Goal: Task Accomplishment & Management: Contribute content

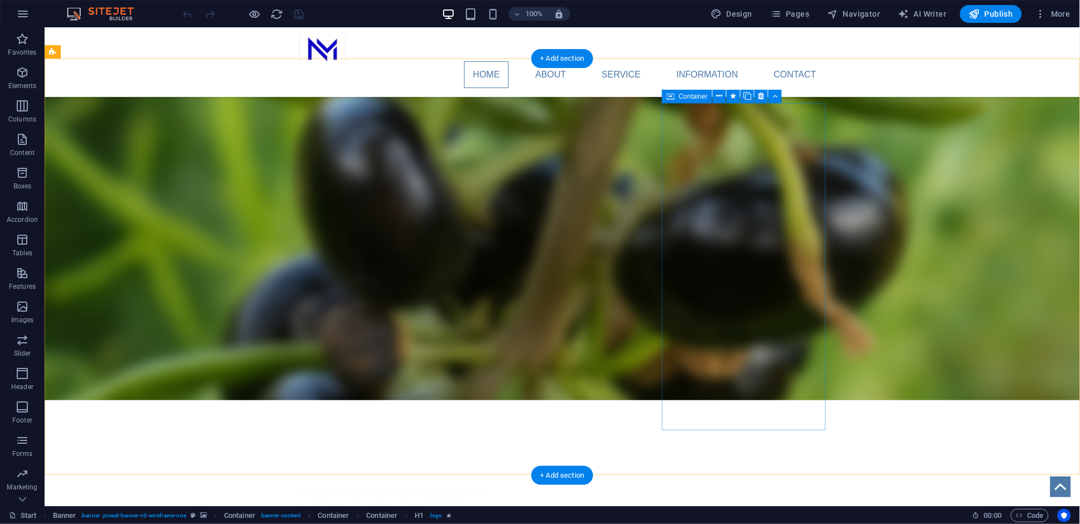
scroll to position [304, 0]
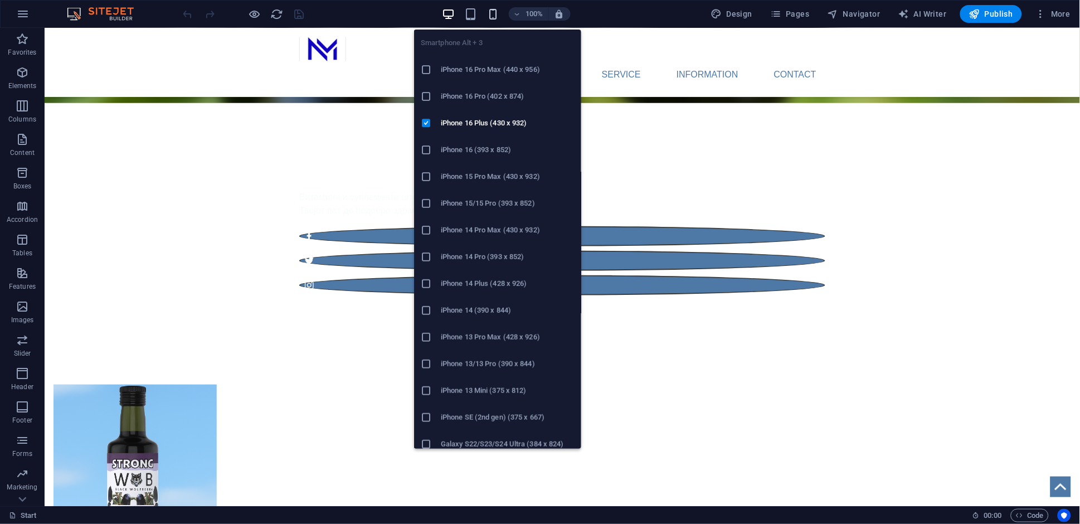
click at [494, 15] on icon "button" at bounding box center [493, 14] width 13 height 13
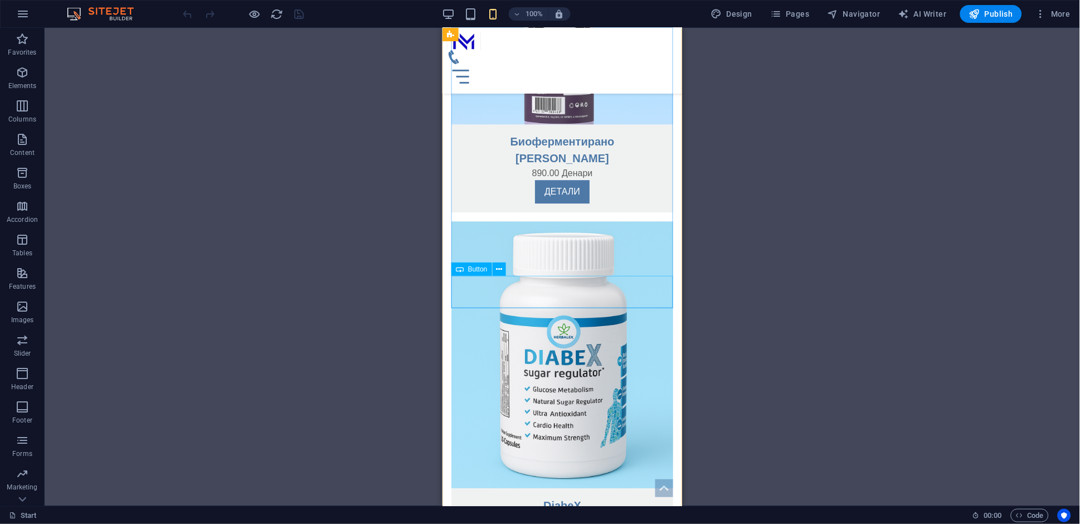
scroll to position [824, 0]
click at [799, 18] on span "Pages" at bounding box center [789, 13] width 39 height 11
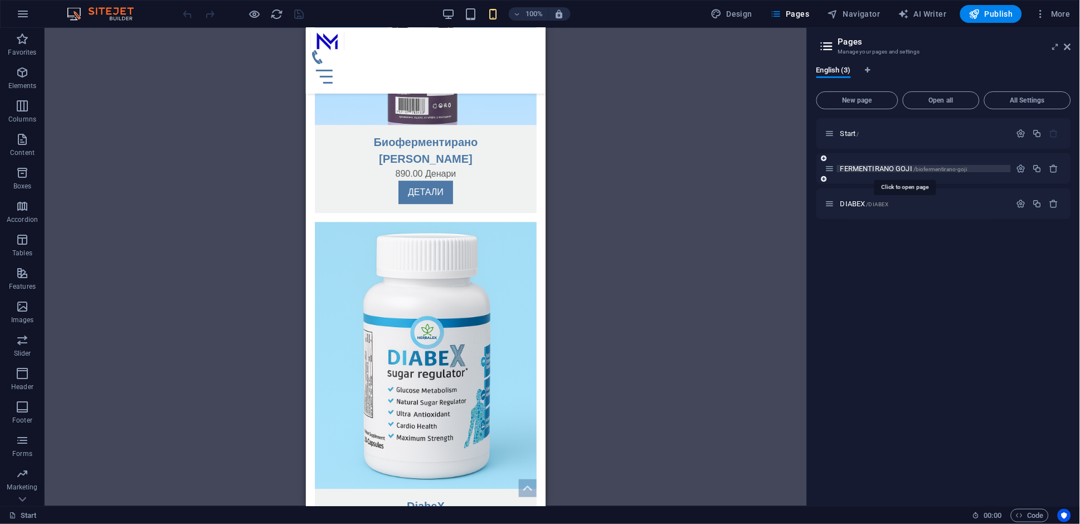
click at [882, 168] on span "FERMENTIRANO GOJI /biofermentirano-goji" at bounding box center [903, 168] width 127 height 8
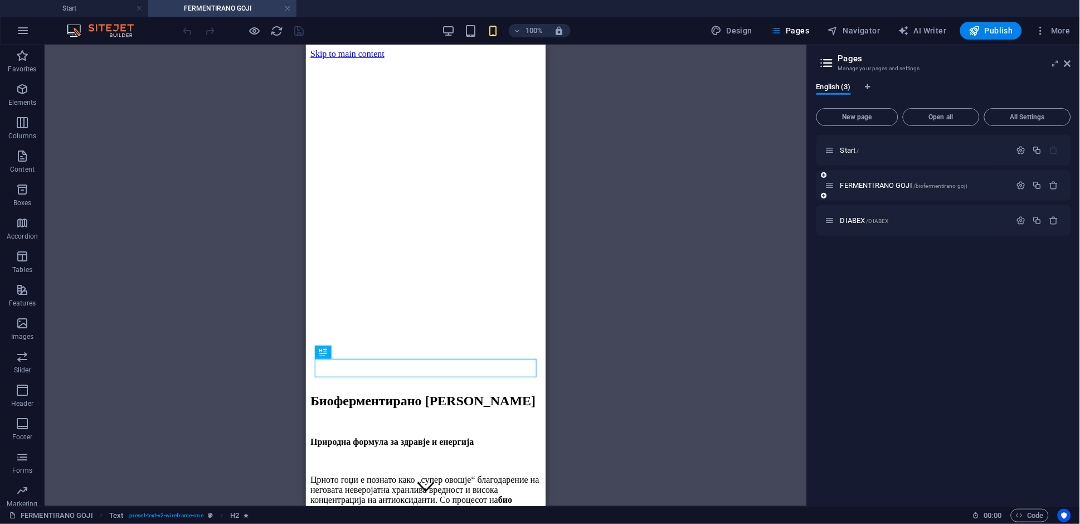
scroll to position [0, 0]
click at [859, 218] on span "DIABEX /DIABEX" at bounding box center [864, 220] width 48 height 8
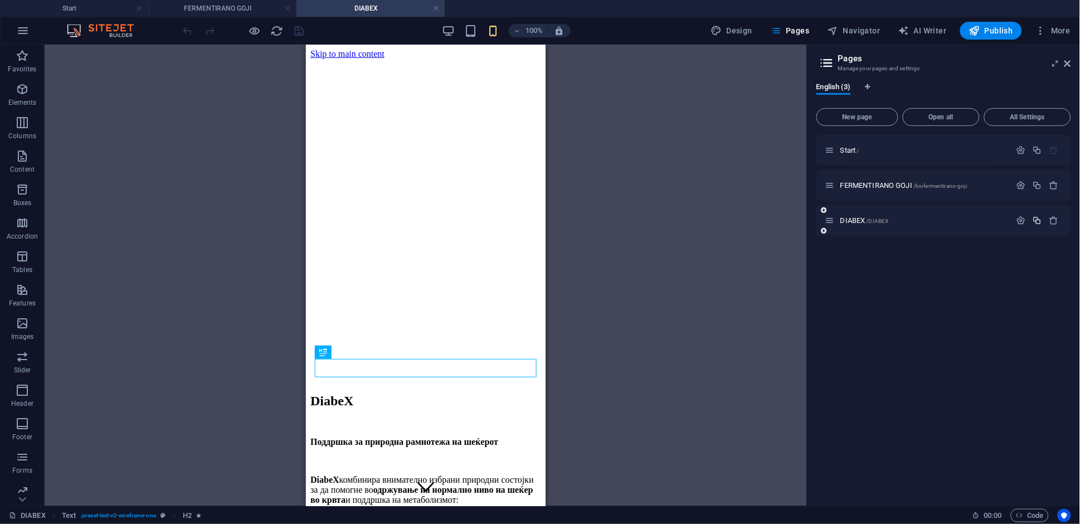
click at [1038, 222] on icon "button" at bounding box center [1037, 220] width 9 height 9
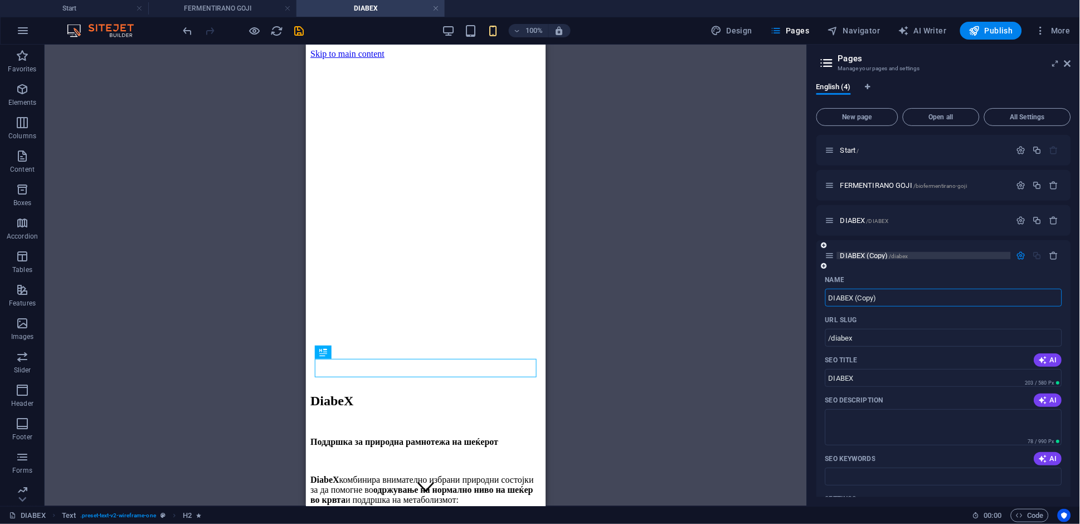
click at [872, 255] on span "DIABEX (Copy) /diabex" at bounding box center [874, 255] width 68 height 8
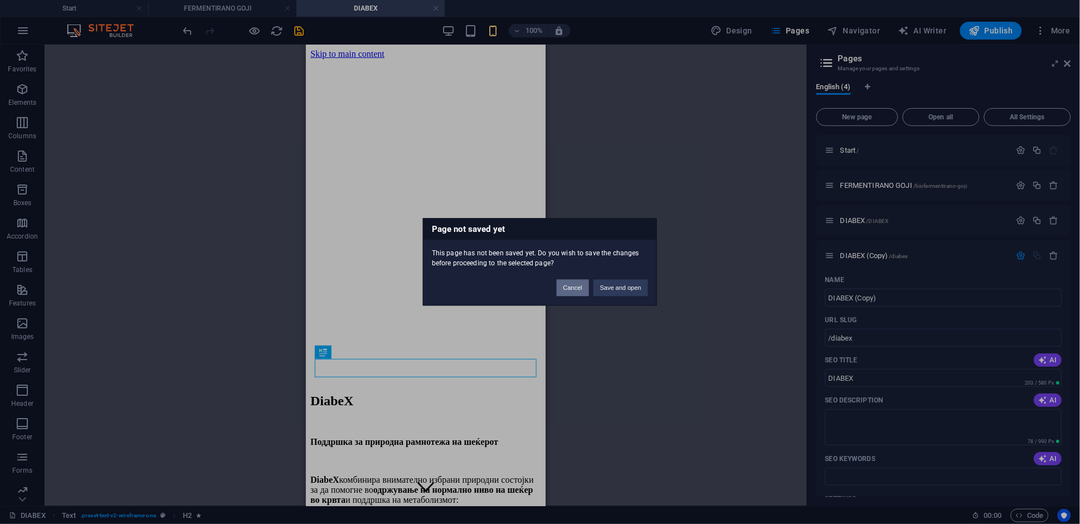
click at [578, 283] on button "Cancel" at bounding box center [573, 288] width 32 height 17
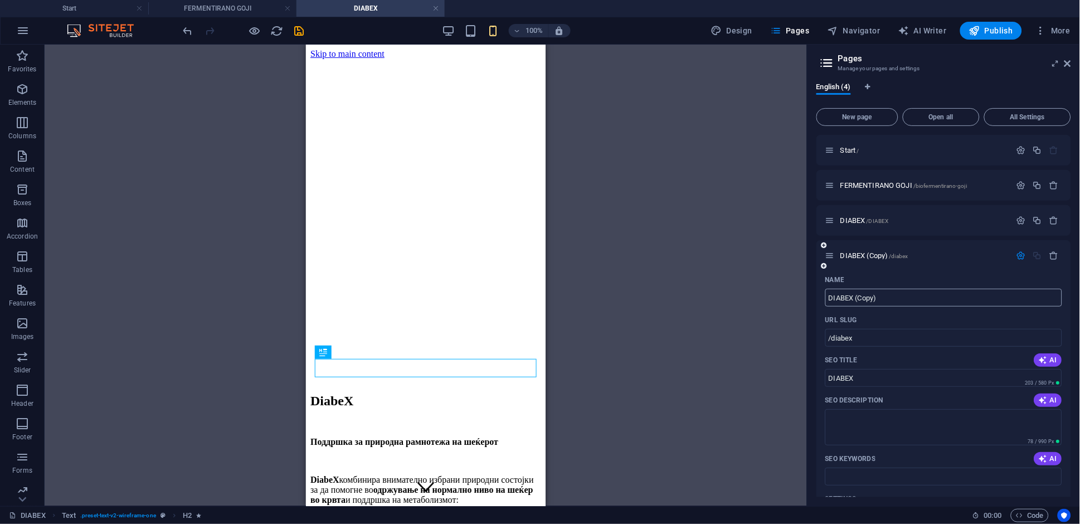
click at [892, 299] on input "DIABEX (Copy)" at bounding box center [943, 298] width 237 height 18
type input "cardio"
click at [864, 339] on input "/diabex" at bounding box center [943, 338] width 237 height 18
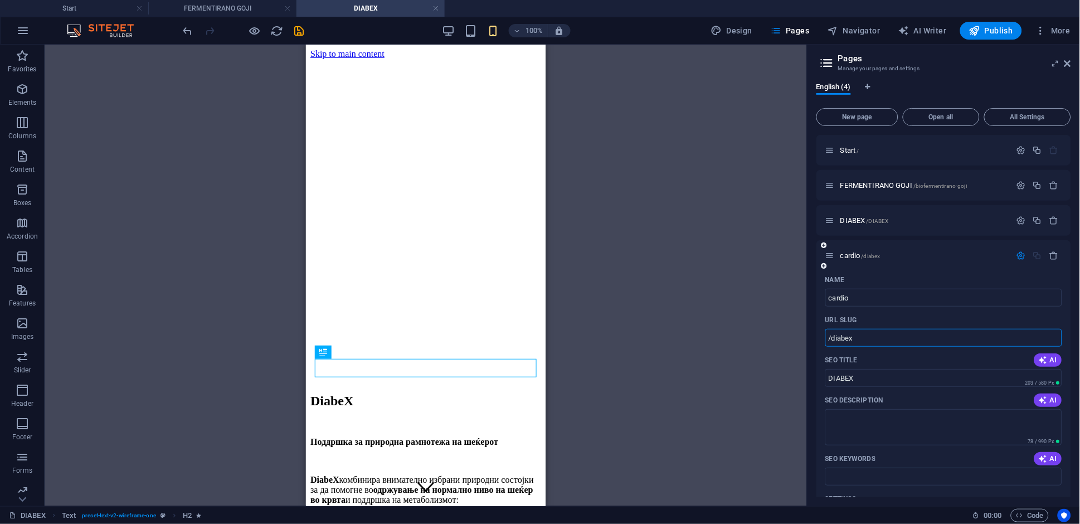
click at [864, 339] on input "/diabex" at bounding box center [943, 338] width 237 height 18
type input "/cardio"
click at [730, 313] on div "Drag here to replace the existing content. Press “Ctrl” if you want to create a…" at bounding box center [426, 275] width 762 height 461
click at [1068, 64] on icon at bounding box center [1067, 63] width 7 height 9
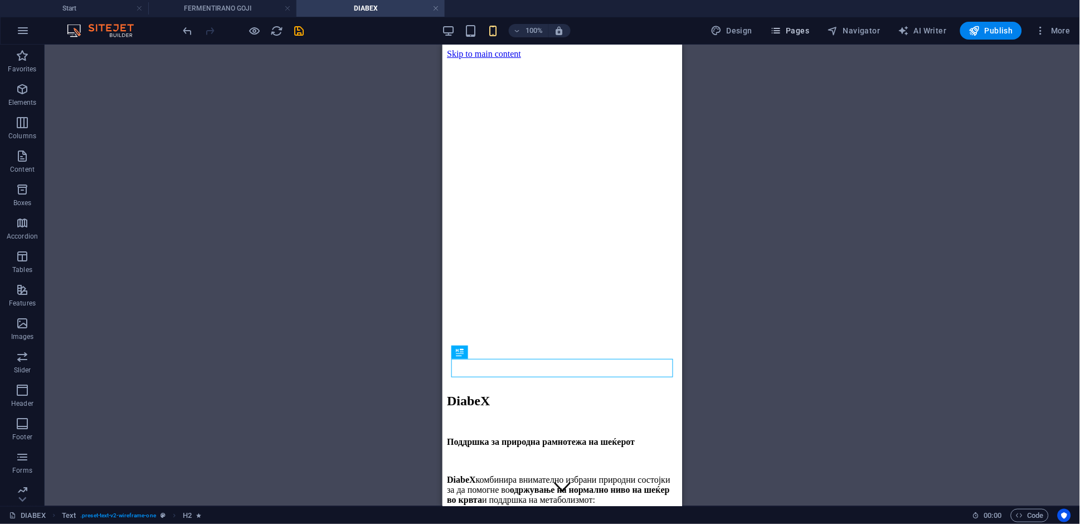
click at [805, 30] on span "Pages" at bounding box center [789, 30] width 39 height 11
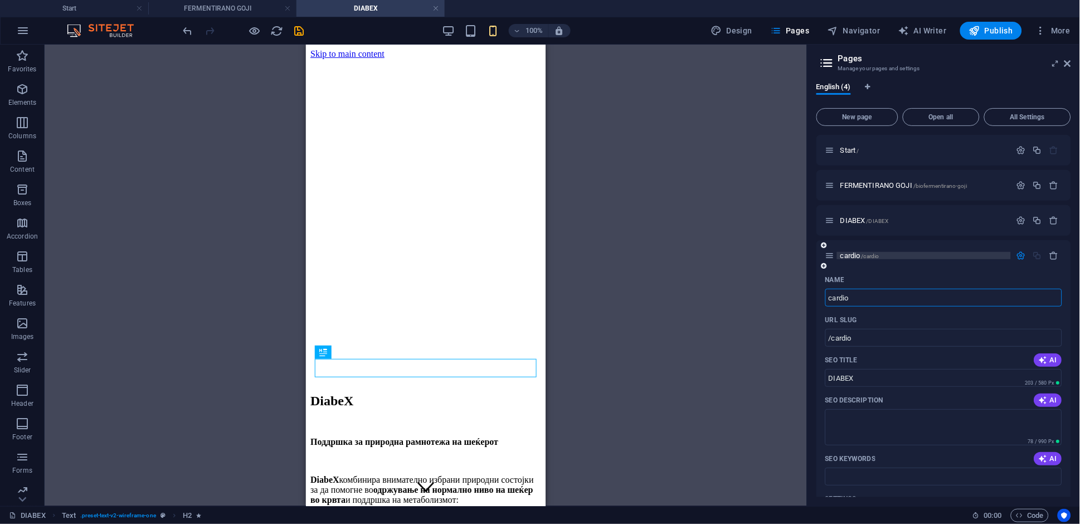
click at [861, 257] on span "cardio /cardio" at bounding box center [859, 255] width 39 height 8
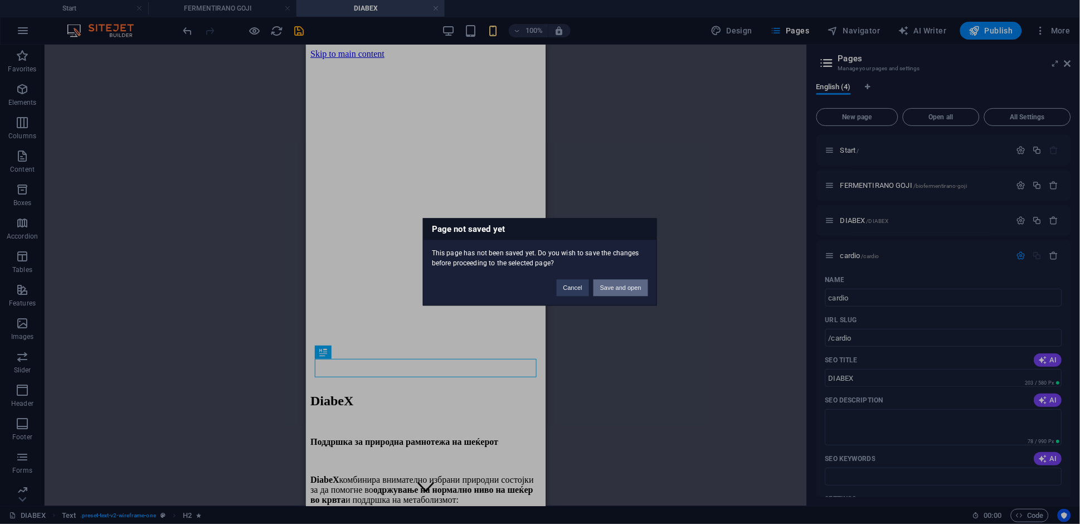
click at [636, 283] on button "Save and open" at bounding box center [621, 288] width 55 height 17
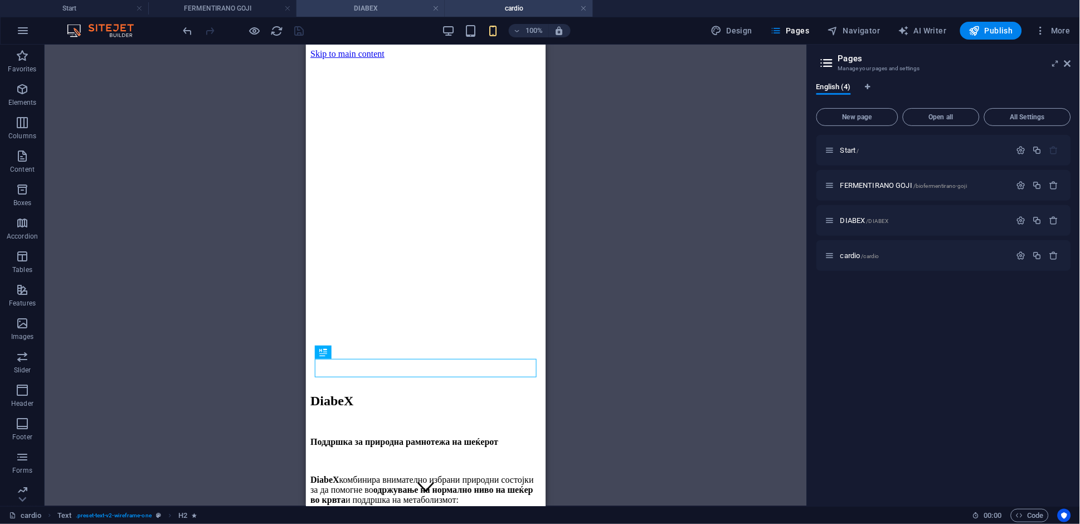
click at [382, 6] on h4 "DIABEX" at bounding box center [370, 8] width 148 height 12
click at [510, 7] on h4 "cardio" at bounding box center [519, 8] width 148 height 12
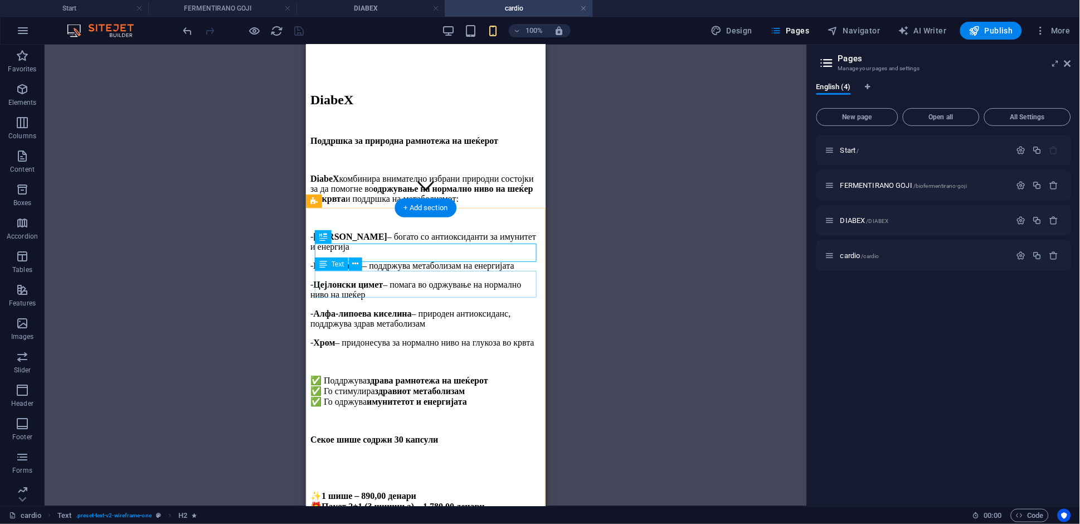
scroll to position [322, 0]
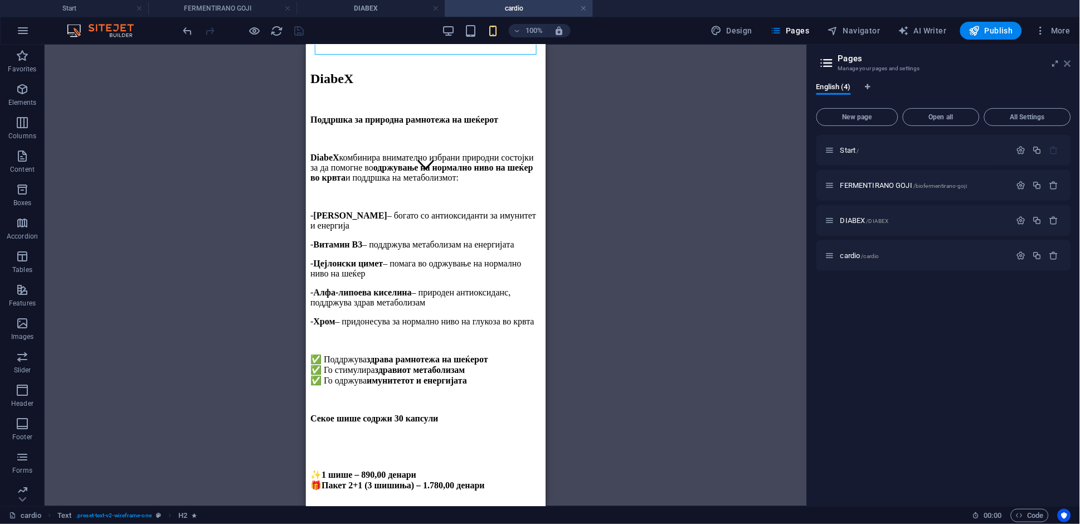
click at [1068, 64] on icon at bounding box center [1067, 63] width 7 height 9
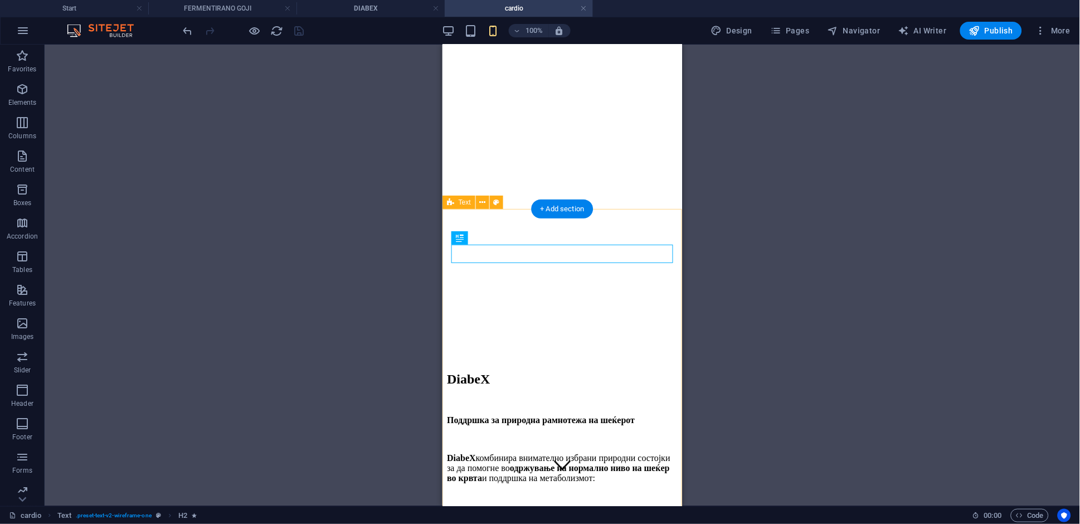
scroll to position [0, 0]
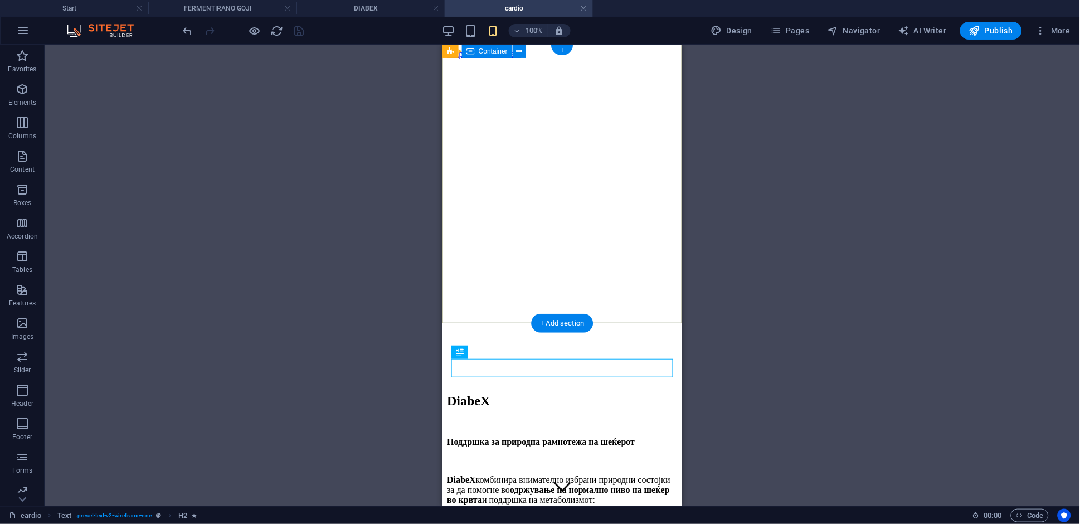
click at [563, 346] on div at bounding box center [561, 350] width 231 height 9
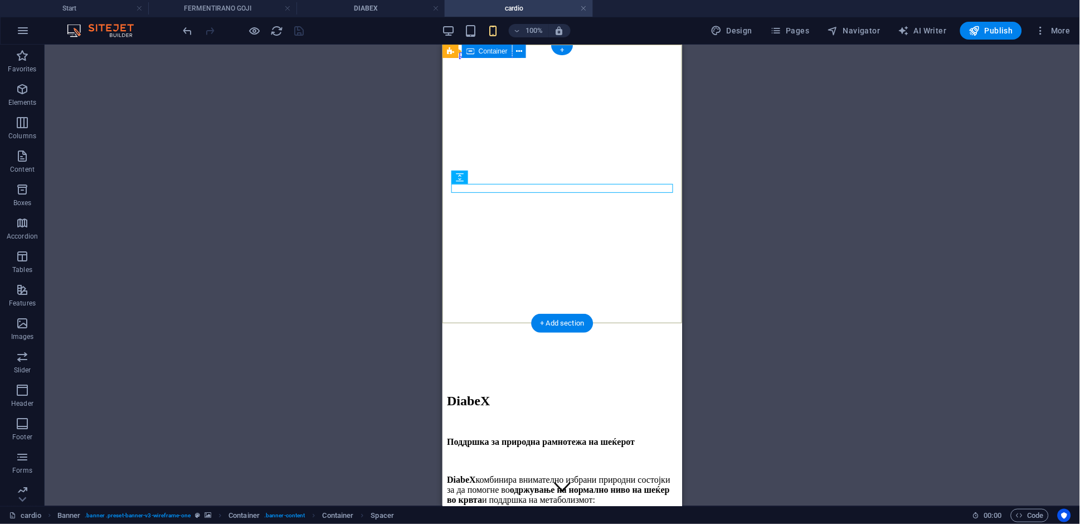
click at [551, 337] on div at bounding box center [561, 346] width 231 height 18
click at [546, 346] on div at bounding box center [561, 350] width 231 height 9
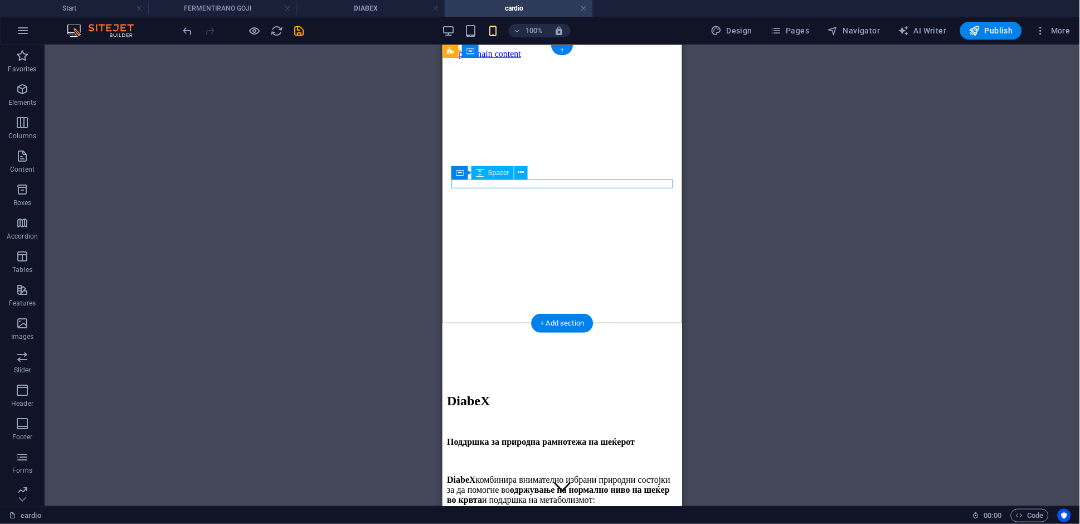
click at [536, 337] on div at bounding box center [561, 341] width 231 height 9
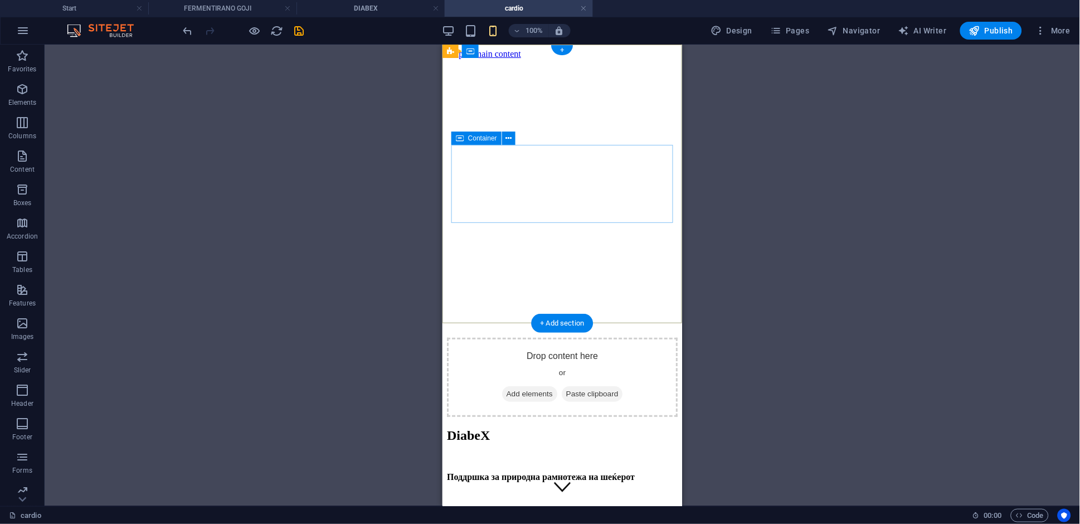
click at [585, 337] on div "Drop content here or Add elements Paste clipboard" at bounding box center [561, 376] width 231 height 79
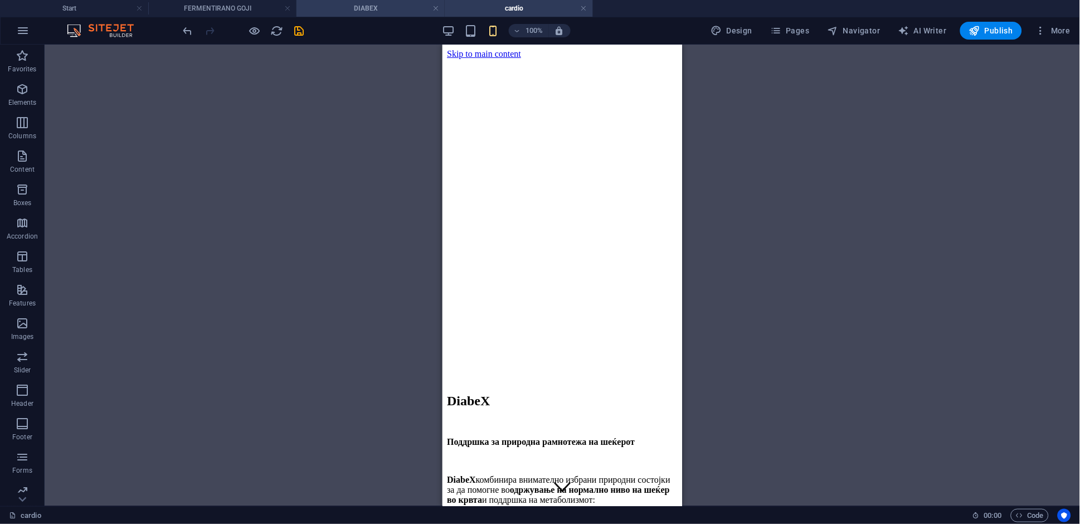
click at [363, 7] on h4 "DIABEX" at bounding box center [370, 8] width 148 height 12
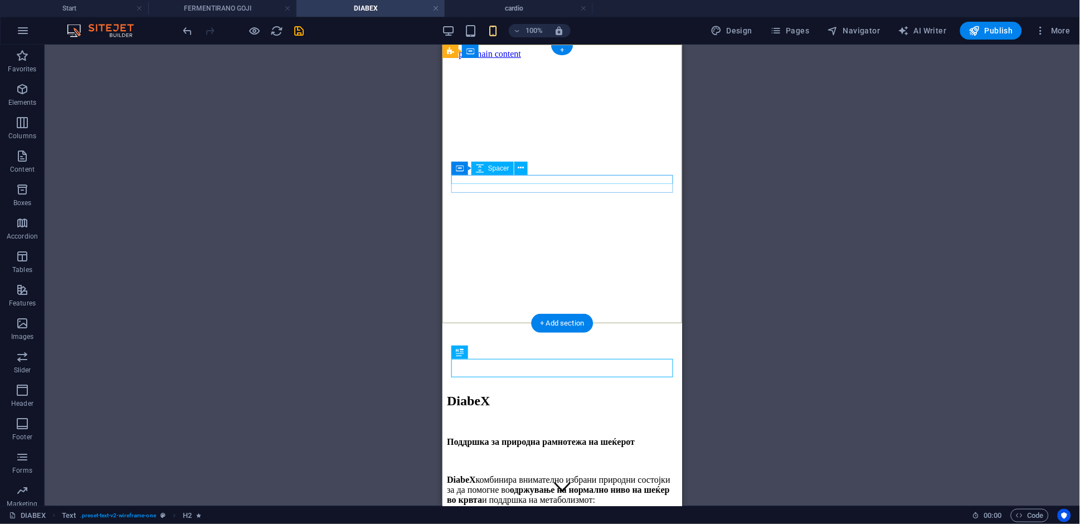
click at [551, 337] on div at bounding box center [561, 341] width 231 height 9
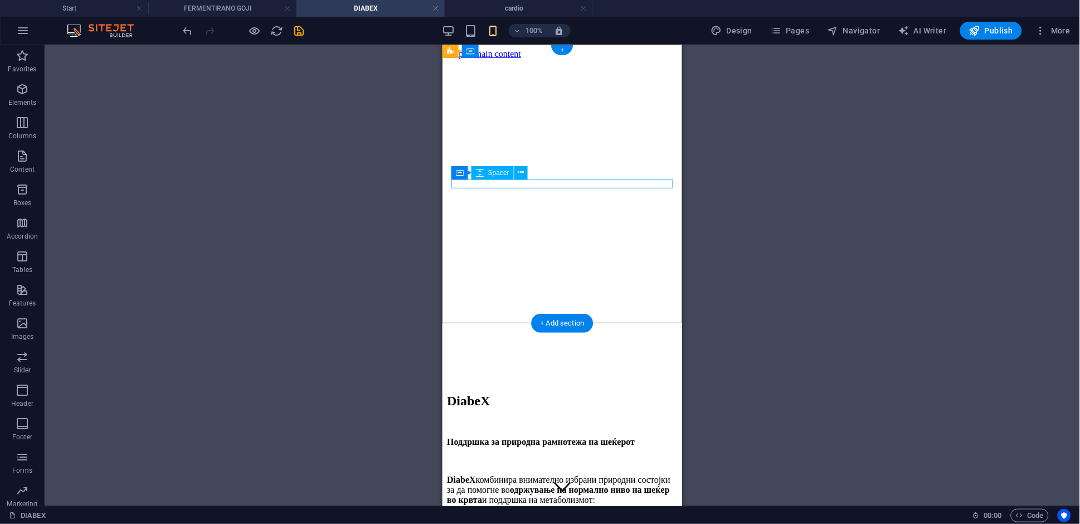
click at [554, 337] on div at bounding box center [561, 341] width 231 height 9
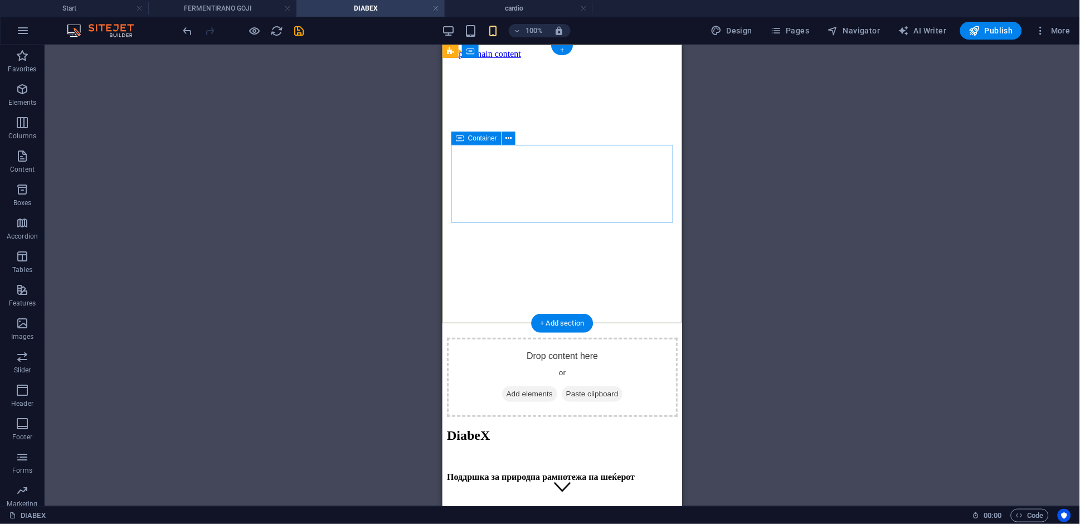
click at [566, 337] on div "Drop content here or Add elements Paste clipboard" at bounding box center [561, 376] width 231 height 79
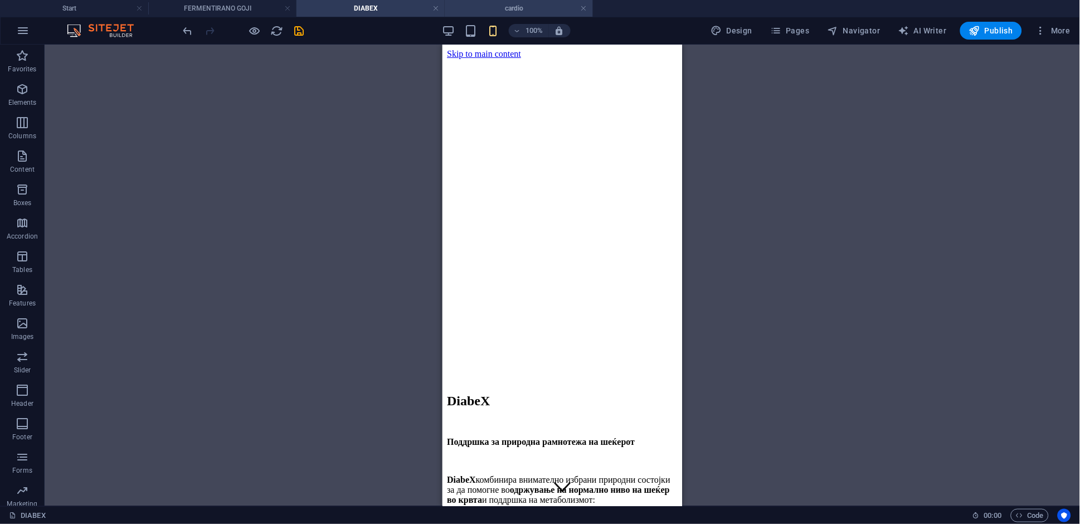
click at [525, 8] on h4 "cardio" at bounding box center [519, 8] width 148 height 12
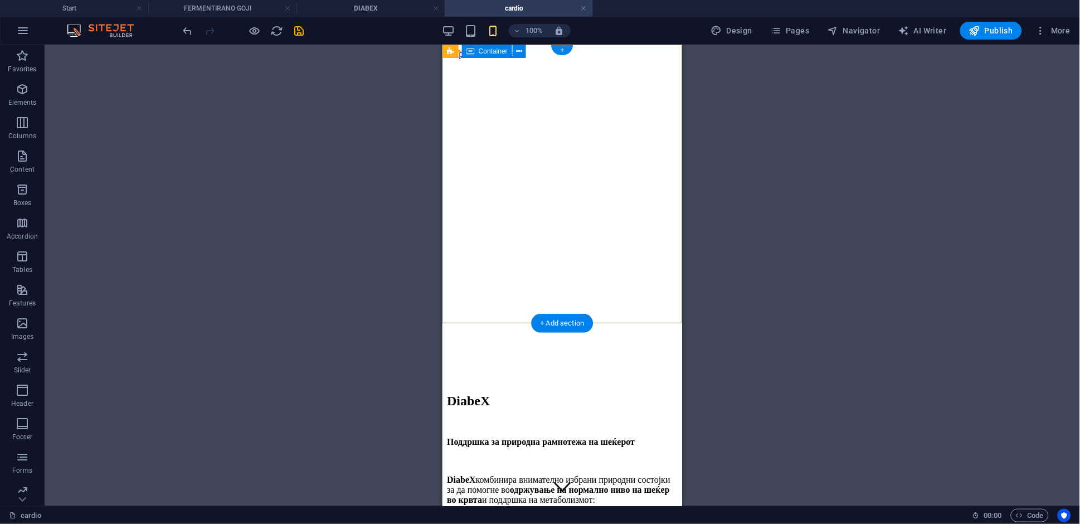
click at [563, 337] on div at bounding box center [561, 337] width 231 height 0
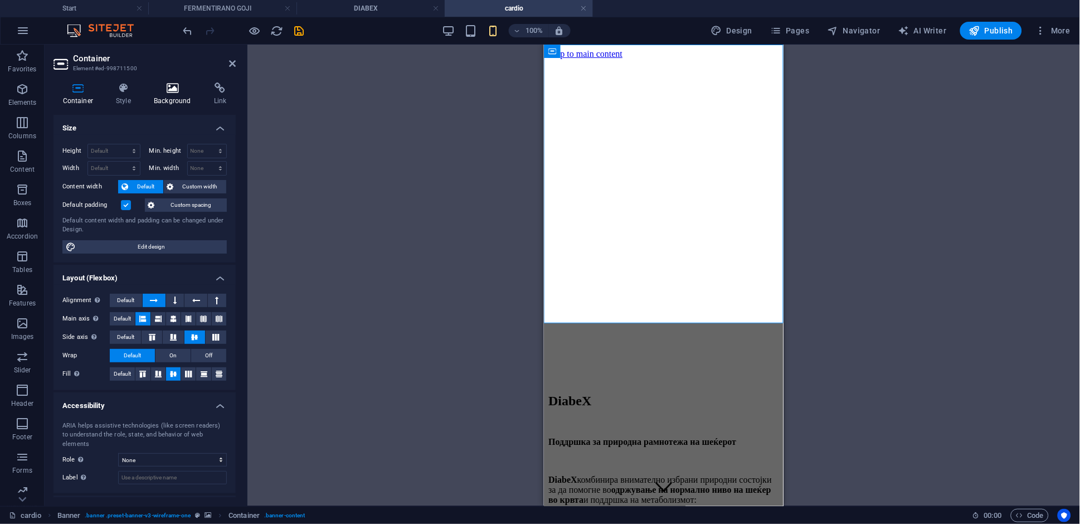
click at [173, 98] on h4 "Background" at bounding box center [175, 93] width 60 height 23
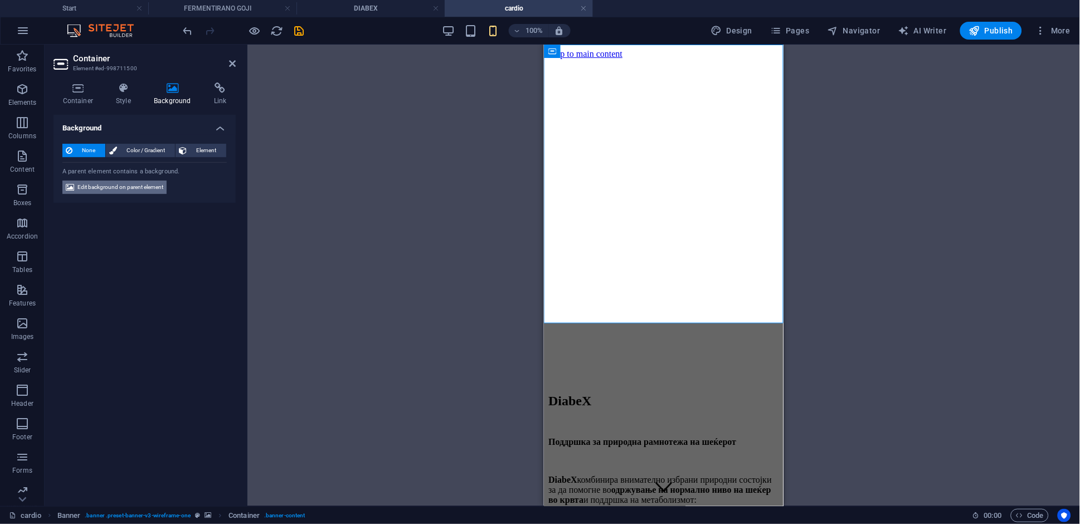
click at [145, 193] on span "Edit background on parent element" at bounding box center [120, 187] width 86 height 13
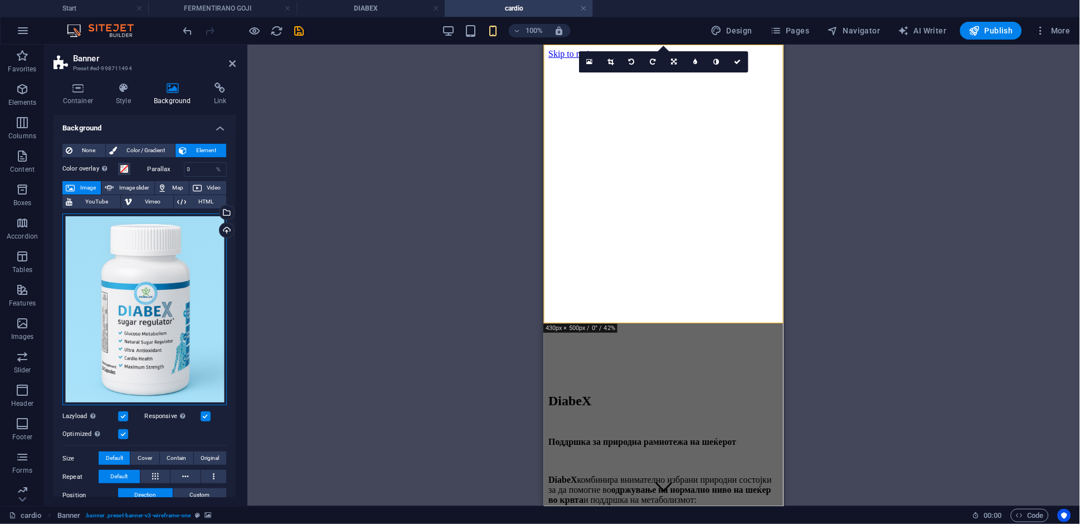
click at [160, 279] on div "Drag files here, click to choose files or select files from Files or our free s…" at bounding box center [144, 309] width 164 height 192
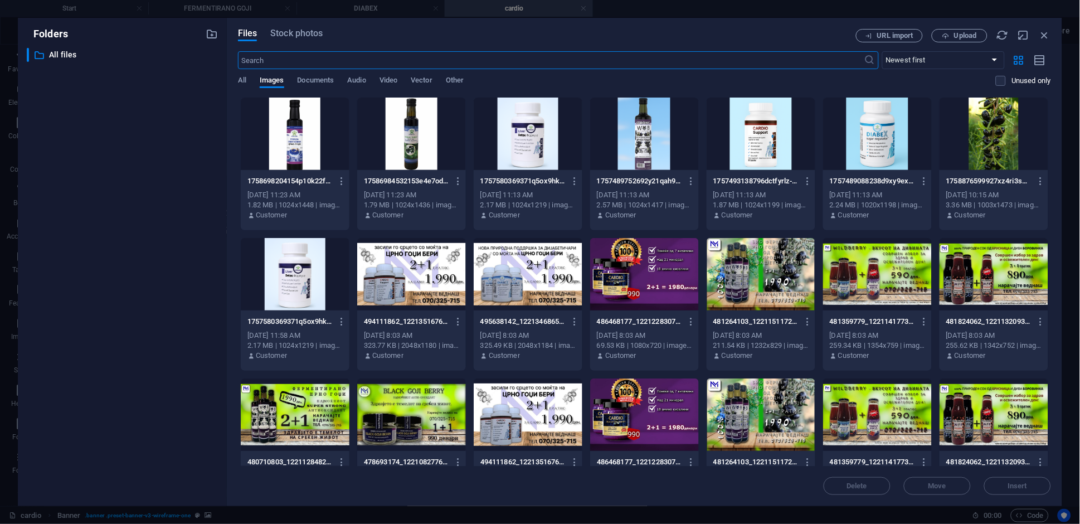
click at [750, 145] on div at bounding box center [761, 134] width 109 height 72
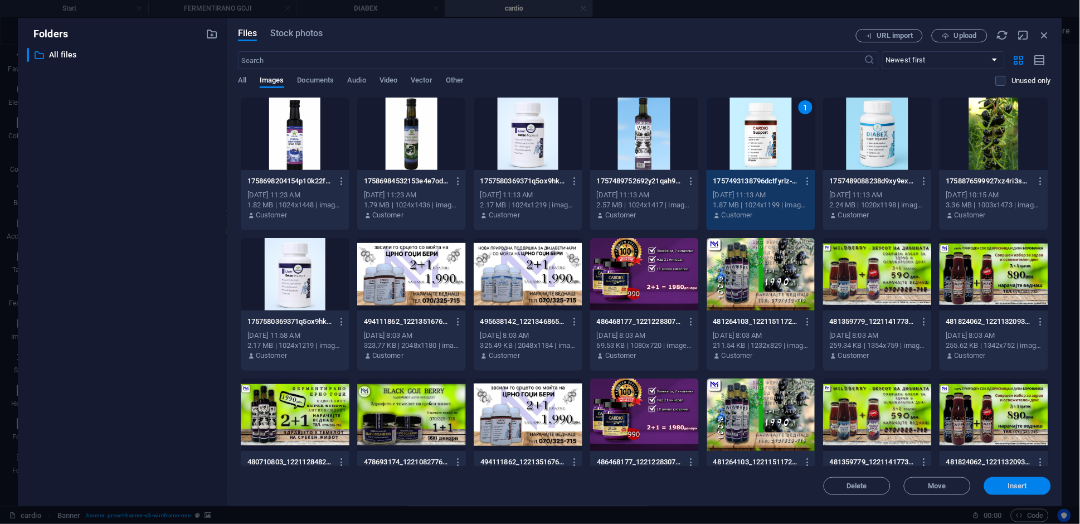
click at [1031, 489] on span "Insert" at bounding box center [1018, 486] width 58 height 7
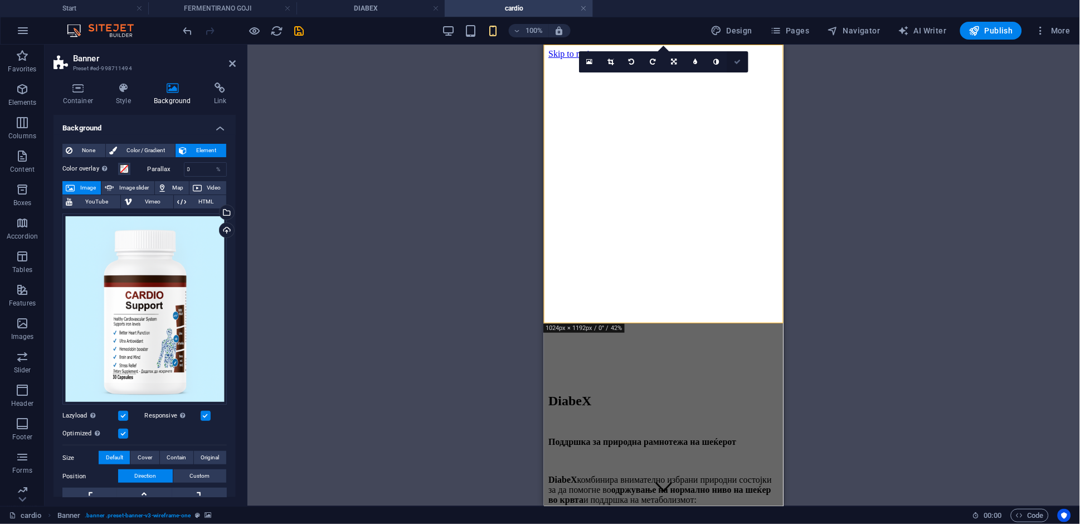
click at [740, 63] on icon at bounding box center [738, 62] width 7 height 7
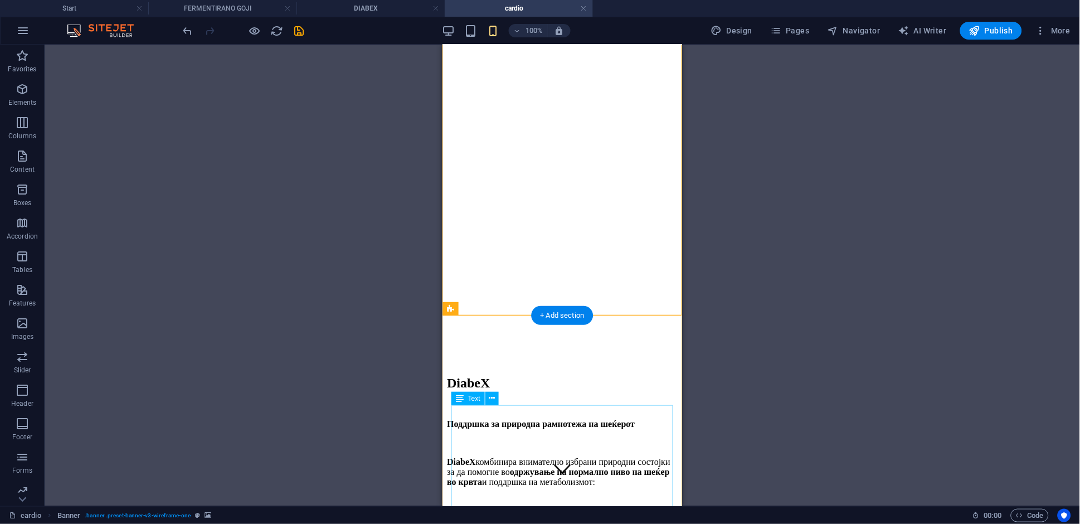
scroll to position [66, 0]
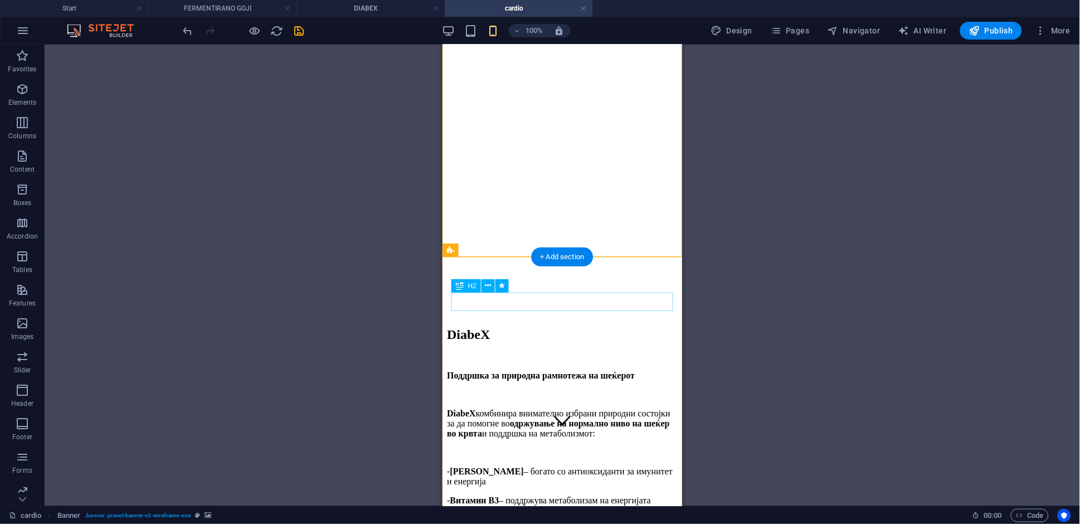
click at [478, 327] on div "DiabeX" at bounding box center [561, 334] width 231 height 15
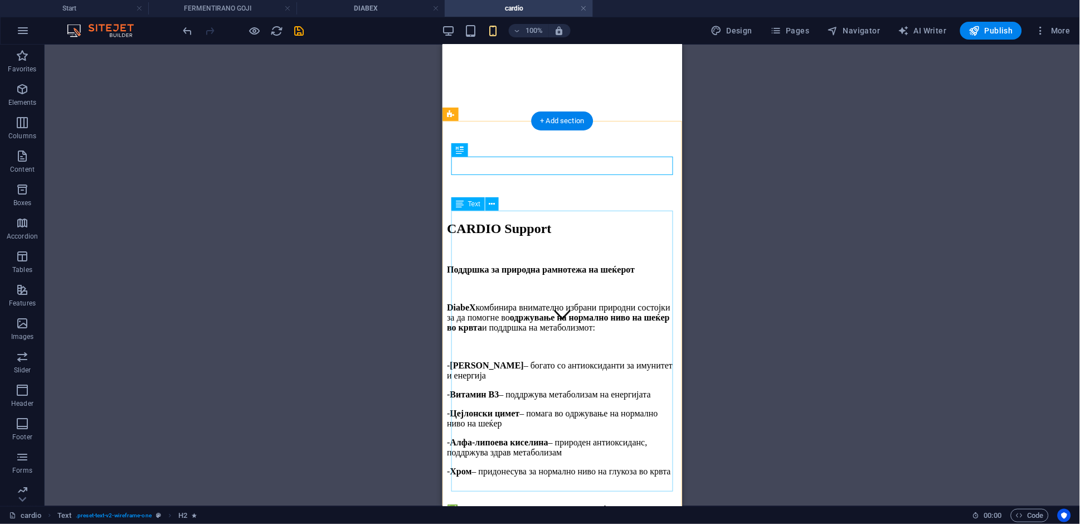
scroll to position [203, 0]
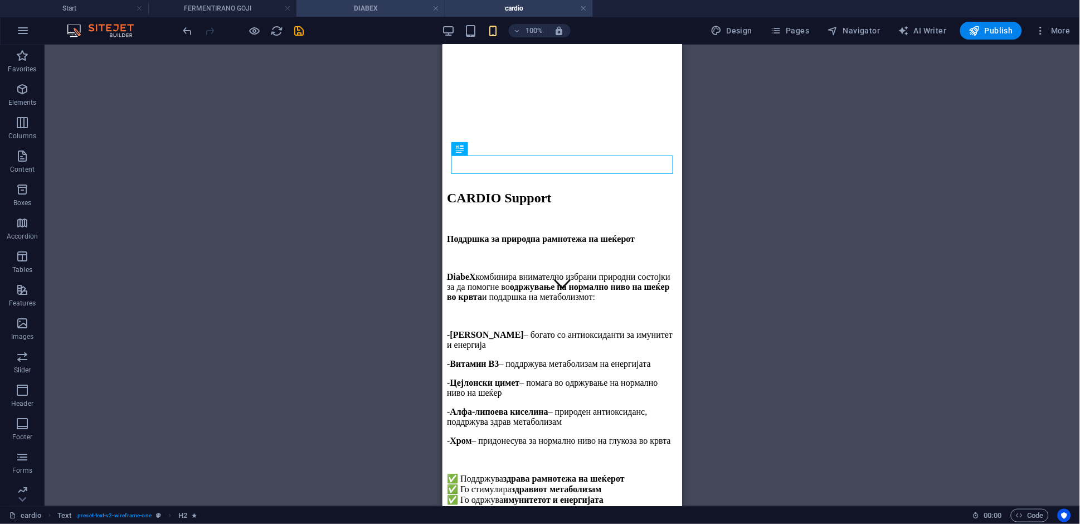
click at [352, 8] on h4 "DIABEX" at bounding box center [370, 8] width 148 height 12
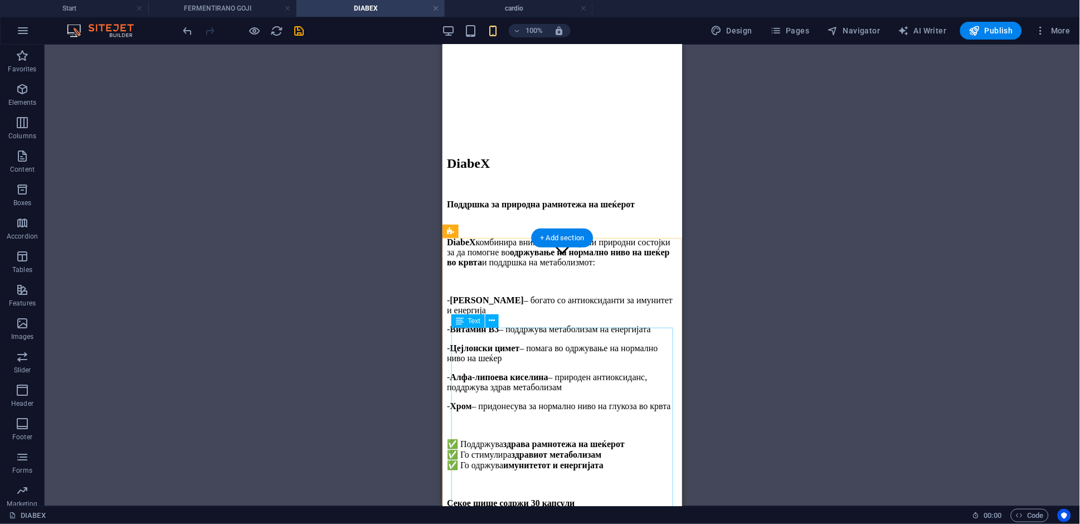
scroll to position [259, 0]
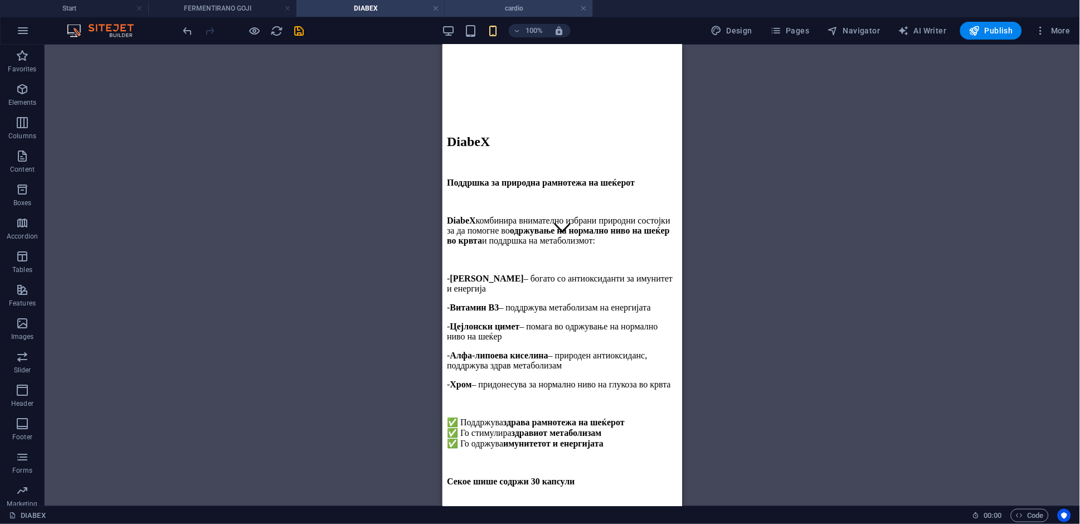
click at [516, 12] on h4 "cardio" at bounding box center [519, 8] width 148 height 12
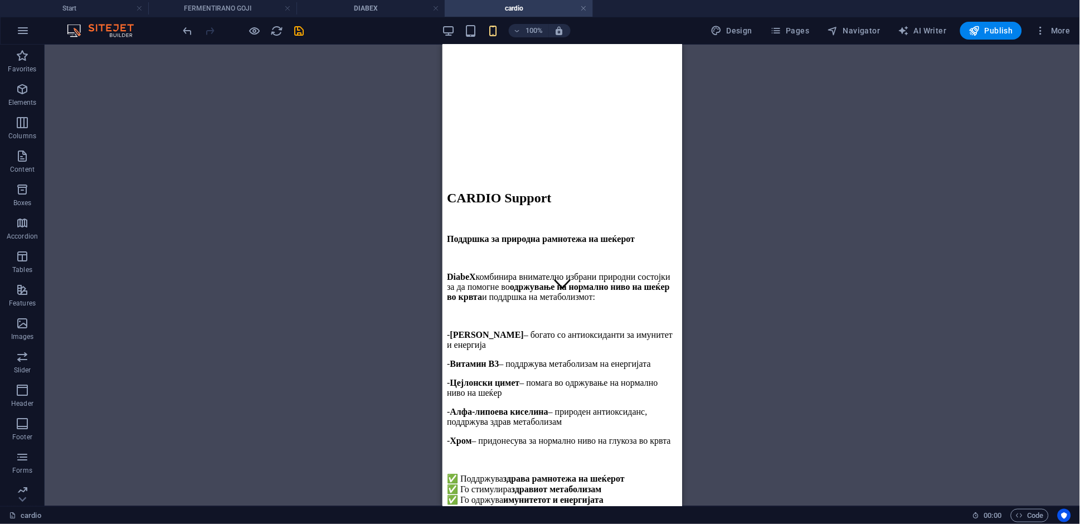
scroll to position [0, 0]
click at [507, 234] on div "Поддршка за природна рамнотежа на шеќерот" at bounding box center [561, 248] width 231 height 29
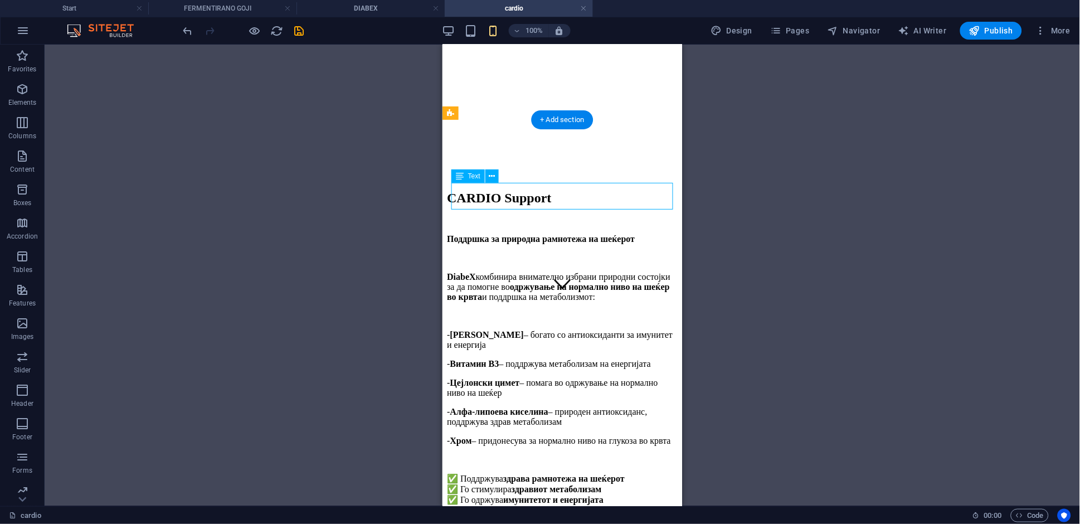
click at [507, 234] on div "Поддршка за природна рамнотежа на шеќерот" at bounding box center [561, 248] width 231 height 29
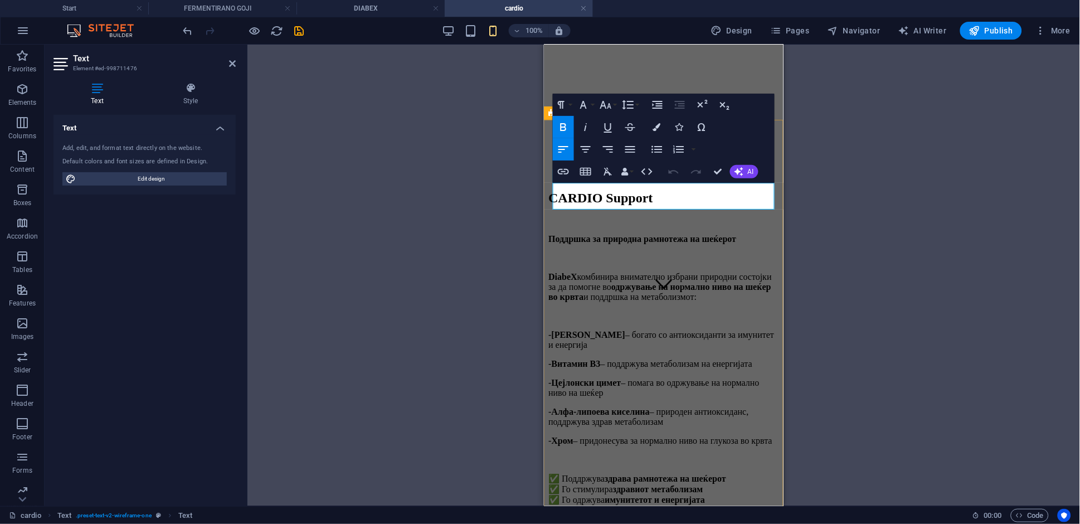
click at [681, 234] on strong "Поддршка за природна рамнотежа на шеќерот" at bounding box center [642, 238] width 188 height 9
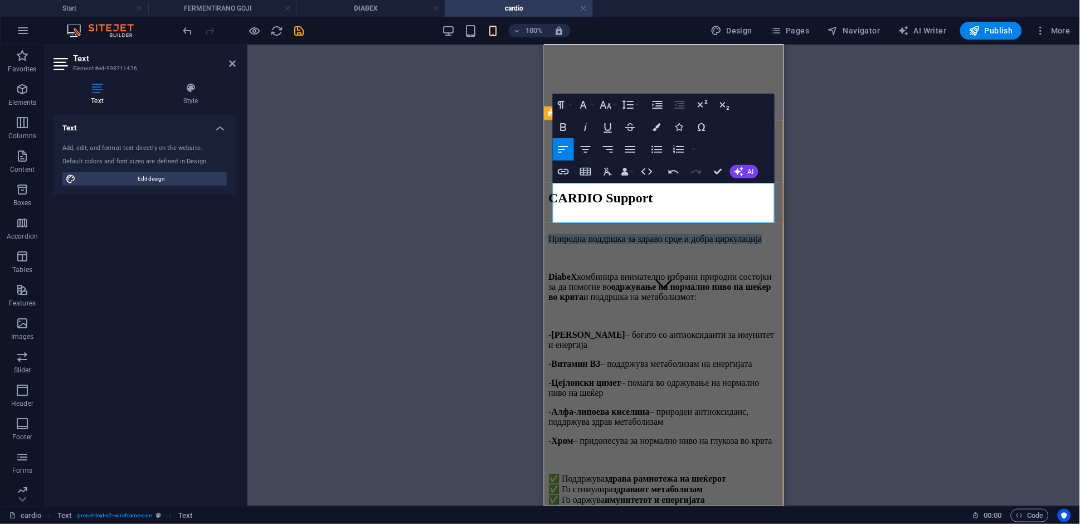
drag, startPoint x: 607, startPoint y: 205, endPoint x: 555, endPoint y: 183, distance: 56.9
click at [555, 234] on p "Природна поддршка за здраво срце и добра циркулација" at bounding box center [663, 239] width 231 height 10
click at [558, 128] on icon "button" at bounding box center [563, 126] width 13 height 13
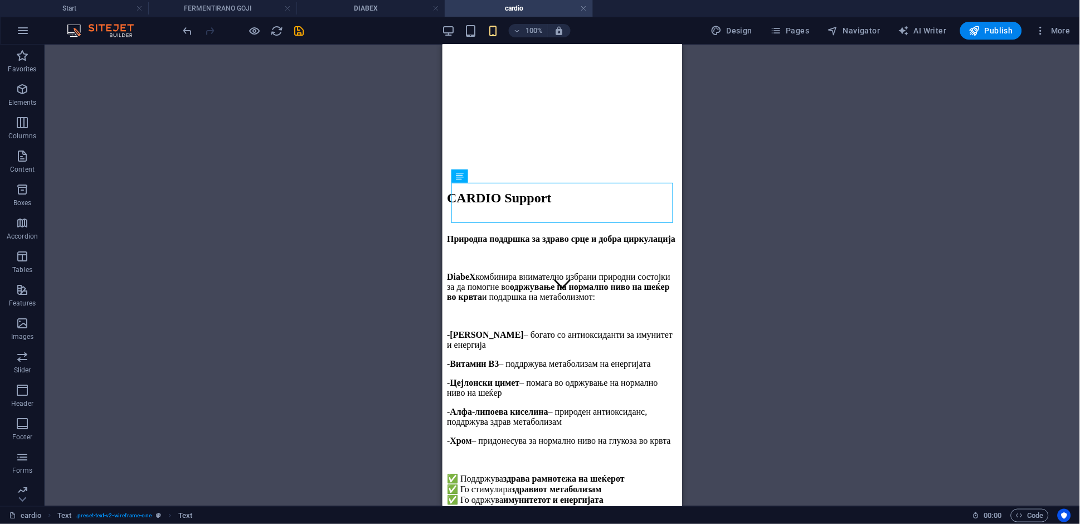
click at [854, 310] on div "H2 Text Banner Container Banner Text Text Spacer Container Spacer Container Spa…" at bounding box center [562, 275] width 1035 height 461
click at [495, 271] on div "DiabeX комбинира внимателно избрани природни состојки за да помогне во одржувањ…" at bounding box center [561, 406] width 231 height 271
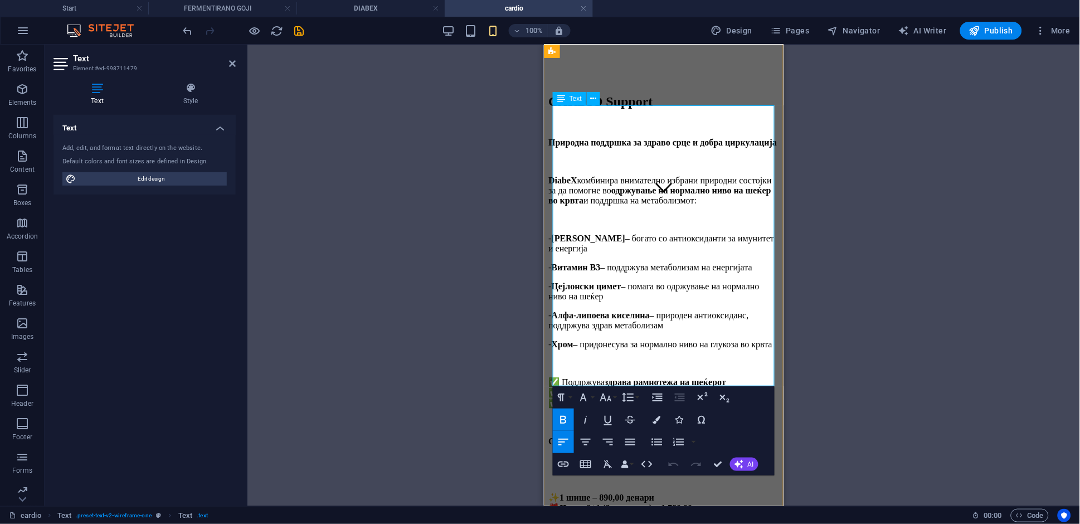
scroll to position [251, 0]
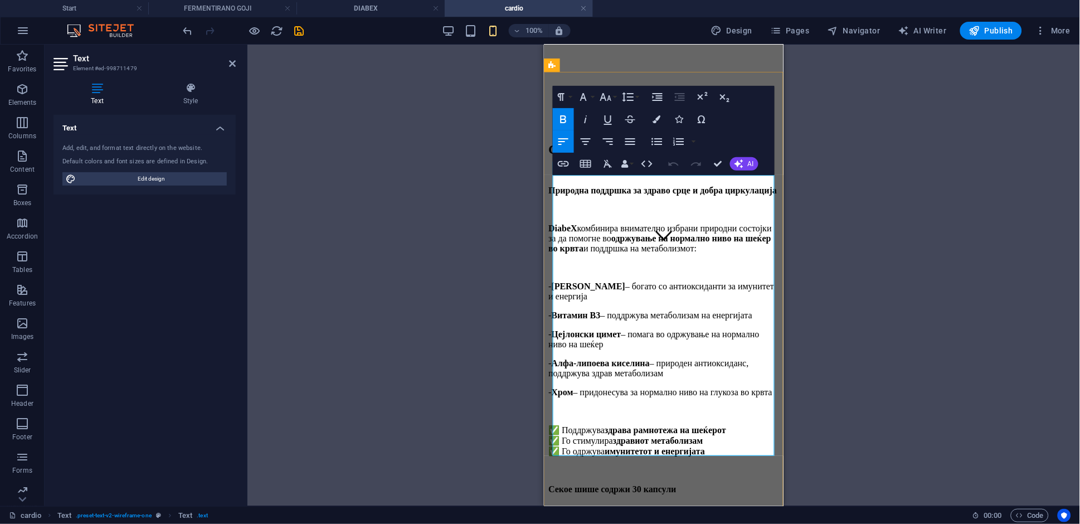
click at [656, 329] on p "- Цејлонски цимет – помага во одржување на нормално ниво на шеќер" at bounding box center [663, 339] width 231 height 20
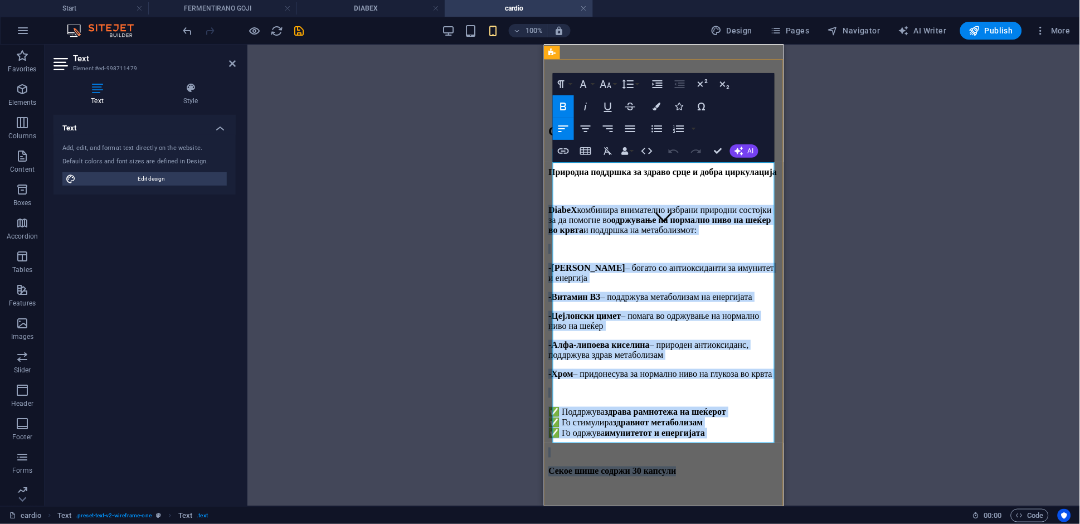
scroll to position [270, 0]
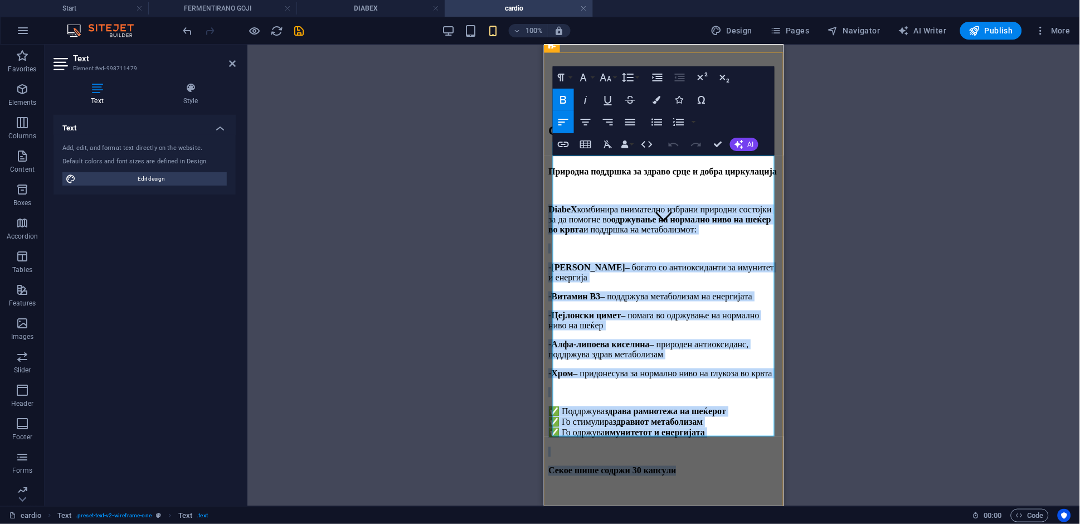
click at [697, 417] on strong "здравиот метаболизам" at bounding box center [657, 421] width 90 height 9
drag, startPoint x: 725, startPoint y: 406, endPoint x: 536, endPoint y: 160, distance: 310.4
click at [543, 160] on html "Skip to main content CARDIO Support Природна поддршка за здраво срце и добра ци…" at bounding box center [663, 191] width 240 height 834
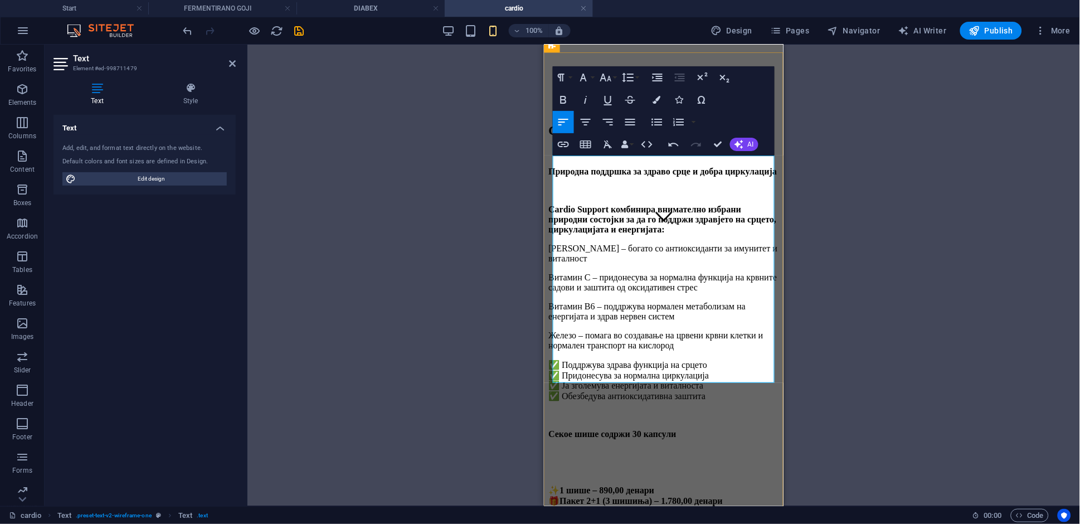
click at [727, 204] on p "Cardio Support комбинира внимателно избрани природни состојки за да го поддржи …" at bounding box center [663, 219] width 231 height 30
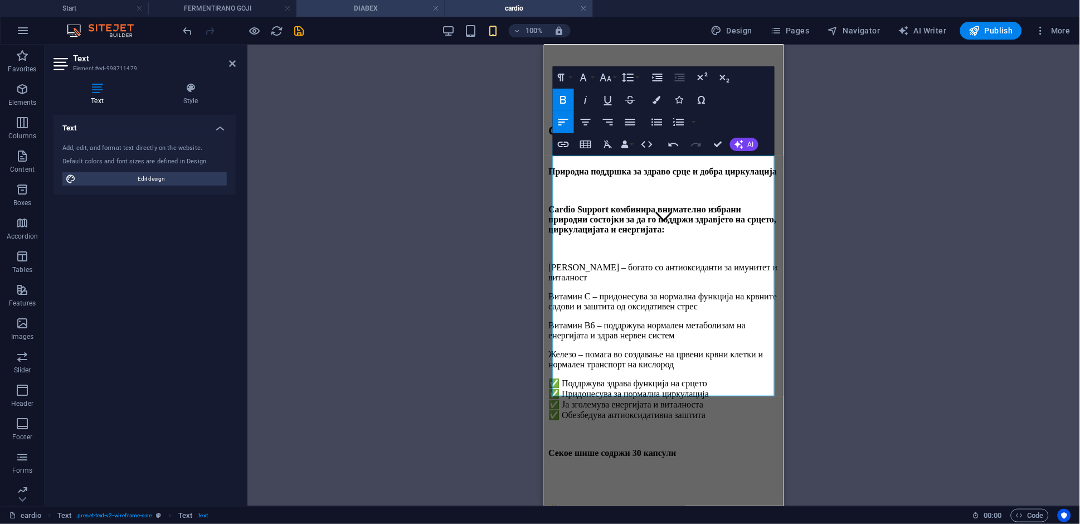
click at [348, 8] on h4 "DIABEX" at bounding box center [370, 8] width 148 height 12
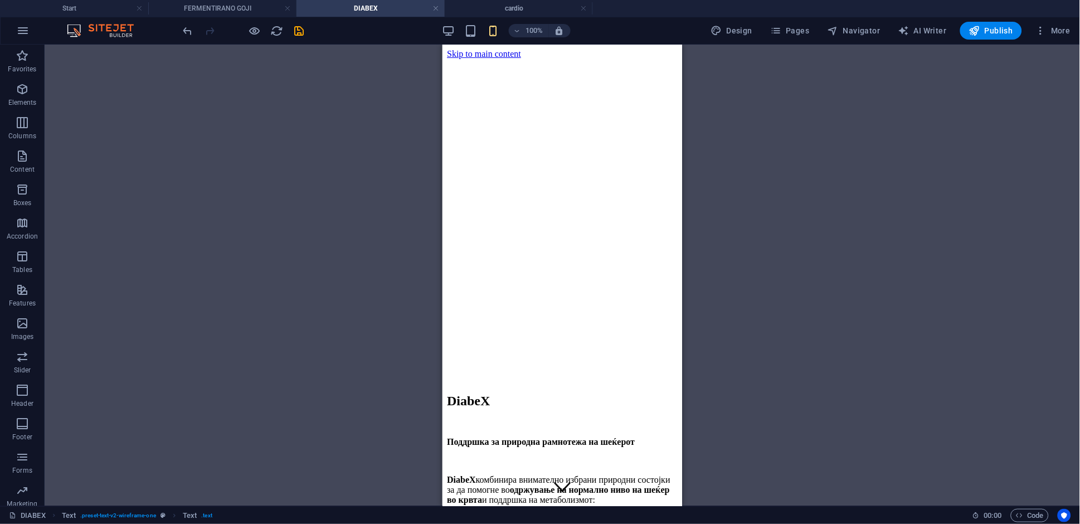
scroll to position [259, 0]
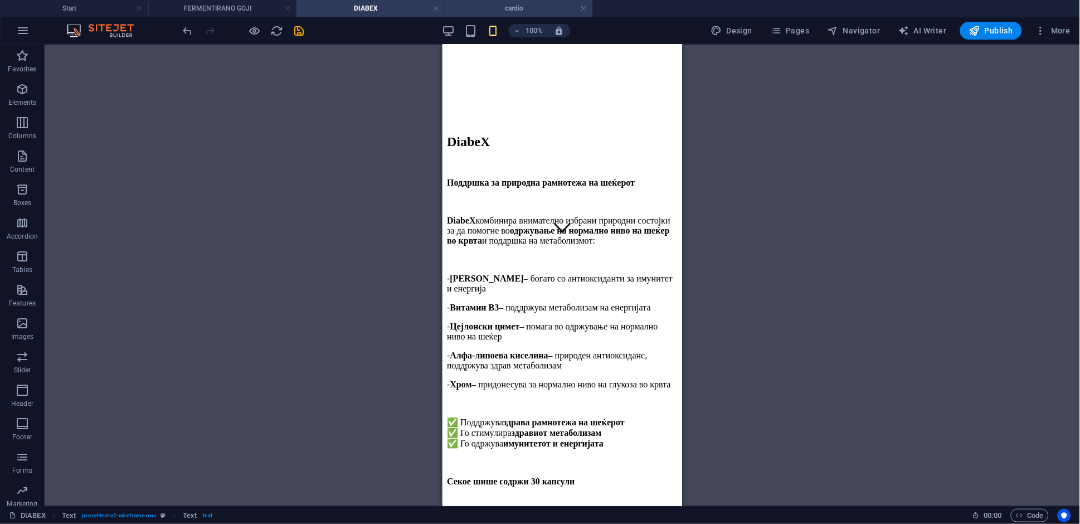
click at [477, 11] on h4 "cardio" at bounding box center [519, 8] width 148 height 12
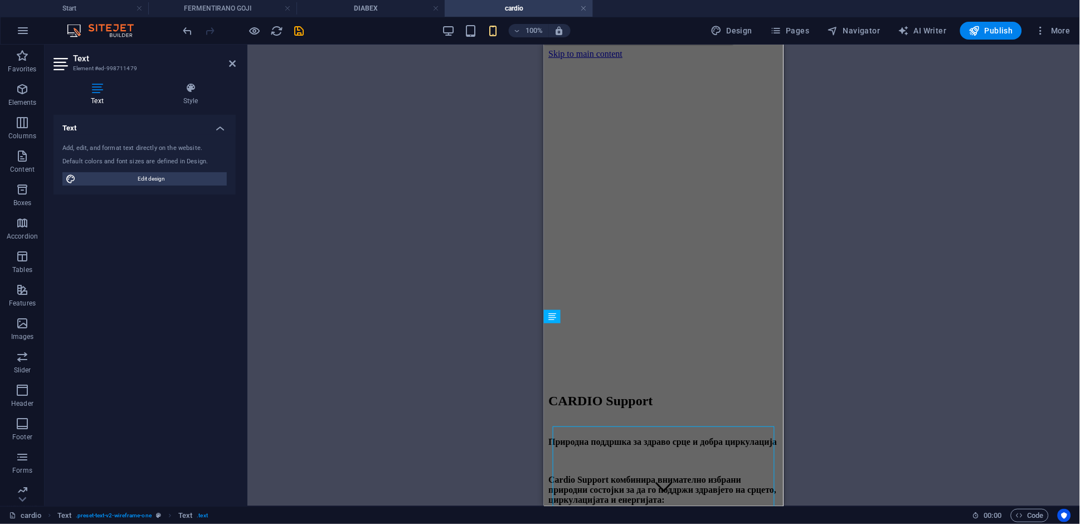
scroll to position [270, 0]
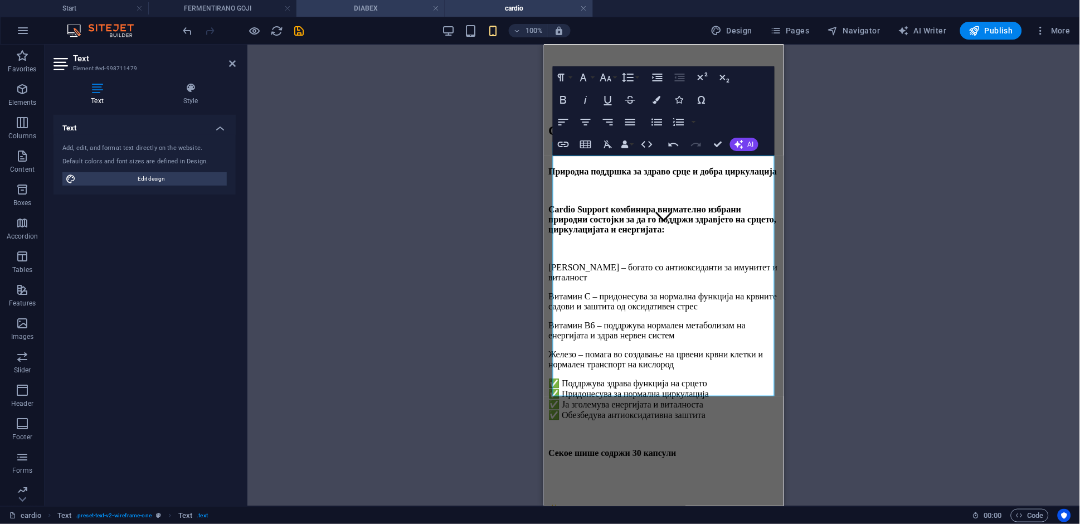
click at [367, 13] on h4 "DIABEX" at bounding box center [370, 8] width 148 height 12
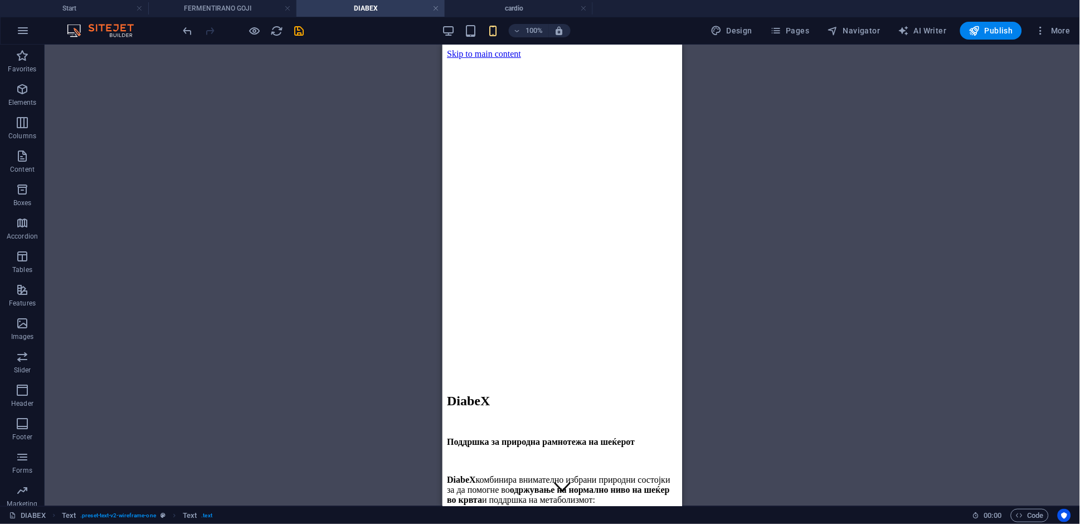
scroll to position [259, 0]
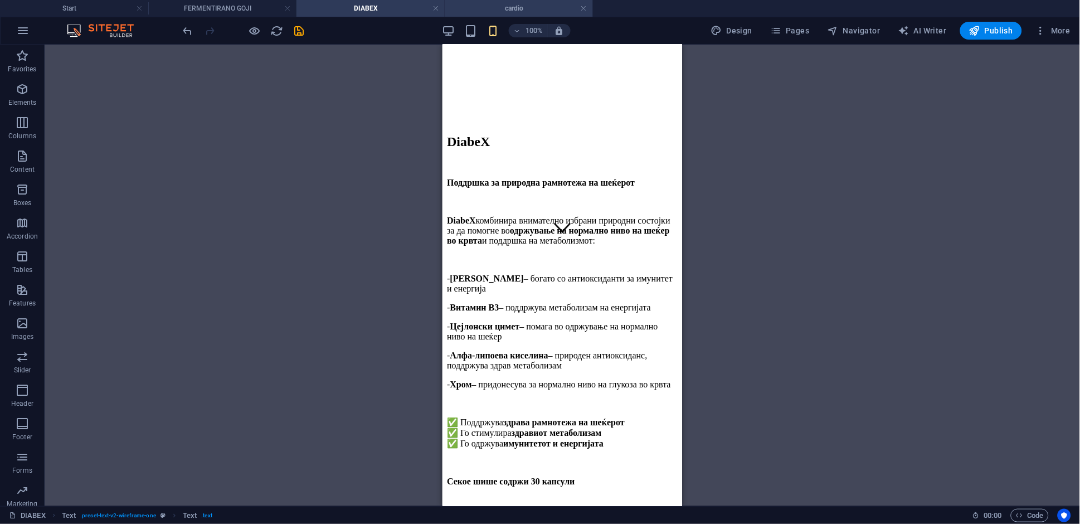
click at [482, 11] on h4 "cardio" at bounding box center [519, 8] width 148 height 12
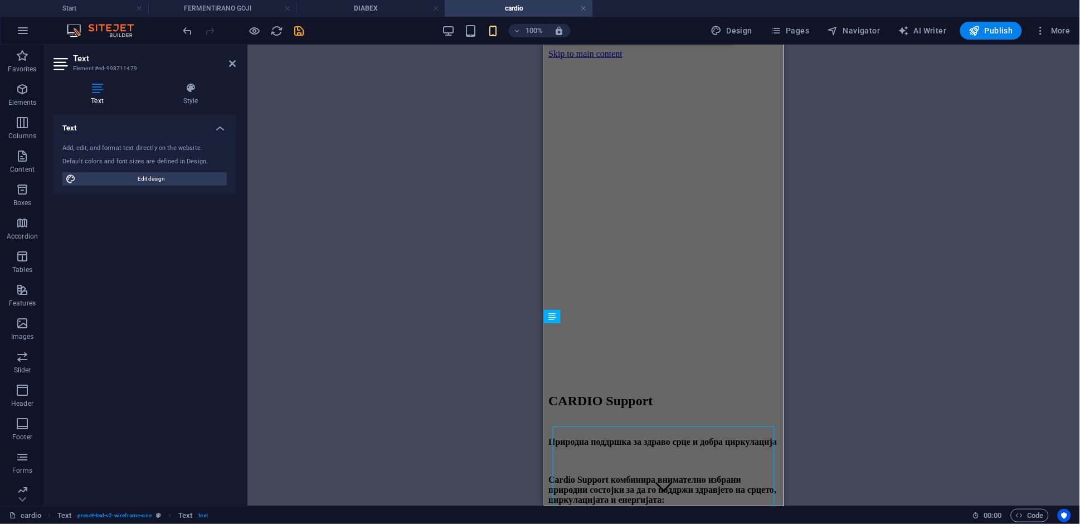
scroll to position [270, 0]
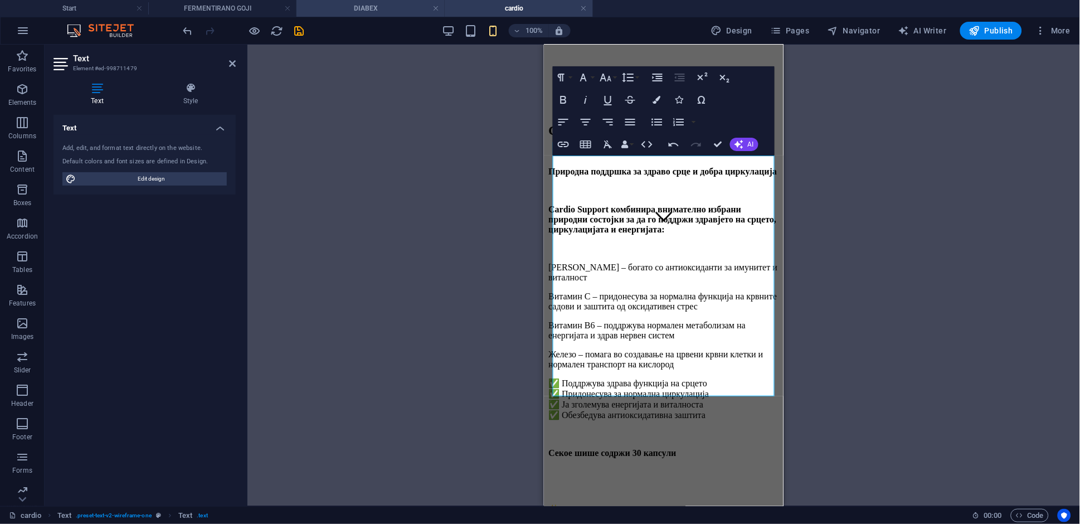
click at [381, 10] on h4 "DIABEX" at bounding box center [370, 8] width 148 height 12
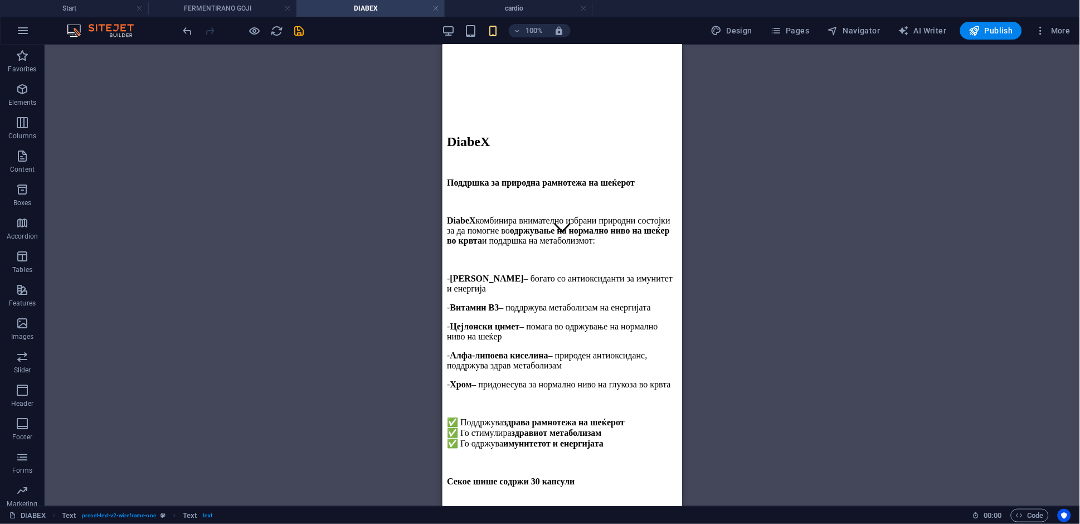
scroll to position [0, 0]
click at [486, 7] on h4 "cardio" at bounding box center [519, 8] width 148 height 12
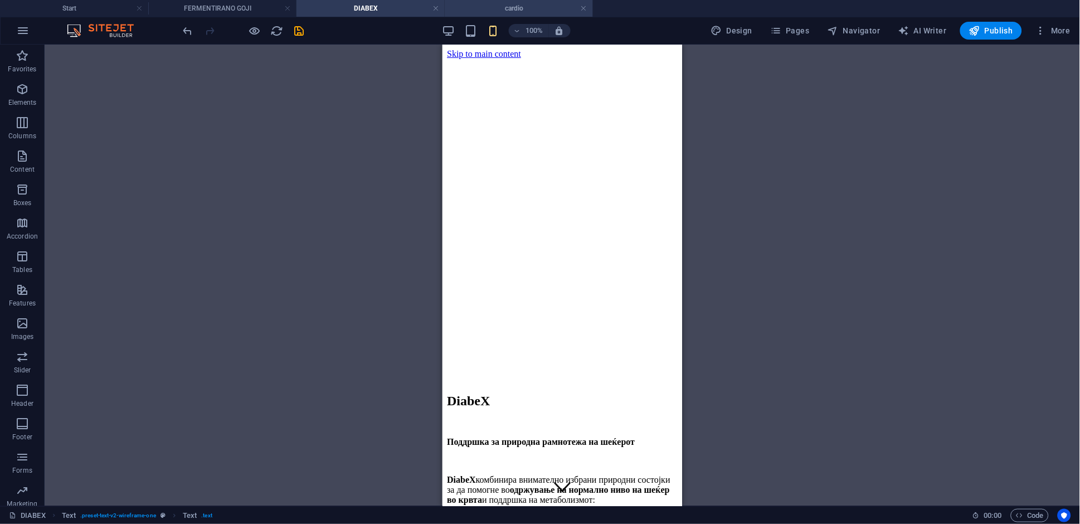
scroll to position [270, 0]
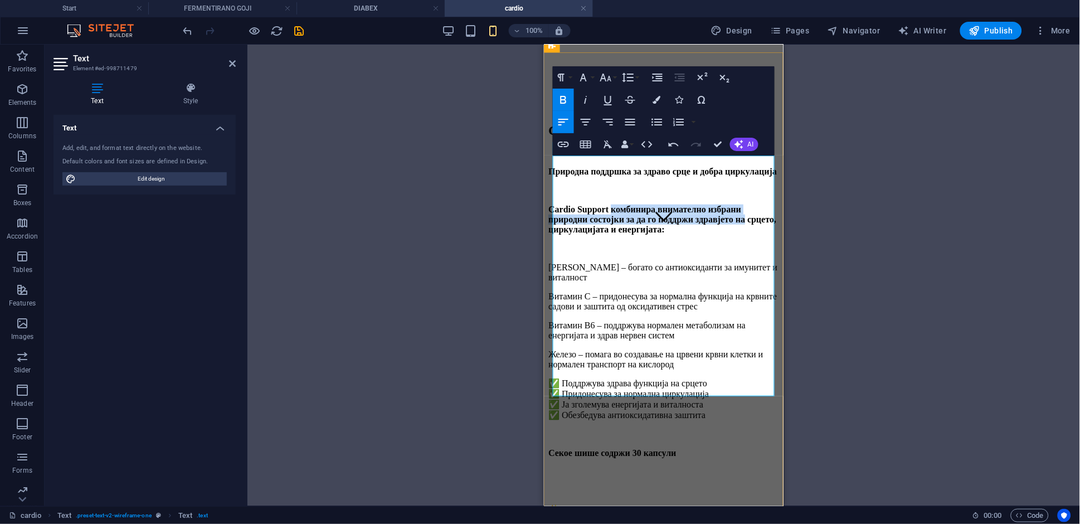
drag, startPoint x: 762, startPoint y: 175, endPoint x: 617, endPoint y: 160, distance: 145.6
click at [617, 204] on strong "Cardio Support комбинира внимателно избрани природни состојки за да го поддржи …" at bounding box center [662, 219] width 228 height 30
click at [557, 95] on icon "button" at bounding box center [563, 99] width 13 height 13
click at [713, 204] on p "Cardio Support комбинира внимателно избрани природни состојки за да го поддржи …" at bounding box center [663, 219] width 231 height 30
click at [630, 262] on p "[PERSON_NAME] – богато со антиоксиданти за имунитет и виталност" at bounding box center [663, 272] width 231 height 20
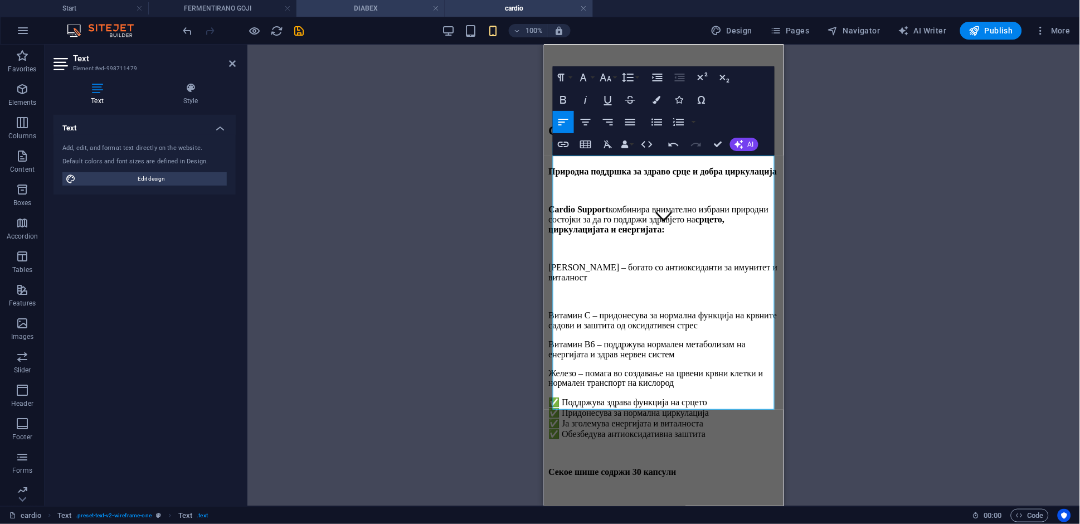
click at [362, 16] on li "DIABEX" at bounding box center [370, 8] width 148 height 17
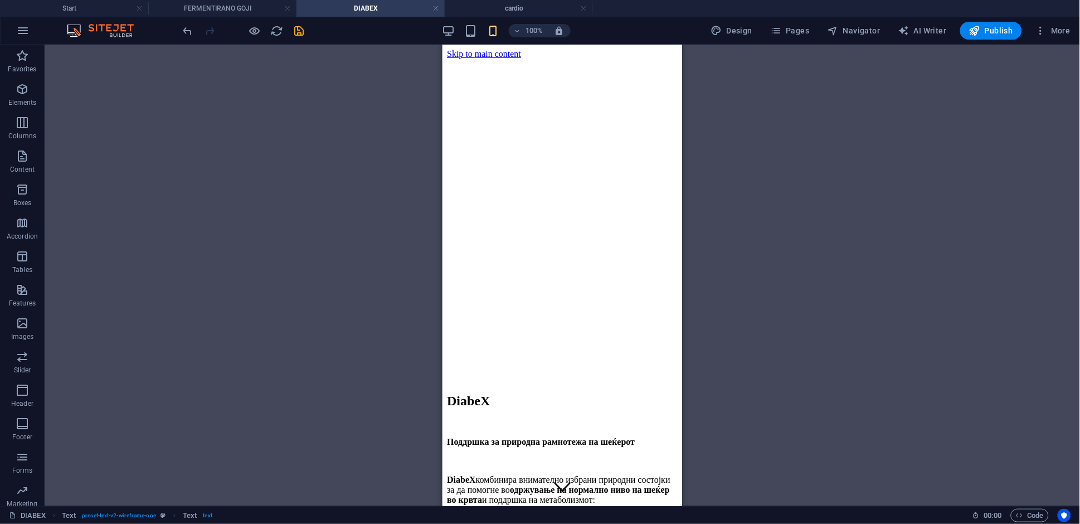
scroll to position [259, 0]
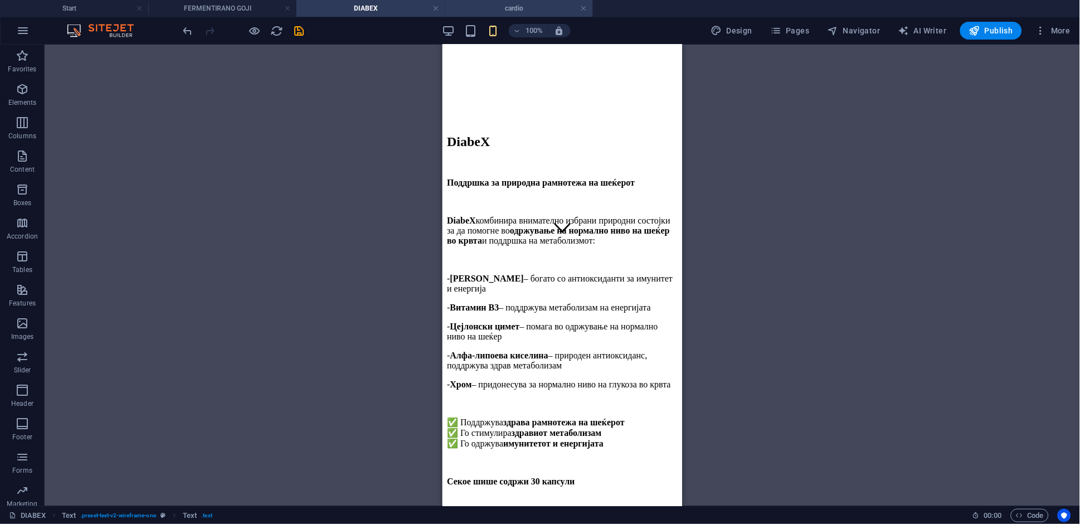
click at [508, 11] on h4 "cardio" at bounding box center [519, 8] width 148 height 12
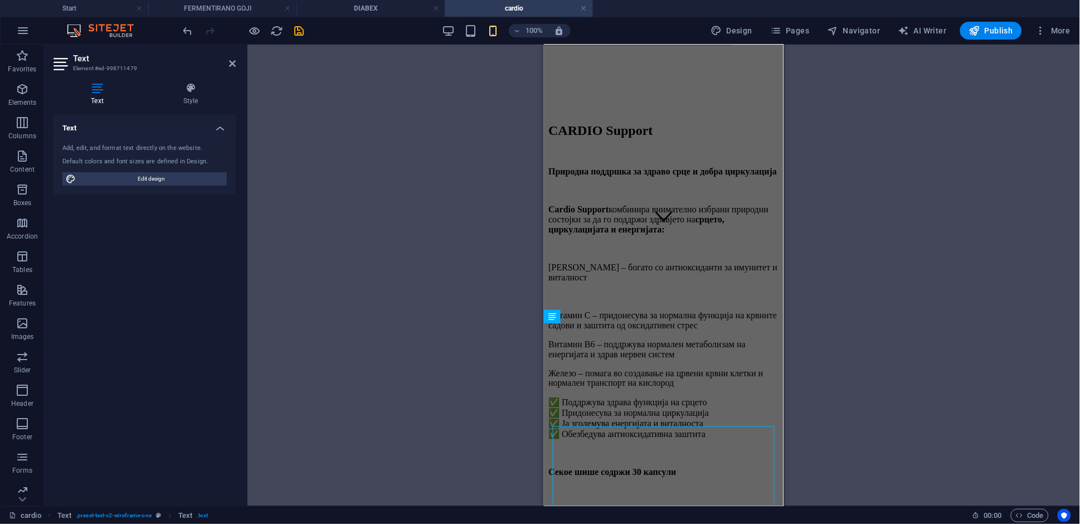
scroll to position [0, 0]
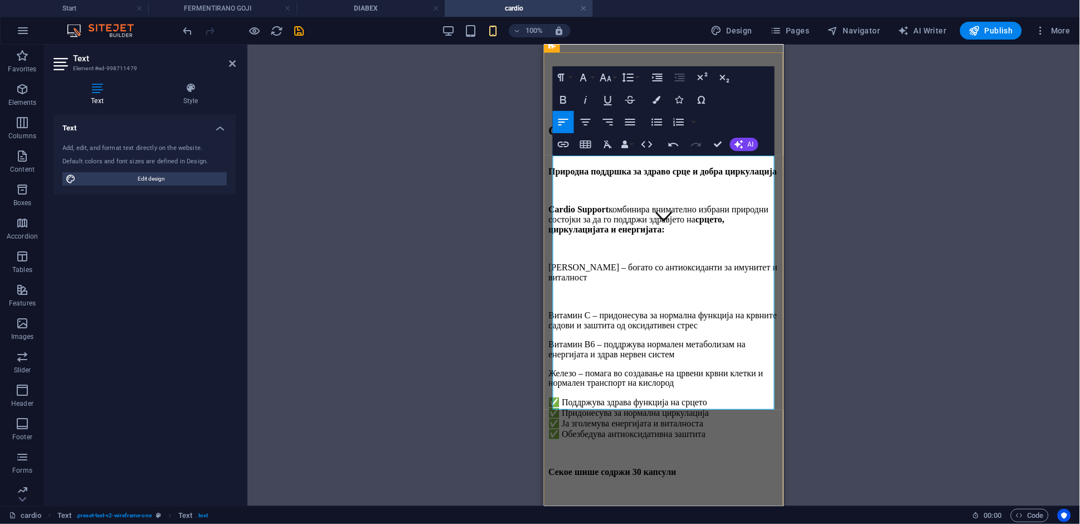
click at [597, 291] on p at bounding box center [663, 296] width 231 height 10
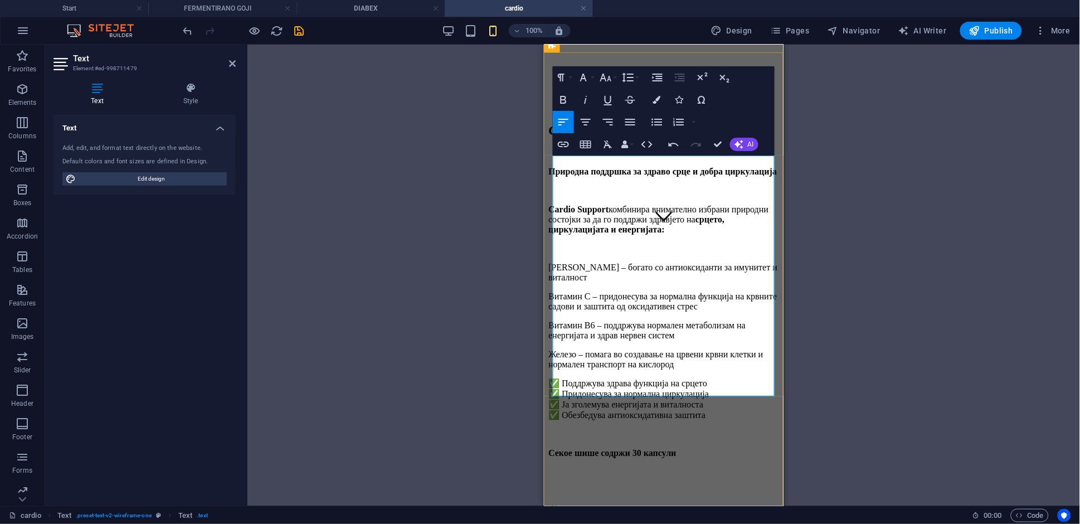
click at [553, 262] on p "[PERSON_NAME] – богато со антиоксиданти за имунитет и виталност" at bounding box center [663, 272] width 231 height 20
click at [556, 262] on p "[PERSON_NAME] – богато со антиоксиданти за имунитет и виталност" at bounding box center [663, 272] width 231 height 20
click at [329, 13] on h4 "DIABEX" at bounding box center [370, 8] width 148 height 12
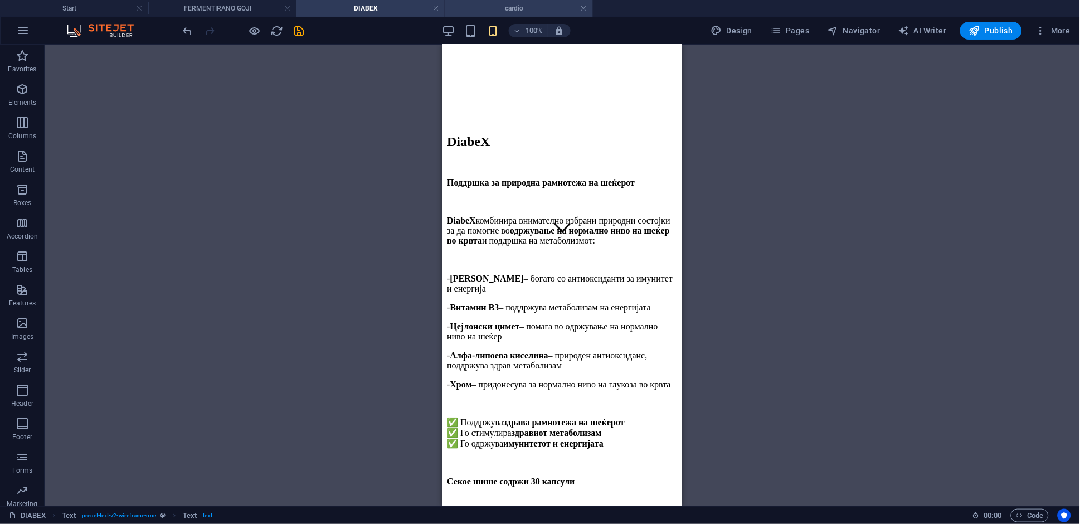
click at [484, 2] on h4 "cardio" at bounding box center [519, 8] width 148 height 12
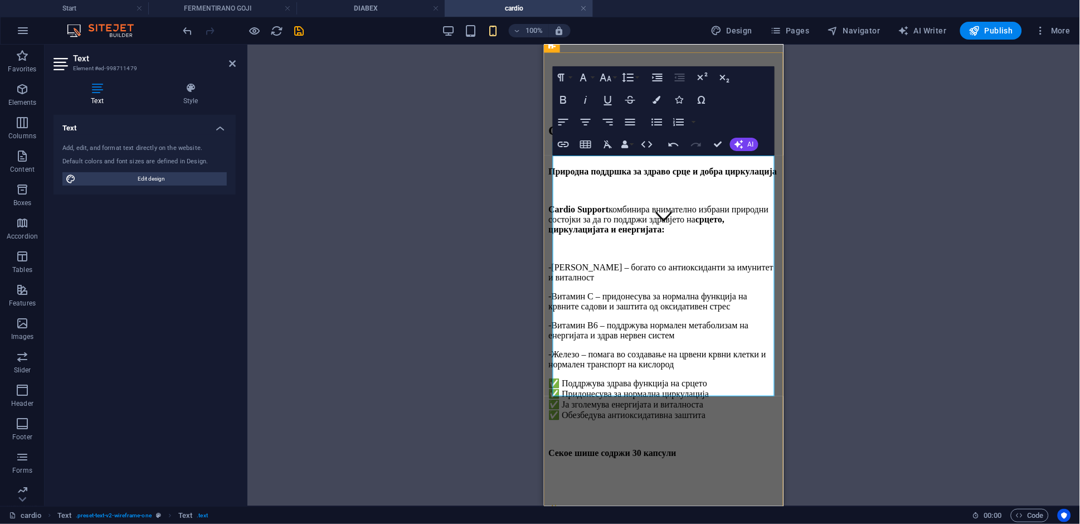
click at [600, 262] on p "- [PERSON_NAME] – богато со антиоксиданти за имунитет и виталност" at bounding box center [663, 272] width 231 height 20
click at [602, 262] on p "- [PERSON_NAME] – богато со антиоксиданти за имунитет и виталност" at bounding box center [663, 272] width 231 height 20
click at [613, 262] on p "- [PERSON_NAME] – богато со антиоксиданти за имунитет и виталност" at bounding box center [663, 272] width 231 height 20
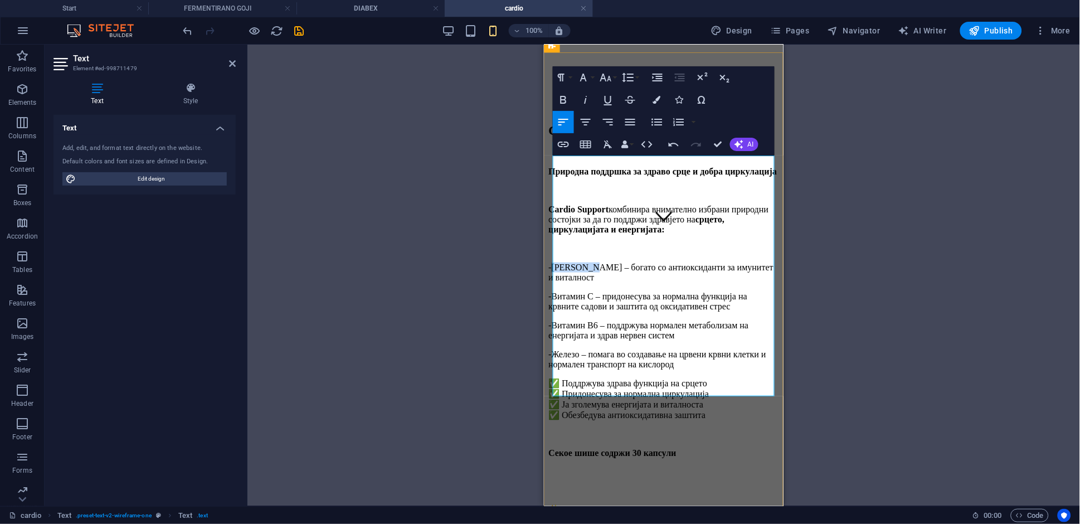
drag, startPoint x: 605, startPoint y: 214, endPoint x: 564, endPoint y: 210, distance: 40.9
click at [564, 262] on p "- [PERSON_NAME] – богато со антиоксиданти за имунитет и виталност" at bounding box center [663, 272] width 231 height 20
click at [561, 101] on icon "button" at bounding box center [564, 100] width 6 height 8
drag, startPoint x: 606, startPoint y: 244, endPoint x: 564, endPoint y: 239, distance: 42.0
click at [564, 291] on p "-Витамин C – придонесува за нормална функција на крвните садови и заштита од ок…" at bounding box center [663, 301] width 231 height 20
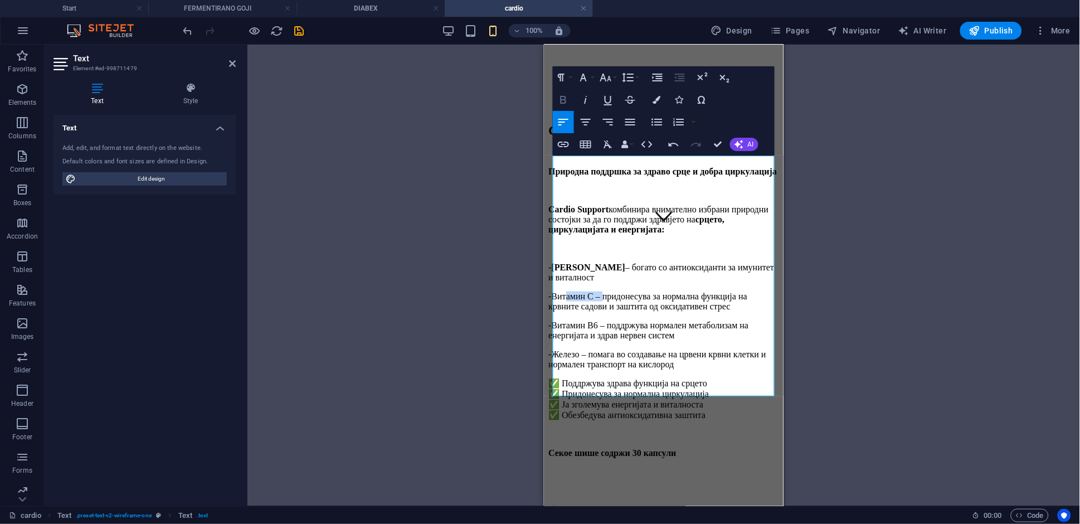
click at [559, 107] on button "Bold" at bounding box center [563, 100] width 21 height 22
click at [607, 320] on p "-Витамин B6 – поддржува нормален метаболизам на енергијата и здрав нервен систем" at bounding box center [663, 330] width 231 height 20
drag, startPoint x: 614, startPoint y: 265, endPoint x: 563, endPoint y: 267, distance: 50.2
click at [563, 320] on p "-Витамин B6 – поддржува нормален метаболизам на енергијата и здрав нервен систем" at bounding box center [663, 330] width 231 height 20
click at [561, 100] on icon "button" at bounding box center [564, 100] width 6 height 8
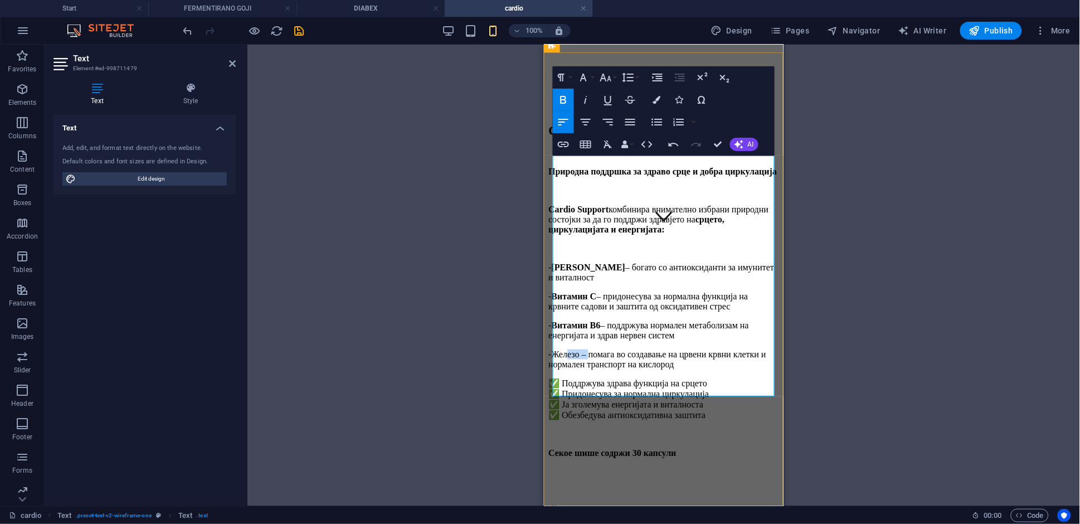
drag, startPoint x: 592, startPoint y: 296, endPoint x: 564, endPoint y: 290, distance: 29.2
click at [564, 349] on p "-Железо – помага во создавање на црвени крвни клетки и нормален транспорт на ки…" at bounding box center [663, 359] width 231 height 20
click at [566, 100] on icon "button" at bounding box center [564, 100] width 6 height 8
click at [746, 349] on p "- Железо – помага во создавање на црвени крвни клетки и нормален транспорт на к…" at bounding box center [663, 359] width 231 height 20
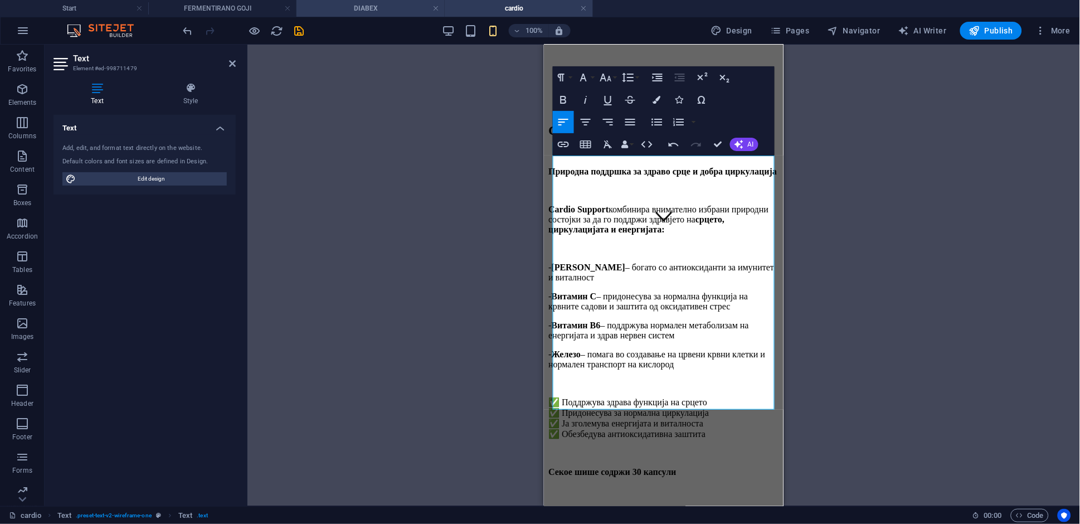
click at [392, 12] on h4 "DIABEX" at bounding box center [370, 8] width 148 height 12
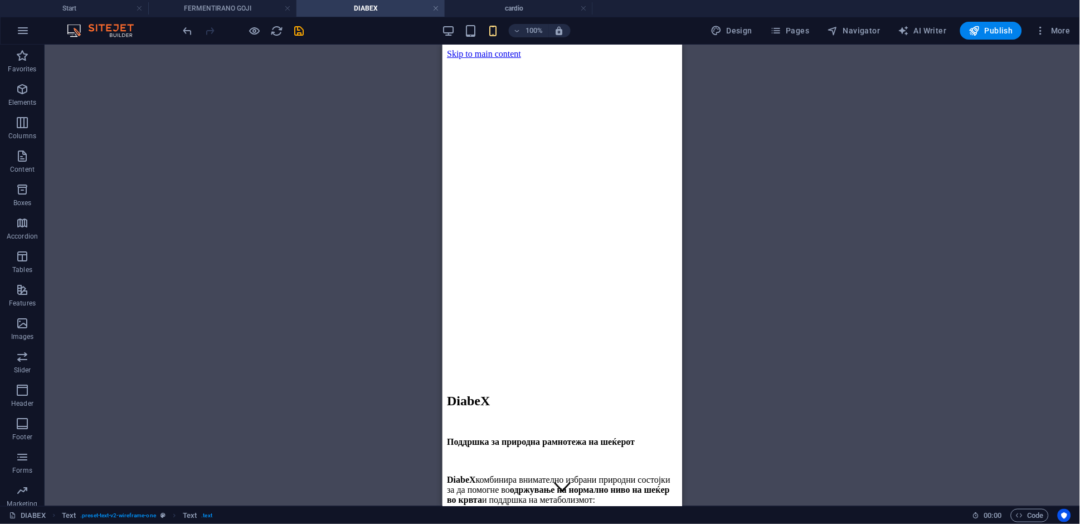
scroll to position [259, 0]
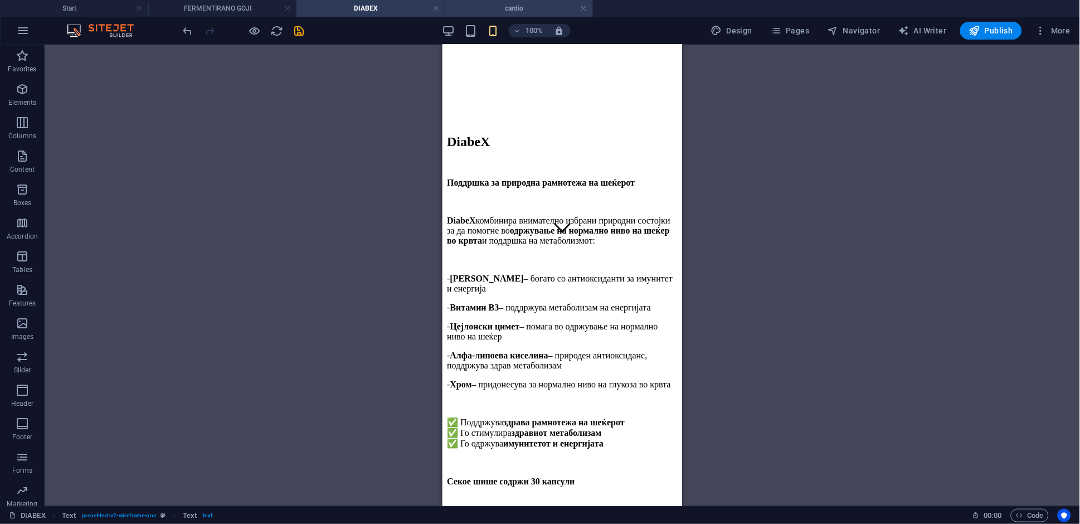
click at [507, 7] on h4 "cardio" at bounding box center [519, 8] width 148 height 12
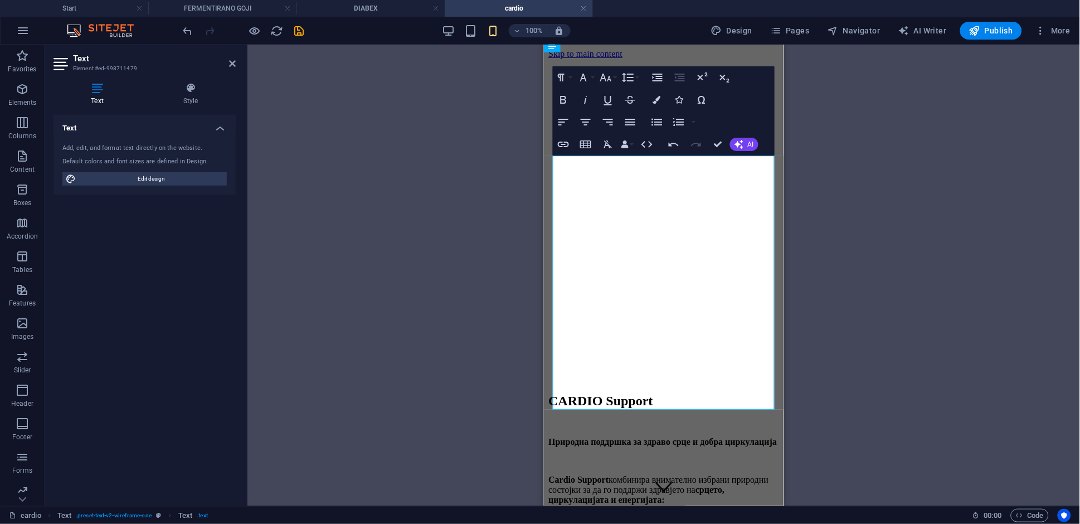
scroll to position [270, 0]
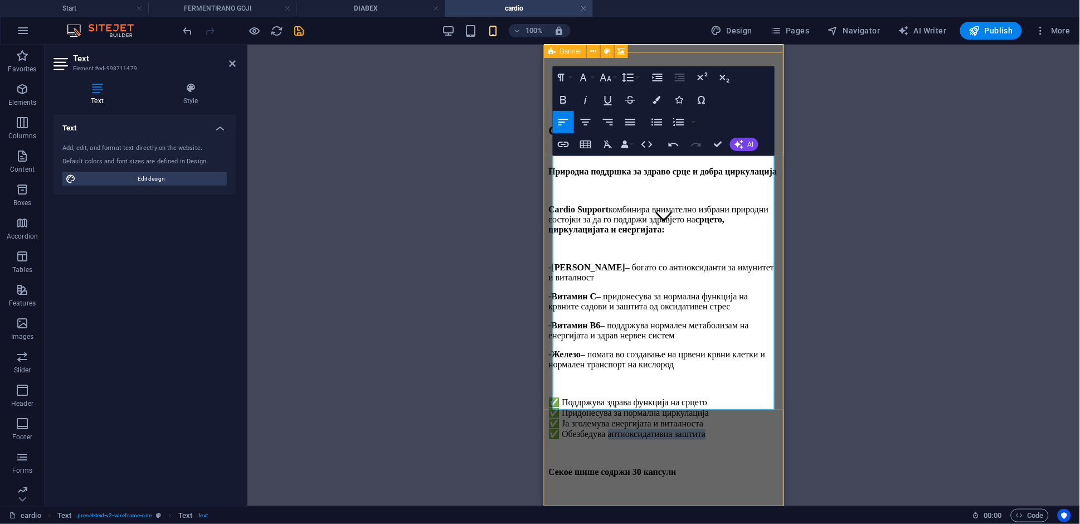
drag, startPoint x: 619, startPoint y: 377, endPoint x: 728, endPoint y: 379, distance: 109.8
click at [728, 397] on p "✅ Поддржува здрава функција на срцето ✅ Придонесува за нормална циркулација ✅ Ј…" at bounding box center [663, 418] width 231 height 42
click at [566, 100] on icon "button" at bounding box center [564, 100] width 6 height 8
drag, startPoint x: 625, startPoint y: 359, endPoint x: 736, endPoint y: 361, distance: 110.9
click at [736, 397] on p "✅ Поддржува здрава функција на срцето ✅ Придонесува за нормална циркулација ✅ Ј…" at bounding box center [663, 418] width 231 height 42
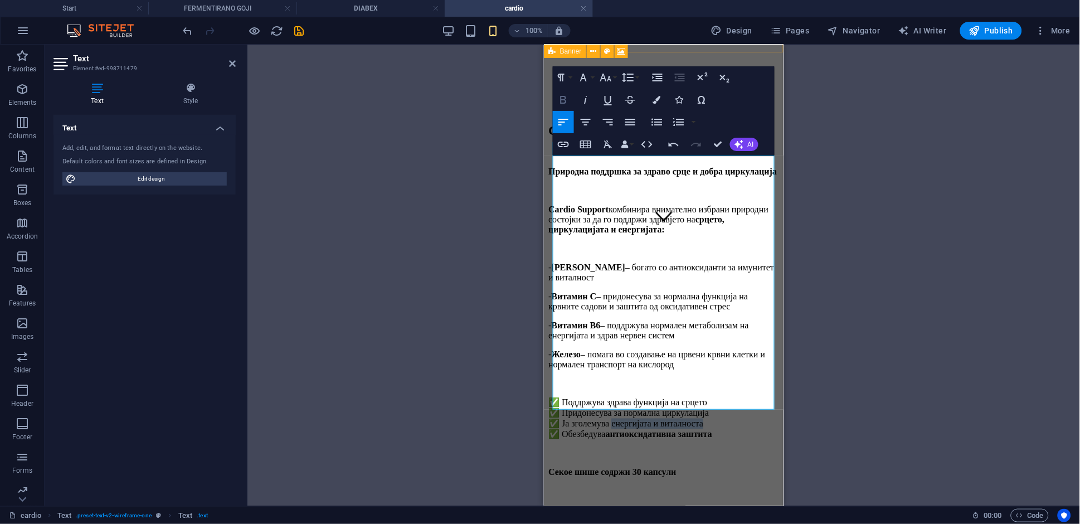
click at [556, 100] on button "Bold" at bounding box center [563, 100] width 21 height 22
drag, startPoint x: 636, startPoint y: 349, endPoint x: 734, endPoint y: 348, distance: 97.5
click at [734, 397] on p "✅ Поддржува здрава функција на срцето ✅ Придонесува за нормална циркулација ✅ Ј…" at bounding box center [663, 418] width 231 height 42
click at [566, 97] on icon "button" at bounding box center [563, 99] width 13 height 13
drag, startPoint x: 617, startPoint y: 337, endPoint x: 733, endPoint y: 338, distance: 115.4
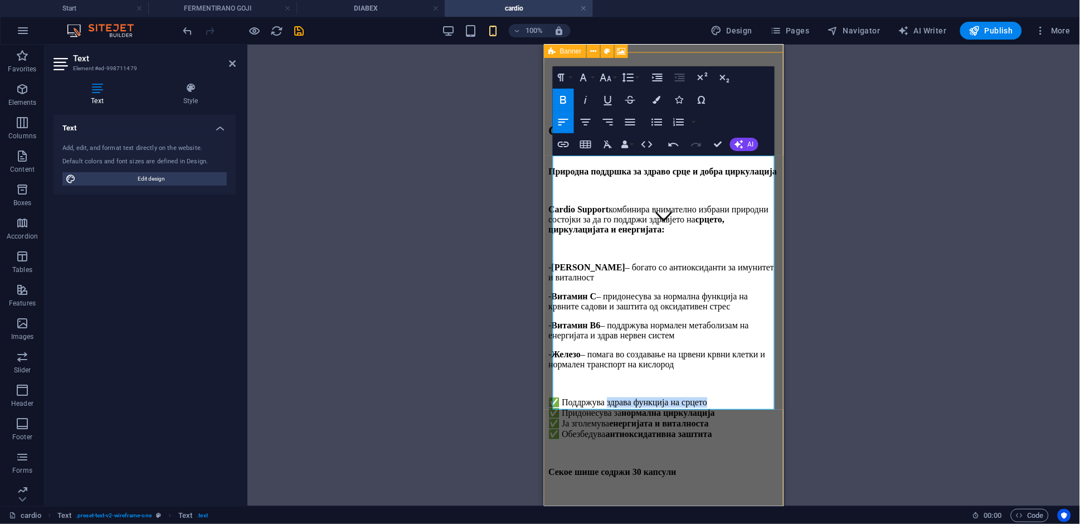
click at [733, 397] on p "✅ Поддржува здрава функција на срцето ✅ Придонесува за нормална циркулација ✅ Ј…" at bounding box center [663, 418] width 231 height 42
click at [567, 105] on icon "button" at bounding box center [563, 99] width 13 height 13
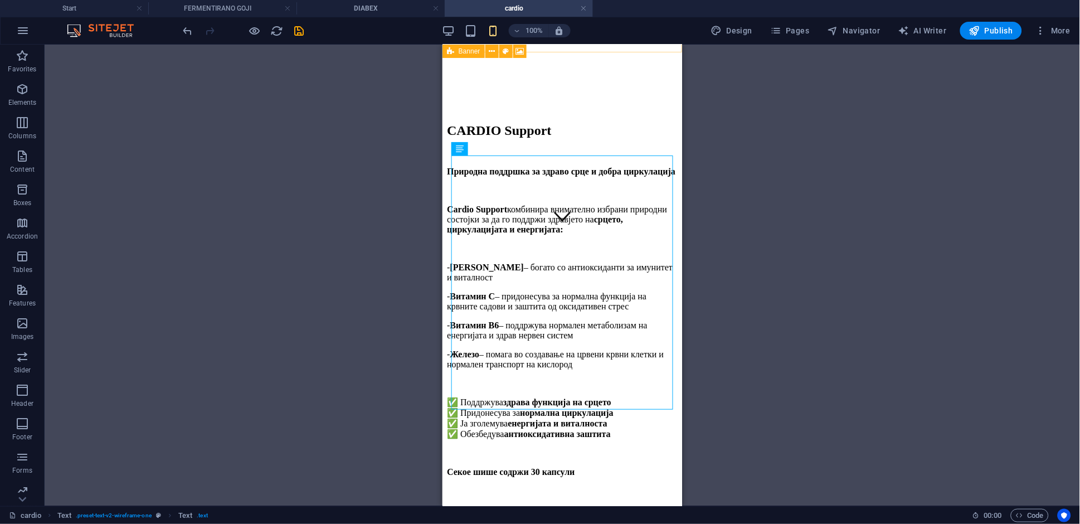
click at [784, 388] on div "Drag here to replace the existing content. Press “Ctrl” if you want to create a…" at bounding box center [562, 275] width 1035 height 461
click at [363, 8] on h4 "DIABEX" at bounding box center [370, 8] width 148 height 12
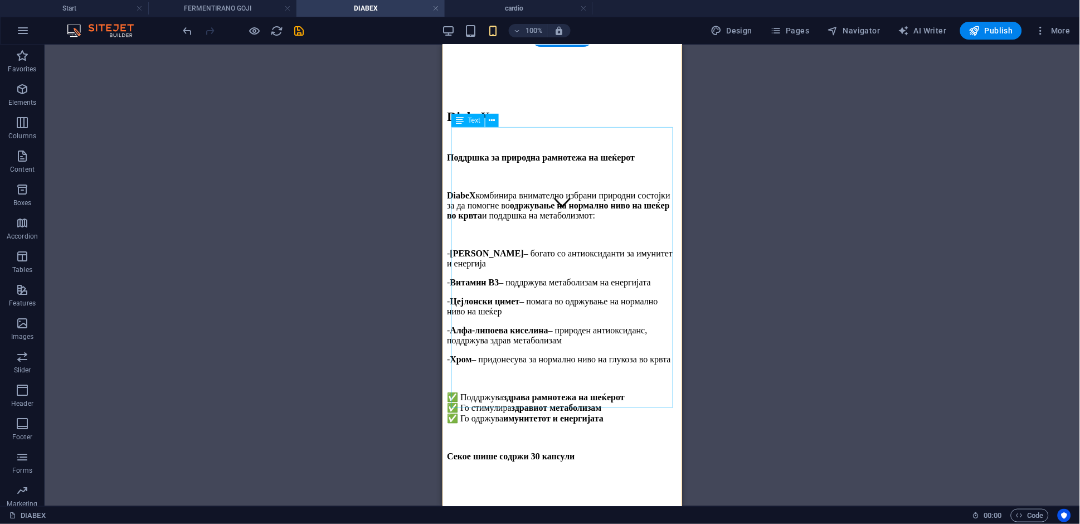
scroll to position [285, 0]
click at [472, 4] on h4 "cardio" at bounding box center [519, 8] width 148 height 12
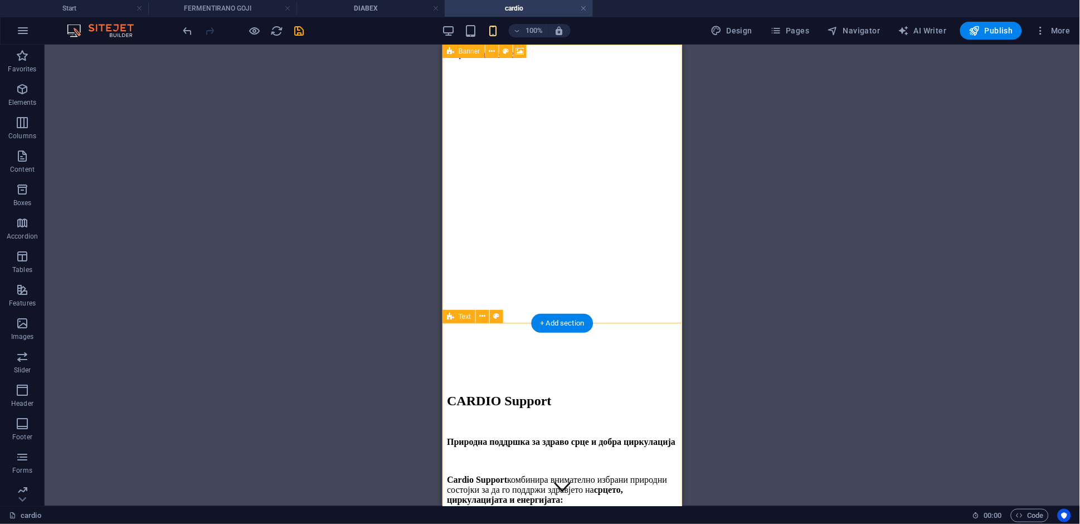
scroll to position [309, 0]
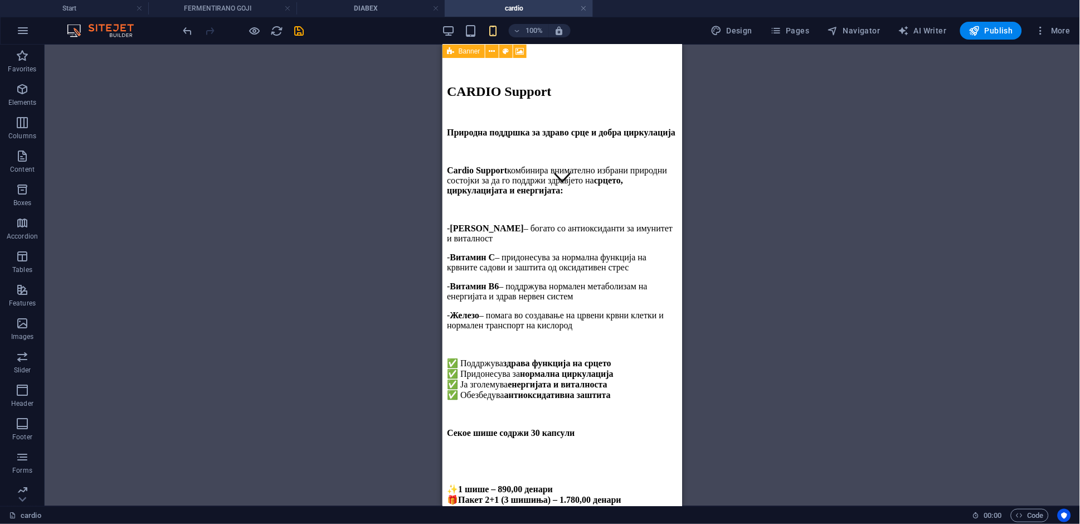
click at [298, 32] on icon "save" at bounding box center [299, 31] width 13 height 13
click at [99, 7] on h4 "Start" at bounding box center [74, 8] width 148 height 12
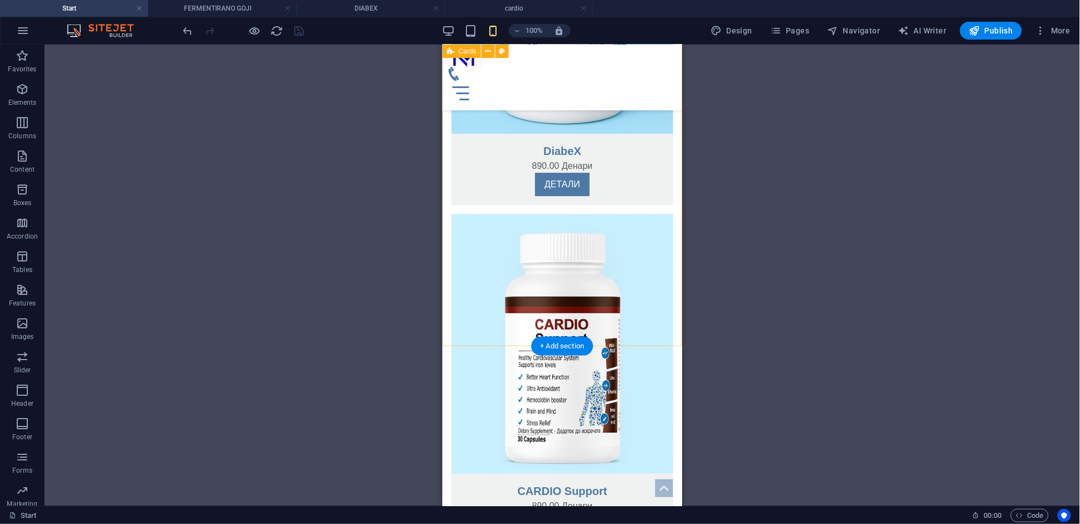
scroll to position [1179, 0]
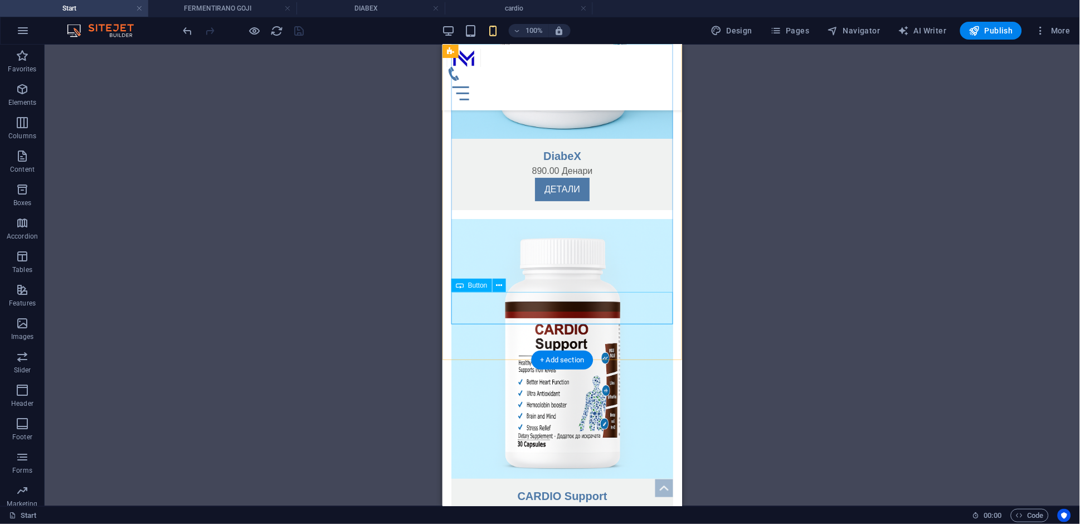
click at [560, 517] on div "ДЕТАЛИ" at bounding box center [562, 533] width 222 height 32
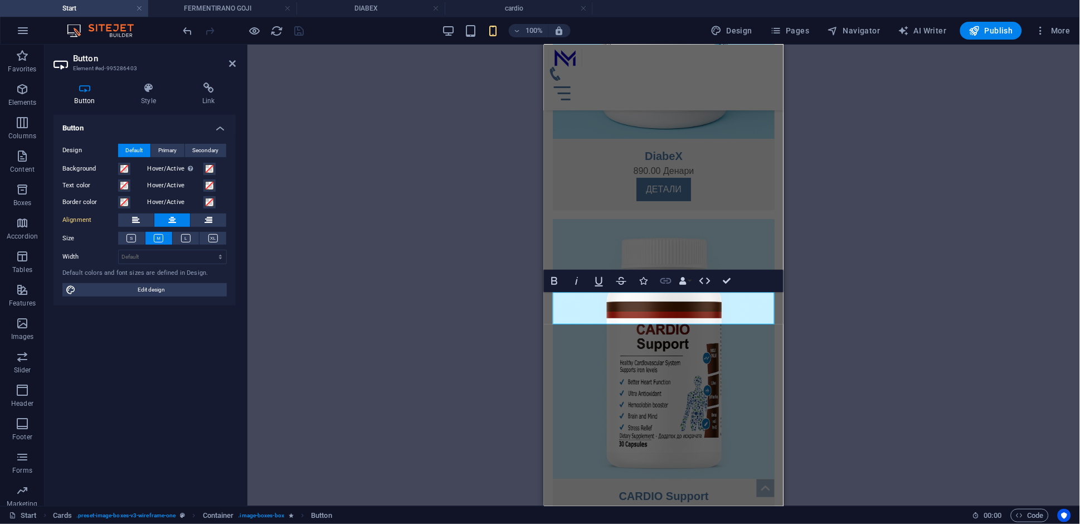
click at [668, 282] on icon "button" at bounding box center [665, 280] width 13 height 13
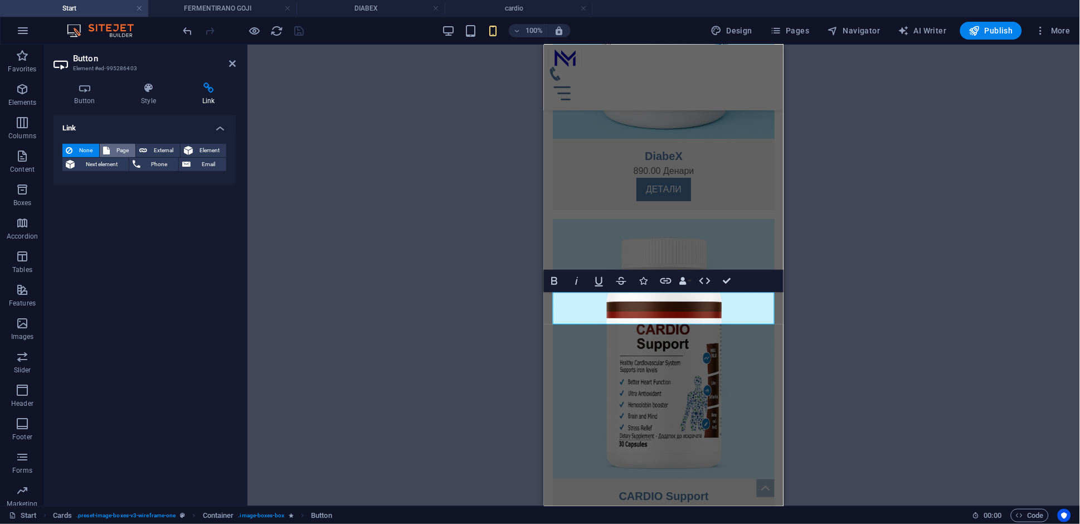
click at [124, 147] on span "Page" at bounding box center [122, 150] width 19 height 13
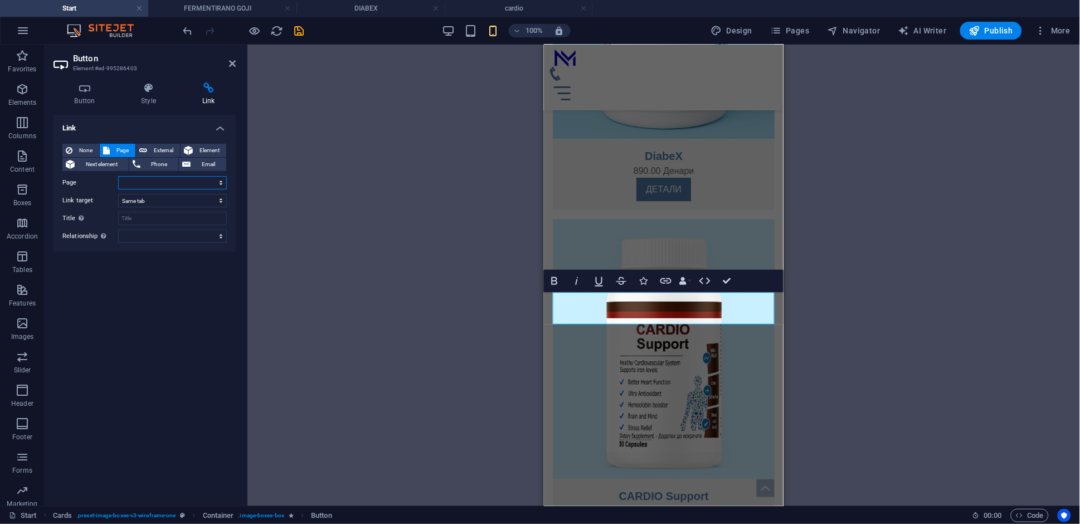
click at [144, 187] on select "Start FERMENTIRANO GOJI DIABEX cardio" at bounding box center [172, 182] width 109 height 13
select select "3"
click at [118, 176] on select "Start FERMENTIRANO GOJI DIABEX cardio" at bounding box center [172, 182] width 109 height 13
click at [234, 62] on icon at bounding box center [232, 63] width 7 height 9
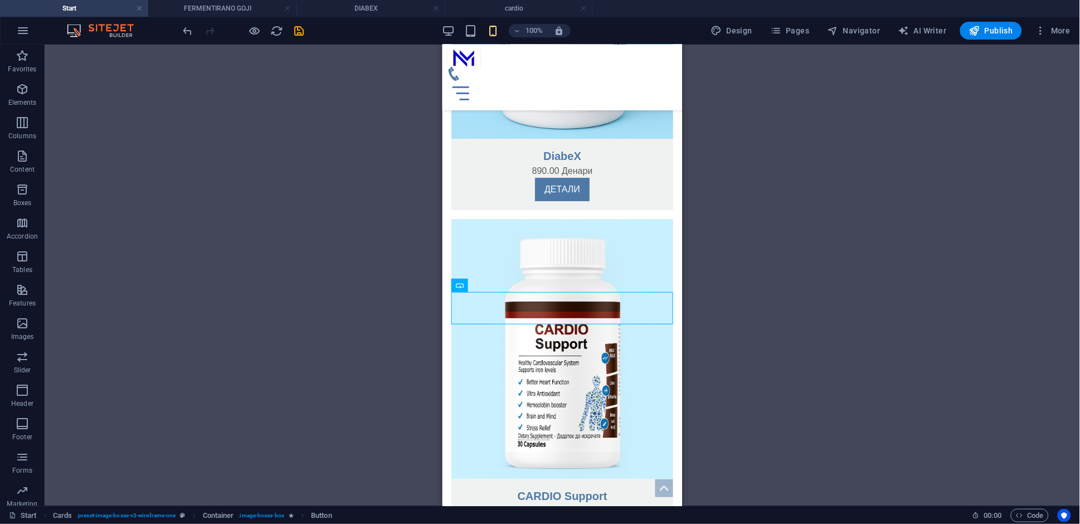
click at [298, 247] on div "Container Container H1 Banner Banner Container Container Container Menu Bar Men…" at bounding box center [562, 275] width 1035 height 461
click at [250, 33] on icon "button" at bounding box center [255, 31] width 13 height 13
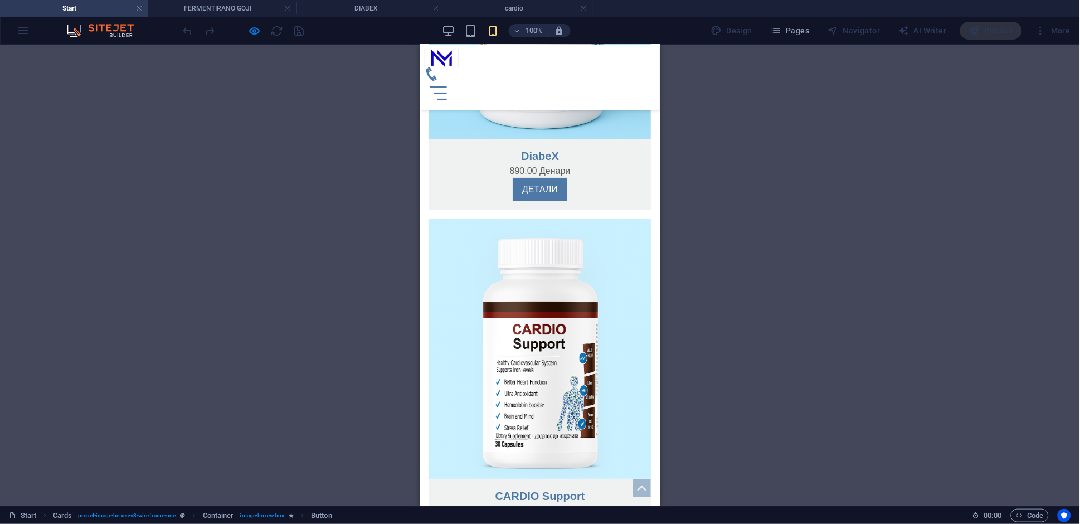
click at [542, 517] on link "ДЕТАЛИ" at bounding box center [539, 528] width 55 height 23
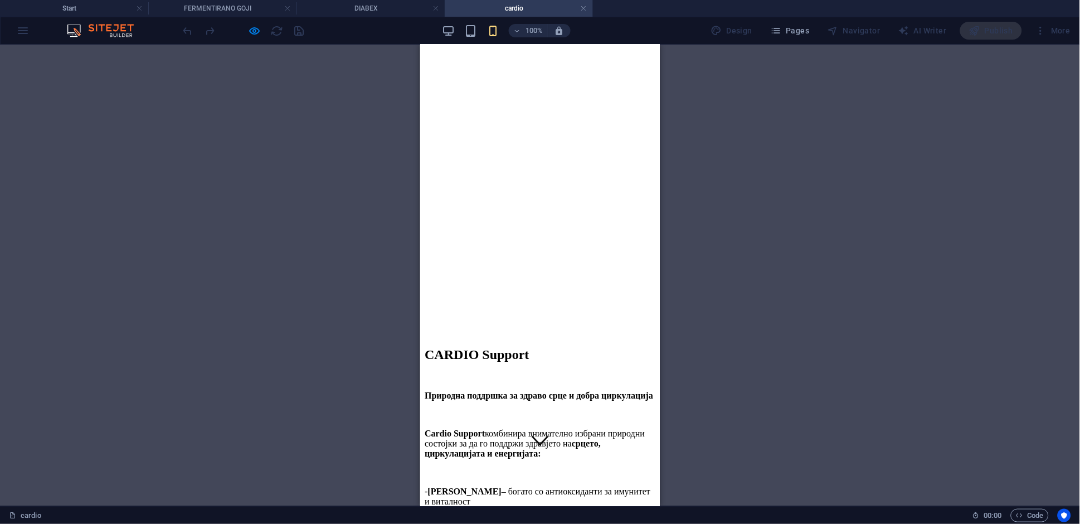
scroll to position [0, 0]
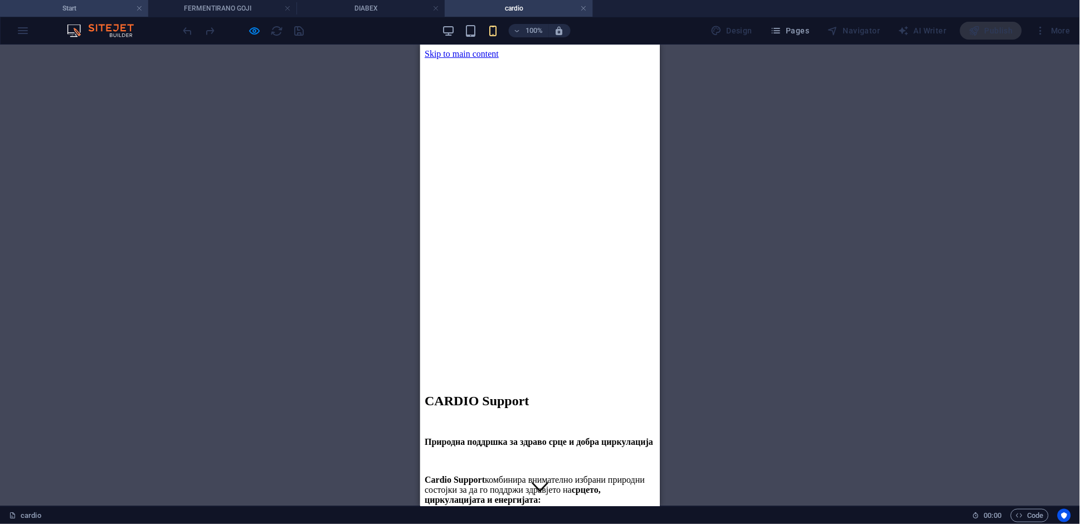
click at [90, 6] on h4 "Start" at bounding box center [74, 8] width 148 height 12
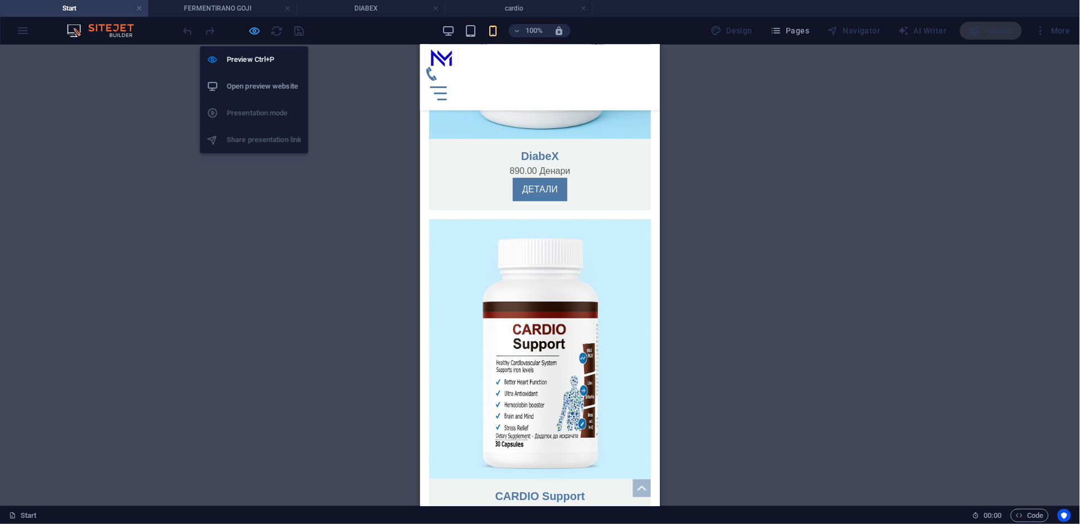
click at [252, 35] on icon "button" at bounding box center [255, 31] width 13 height 13
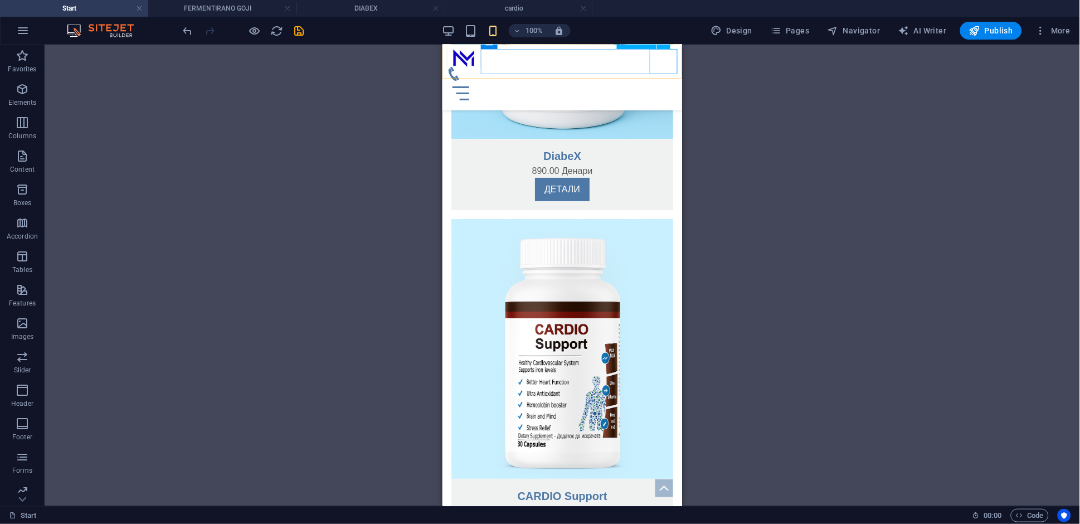
click at [664, 80] on div "Menu" at bounding box center [561, 92] width 231 height 25
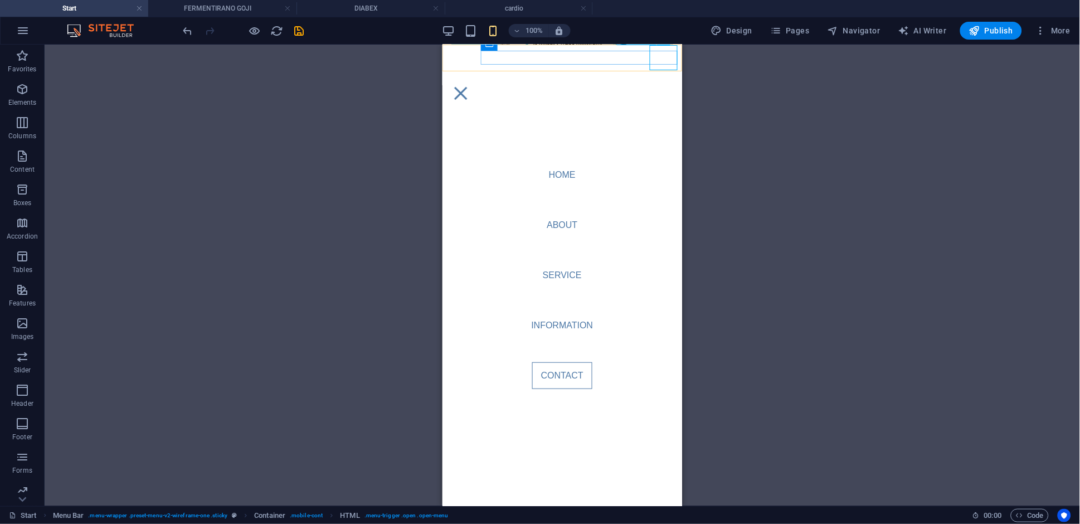
click at [474, 80] on div "Menu" at bounding box center [460, 92] width 28 height 25
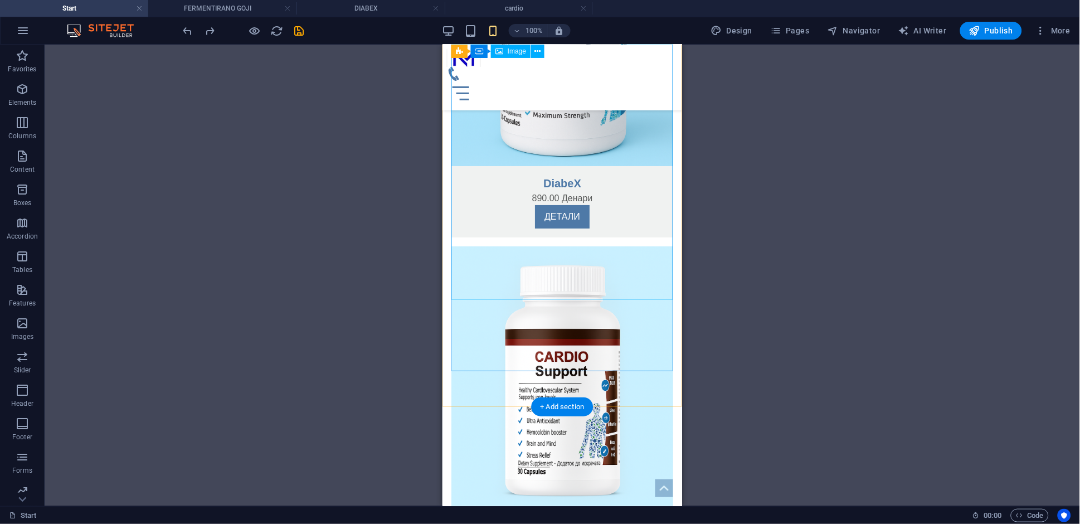
scroll to position [1129, 0]
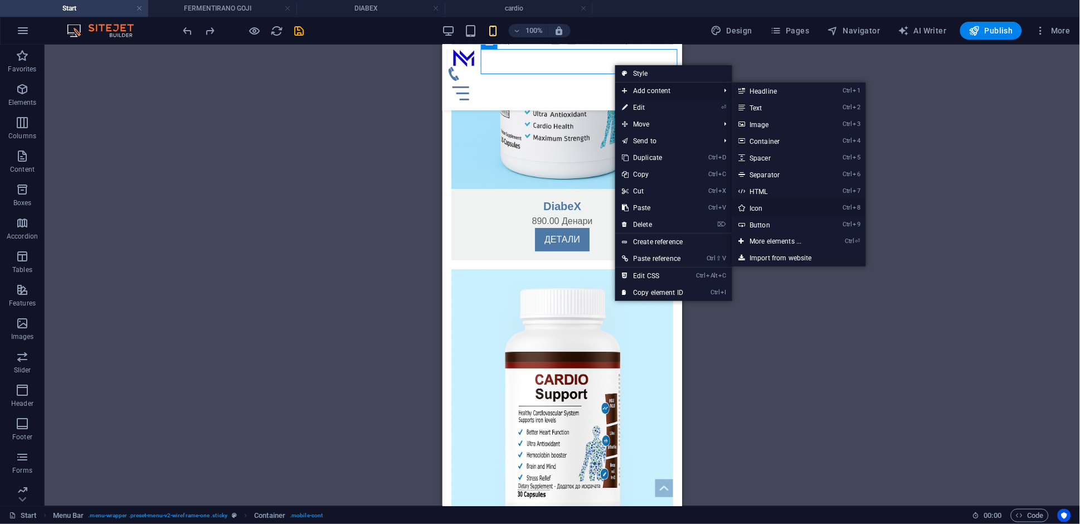
click at [789, 207] on link "Ctrl 8 Icon" at bounding box center [778, 208] width 92 height 17
select select "xMidYMid"
select select "px"
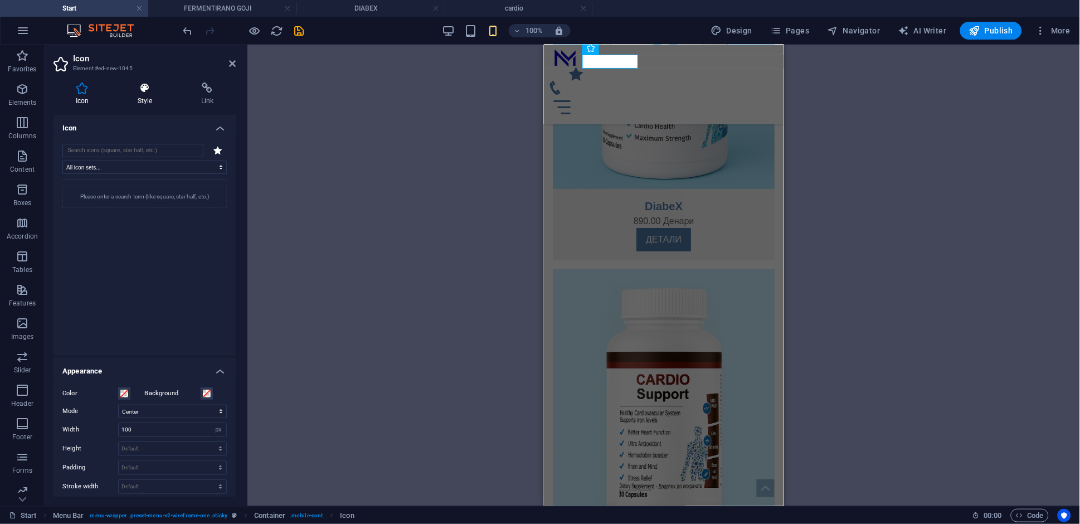
click at [147, 98] on h4 "Style" at bounding box center [147, 93] width 64 height 23
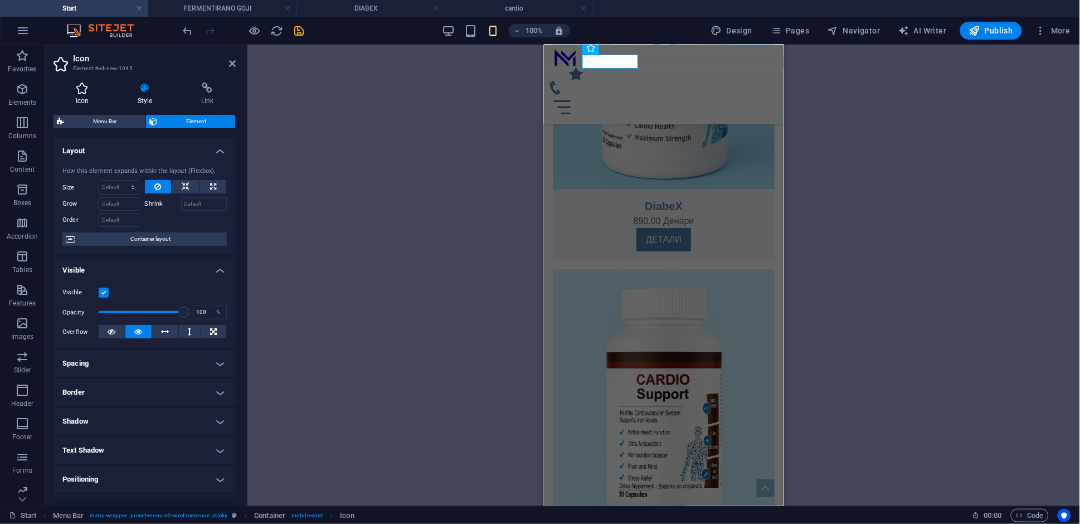
click at [96, 93] on icon at bounding box center [81, 87] width 57 height 11
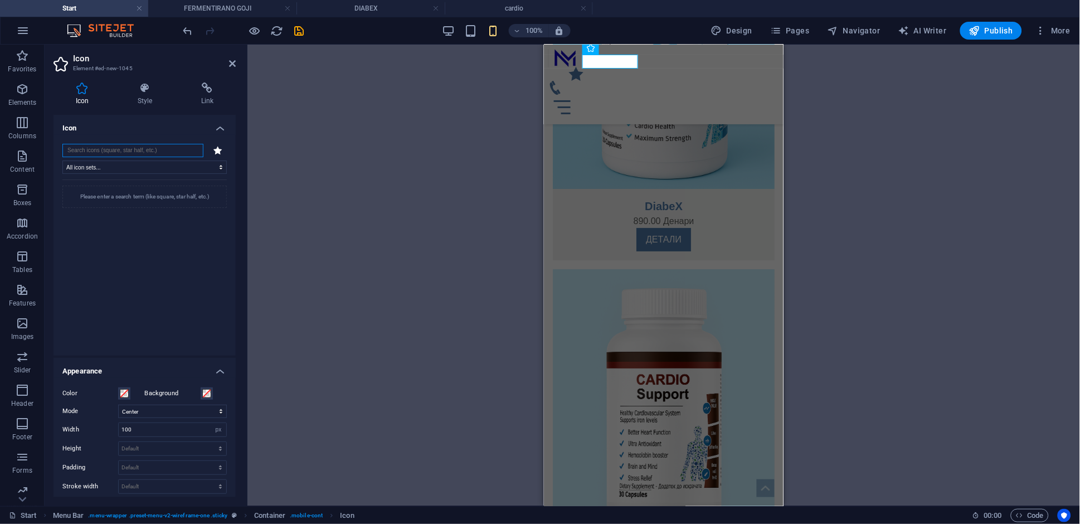
click at [116, 153] on input "search" at bounding box center [132, 150] width 141 height 13
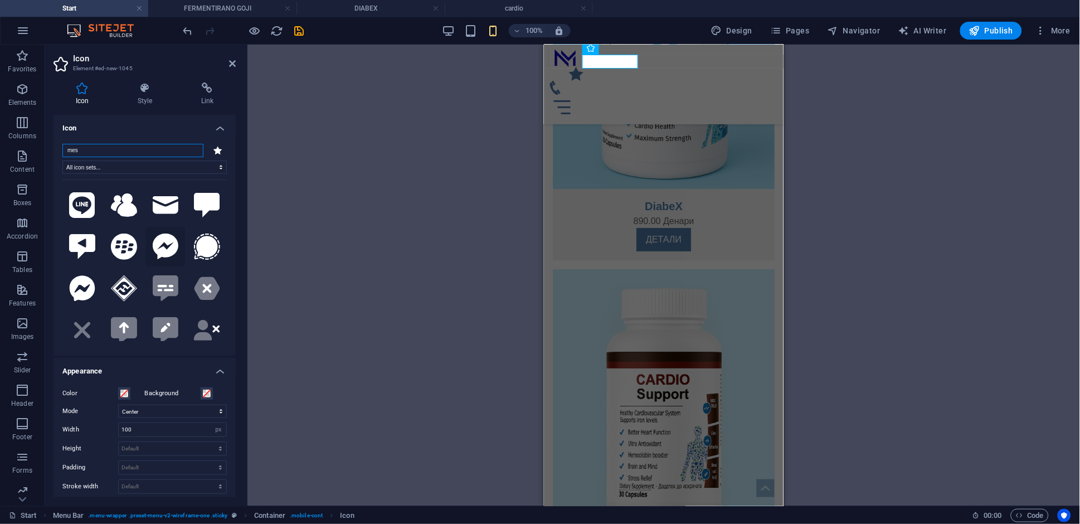
type input "mes"
click at [155, 245] on icon at bounding box center [166, 247] width 26 height 26
click at [237, 62] on aside "Icon Element #ed-new-1045 Icon Style Link Icon mes All icon sets... IcoFont Ion…" at bounding box center [146, 275] width 203 height 461
click at [234, 62] on icon at bounding box center [232, 63] width 7 height 9
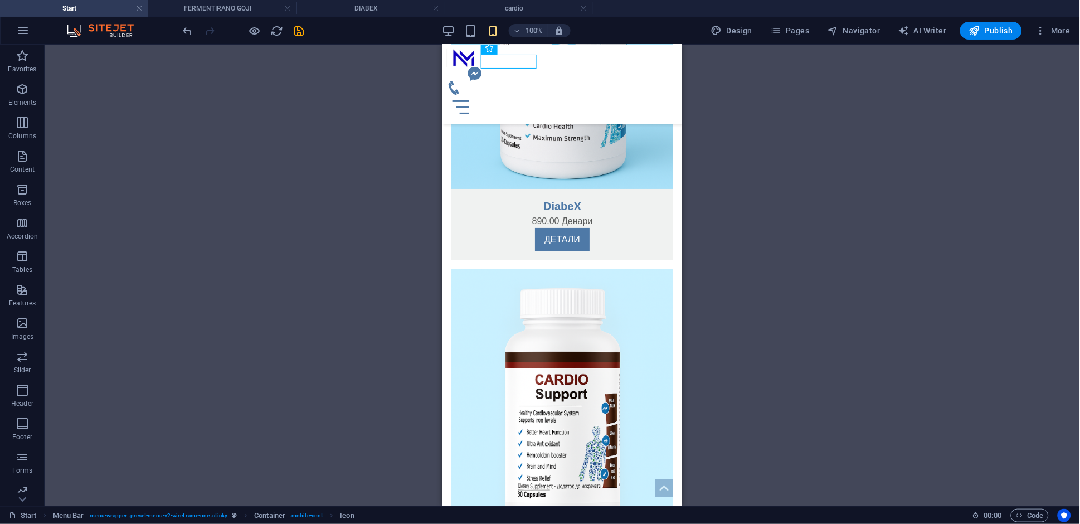
click at [345, 216] on div "Container Container H1 Banner Banner Container Container Container Menu Bar Men…" at bounding box center [562, 275] width 1035 height 461
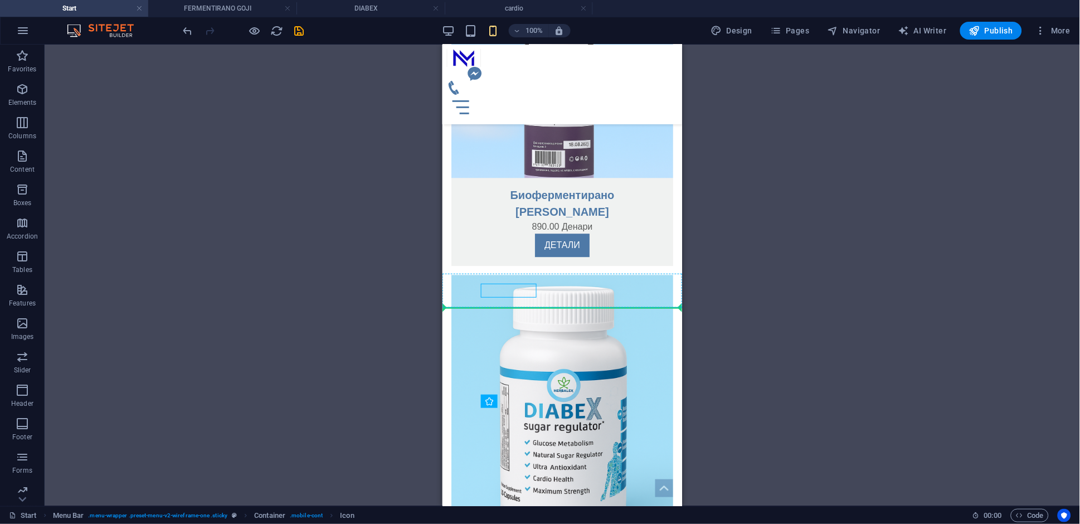
drag, startPoint x: 510, startPoint y: 62, endPoint x: 616, endPoint y: 62, distance: 106.4
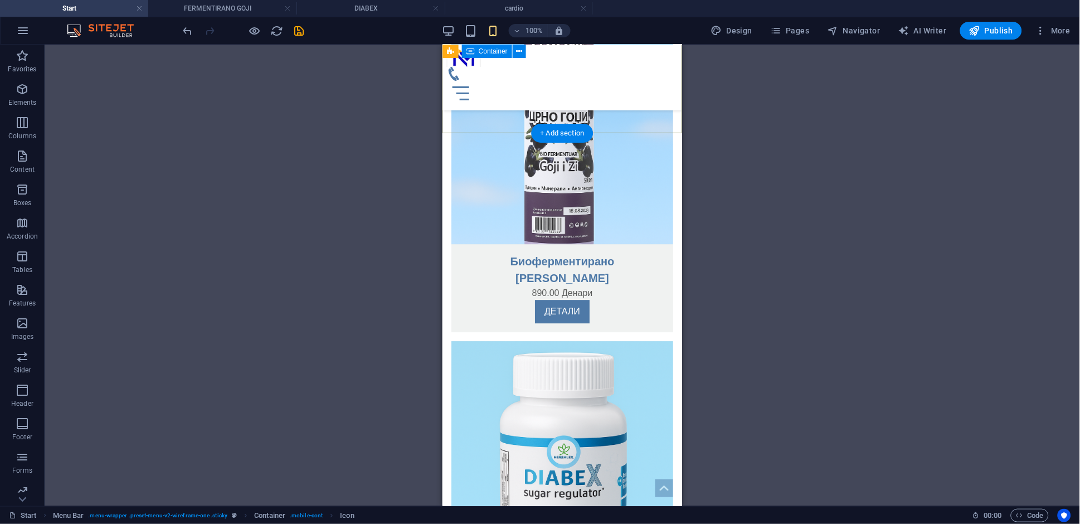
scroll to position [0, 0]
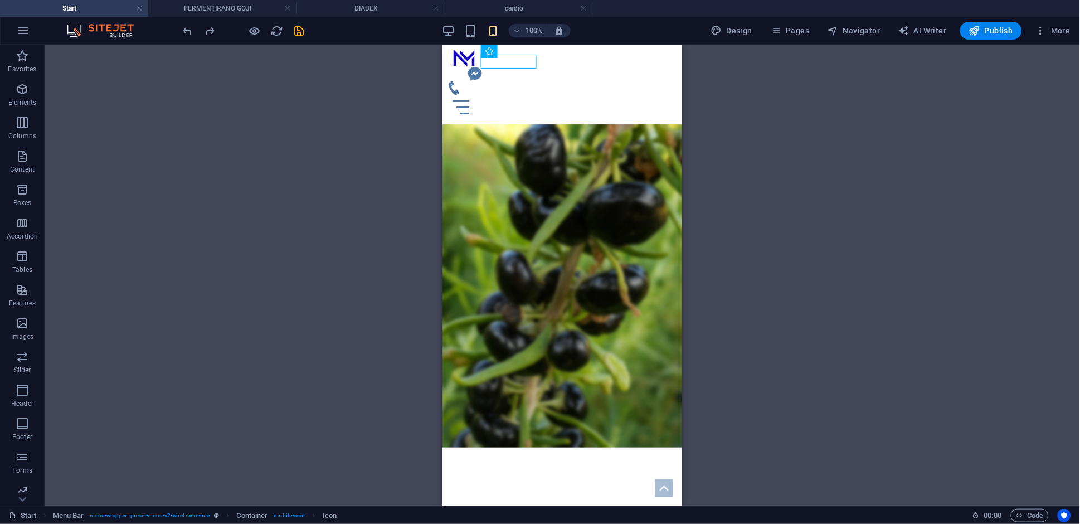
click at [358, 172] on div "Container Container H1 Banner Container Container Container Menu Bar Menu Logo …" at bounding box center [562, 275] width 1035 height 461
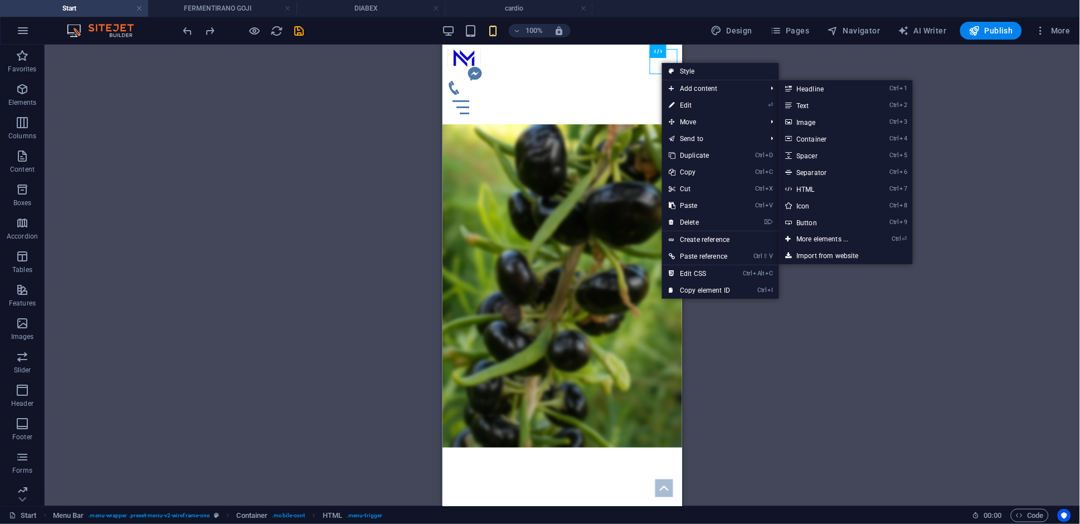
click at [930, 140] on div "Container Container H1 Banner Banner Container Container Container Menu Bar Men…" at bounding box center [562, 275] width 1035 height 461
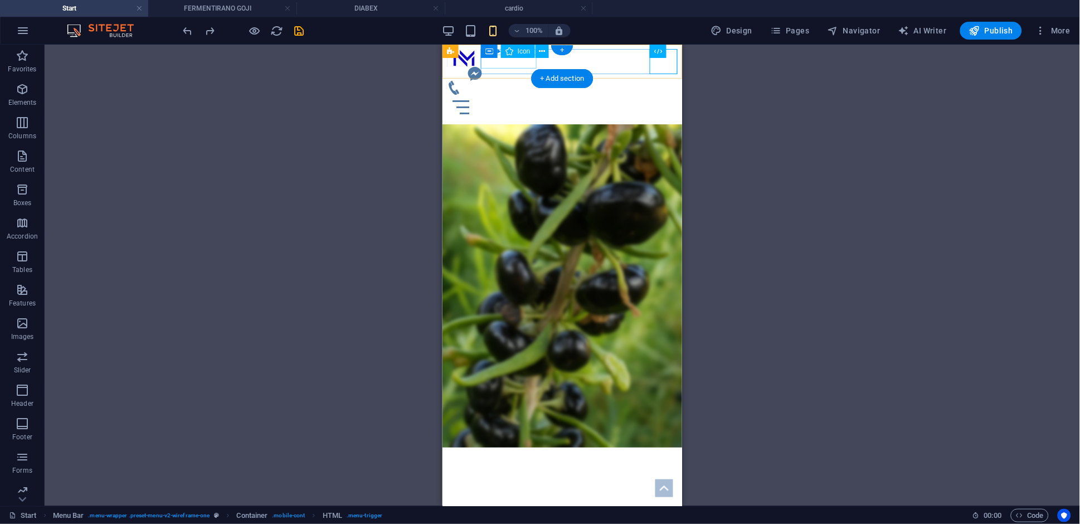
click at [509, 66] on figure at bounding box center [561, 73] width 231 height 14
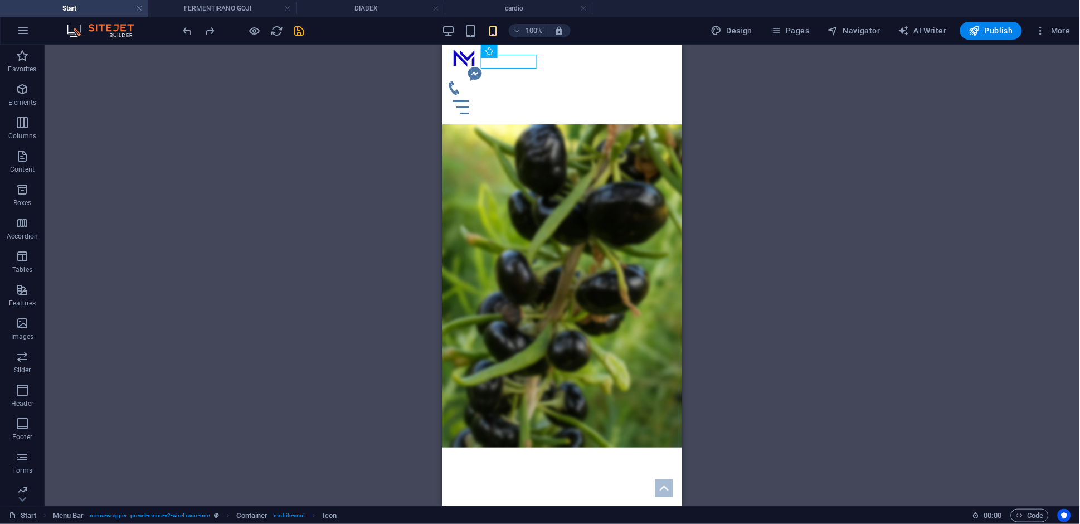
click at [285, 271] on div "Container Container H1 Banner Banner Container Container Container Menu Bar Men…" at bounding box center [562, 275] width 1035 height 461
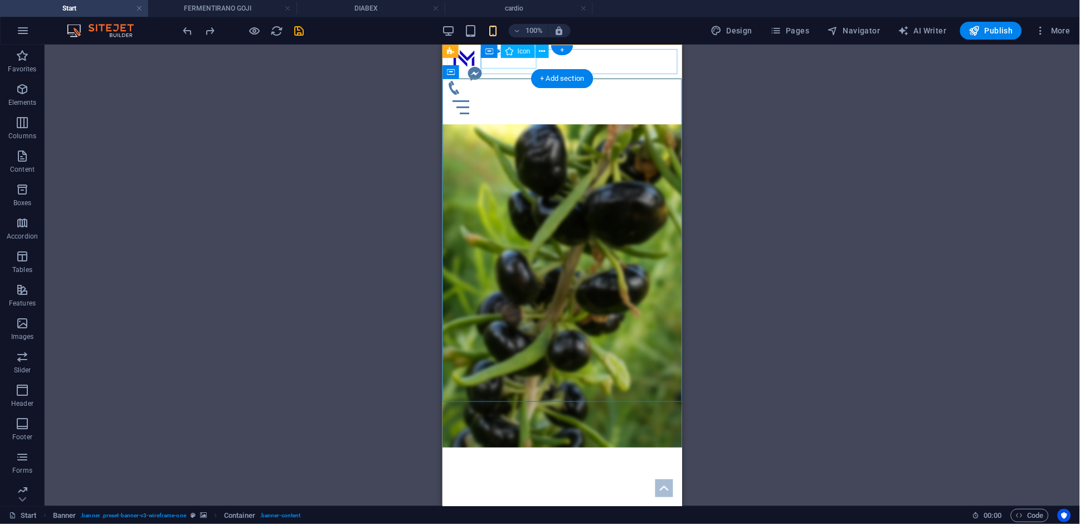
click at [511, 66] on figure at bounding box center [561, 73] width 231 height 14
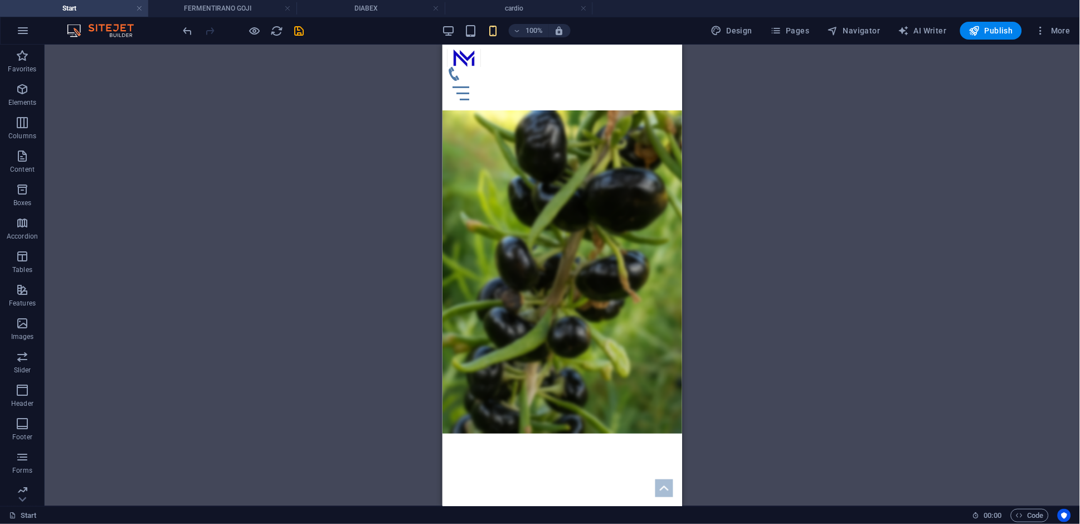
click at [806, 293] on div "Container Container H1 Banner Banner Container Container Container Menu Bar Men…" at bounding box center [562, 275] width 1035 height 461
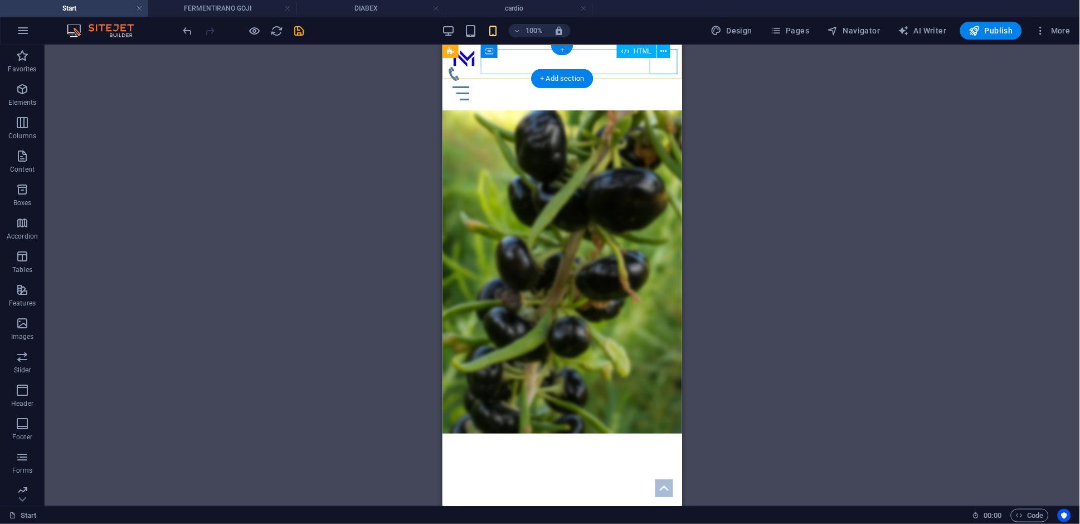
click at [665, 80] on div "Menu" at bounding box center [561, 92] width 231 height 25
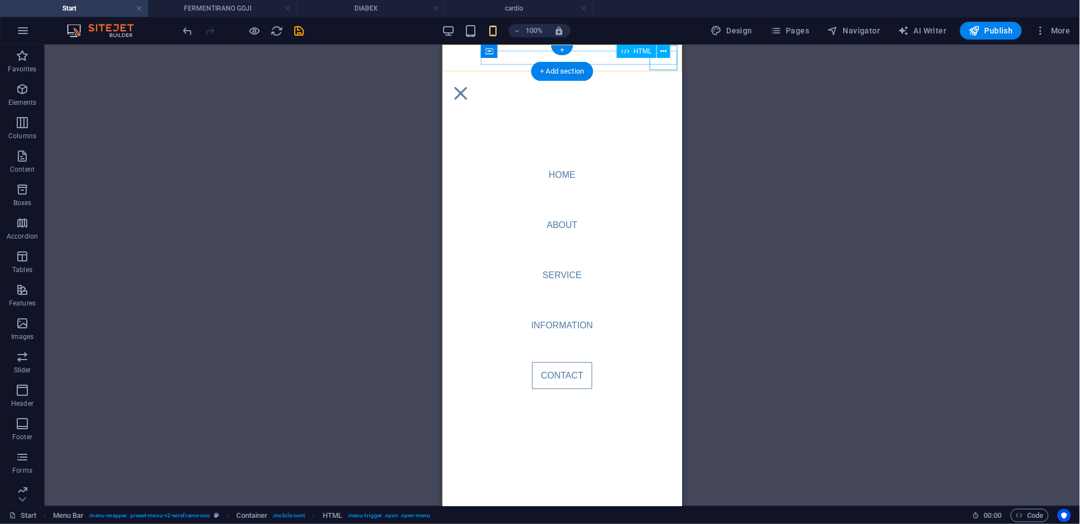
click at [474, 80] on div "Menu" at bounding box center [460, 92] width 28 height 25
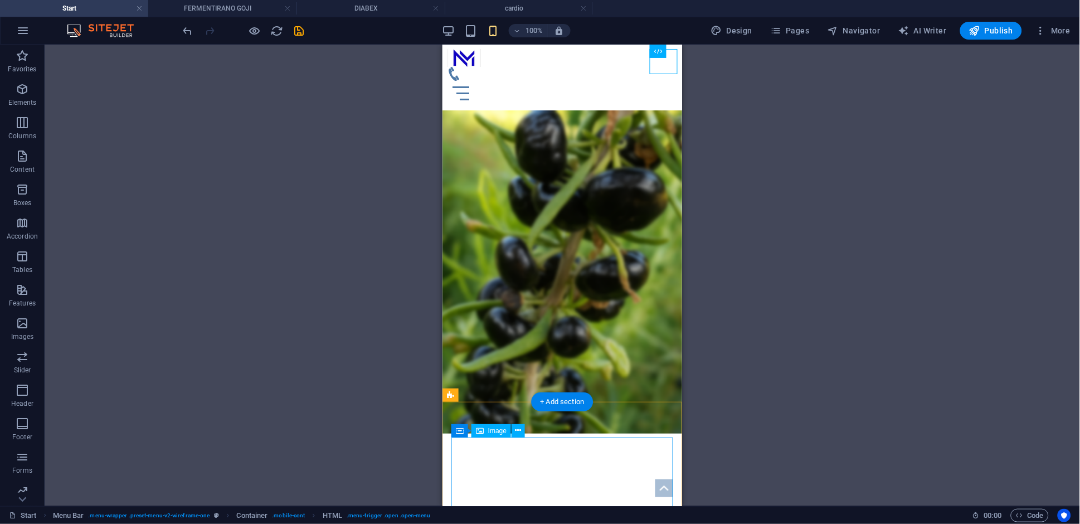
scroll to position [372, 0]
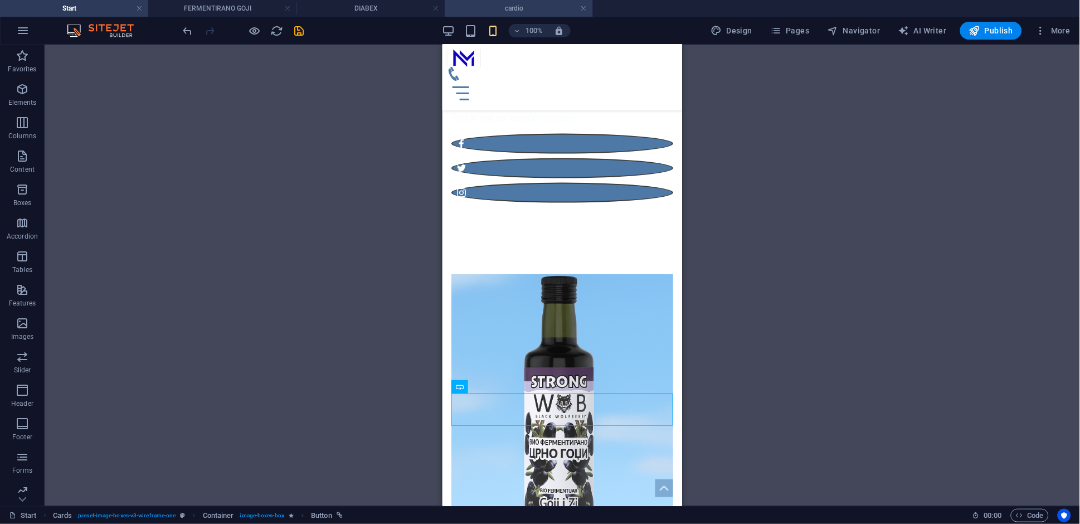
click at [519, 8] on h4 "cardio" at bounding box center [519, 8] width 148 height 12
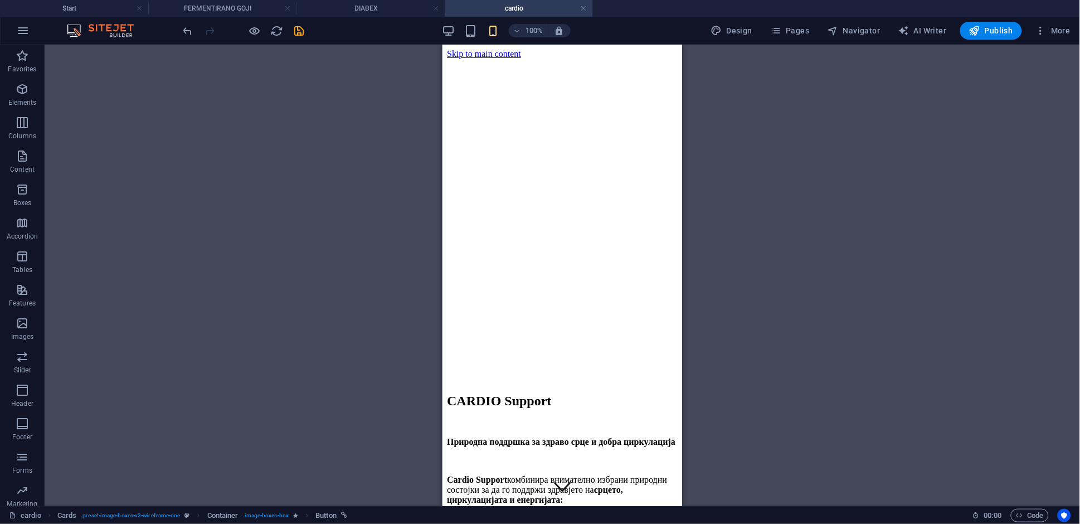
scroll to position [0, 0]
click at [103, 9] on h4 "Start" at bounding box center [74, 8] width 148 height 12
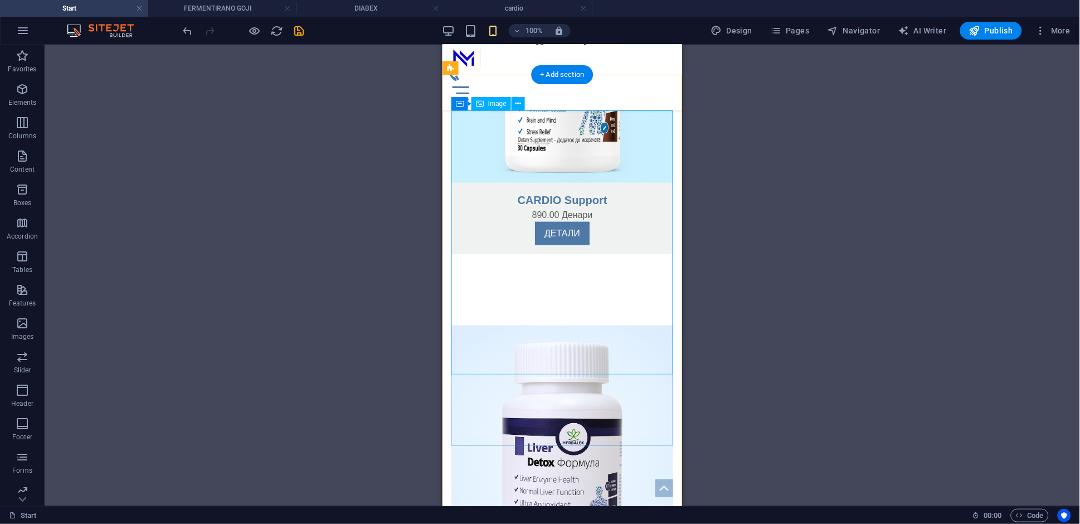
scroll to position [1488, 0]
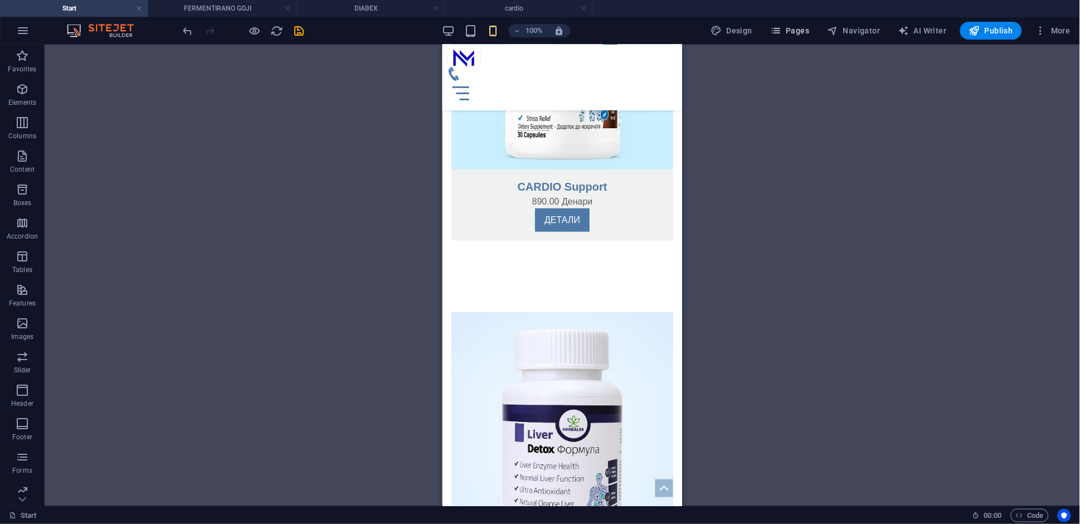
click at [807, 31] on span "Pages" at bounding box center [789, 30] width 39 height 11
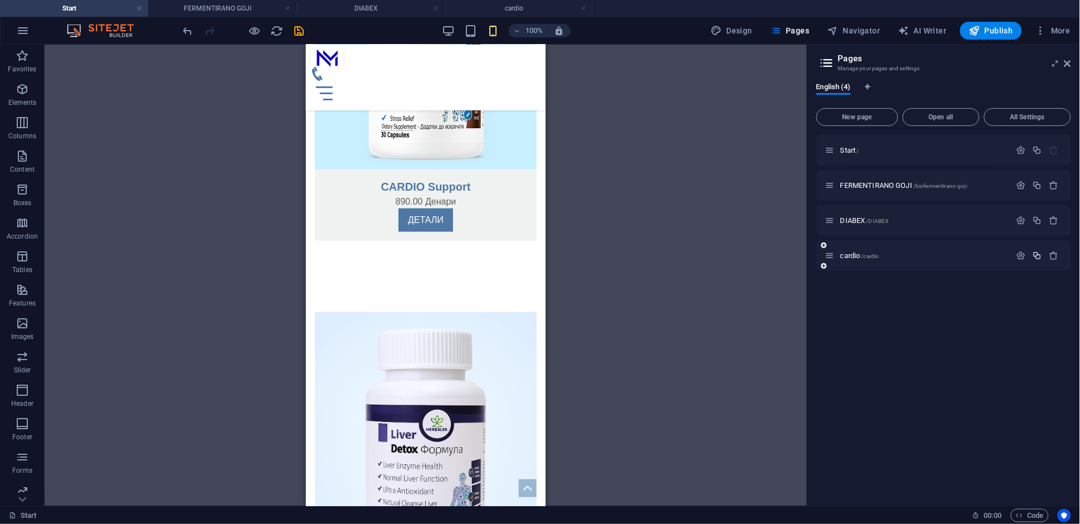
click at [1039, 254] on icon "button" at bounding box center [1037, 255] width 9 height 9
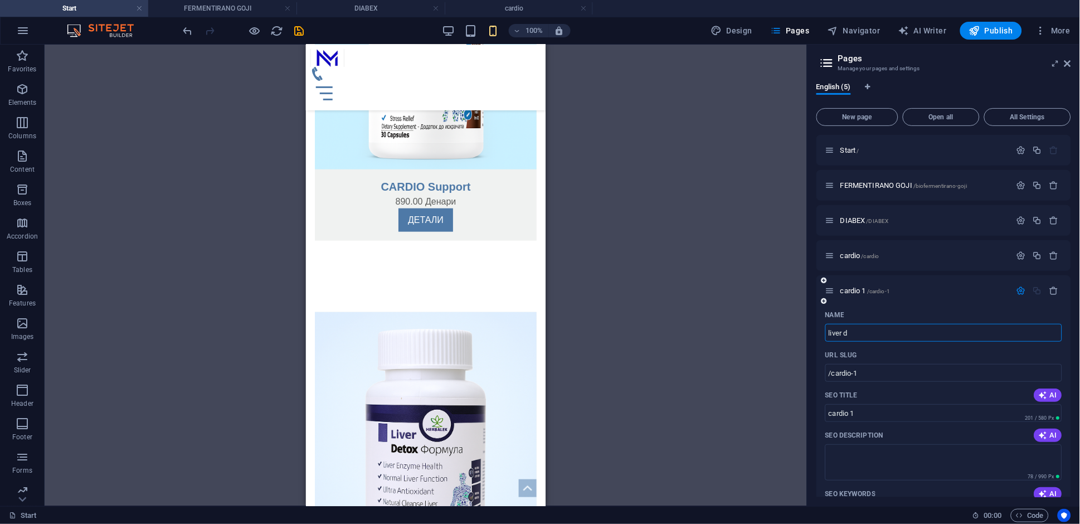
type input "liver de"
type input "/liver"
type input "liver"
type input "liver detox"
type input "/liver-detox"
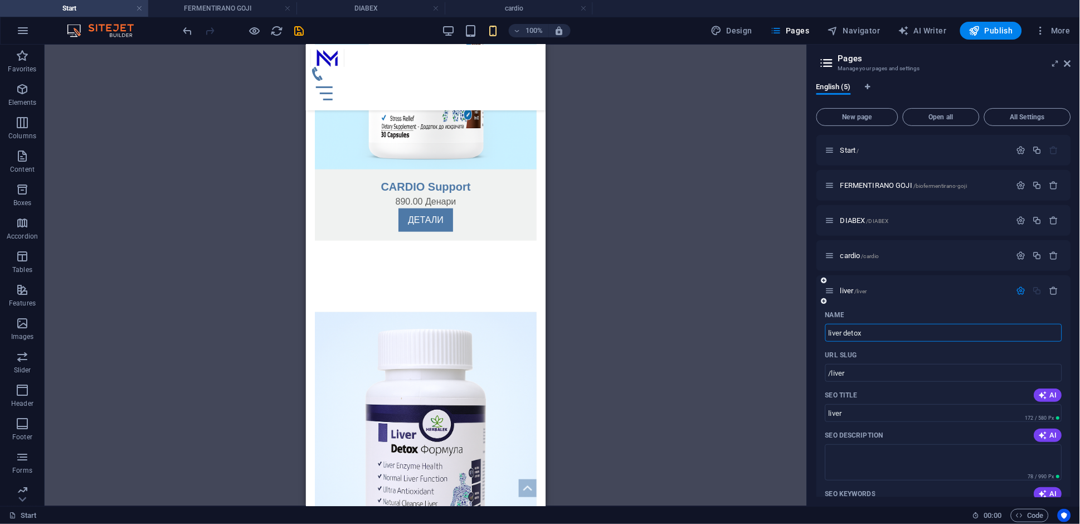
type input "liver detox"
click at [864, 288] on span "liver detox /liver-detox" at bounding box center [871, 290] width 62 height 8
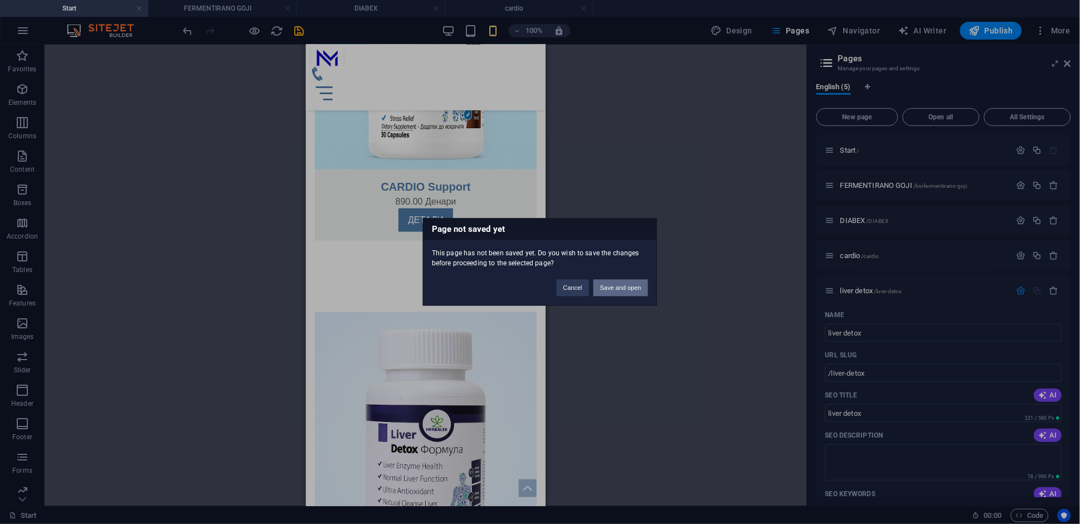
click at [612, 294] on button "Save and open" at bounding box center [621, 288] width 55 height 17
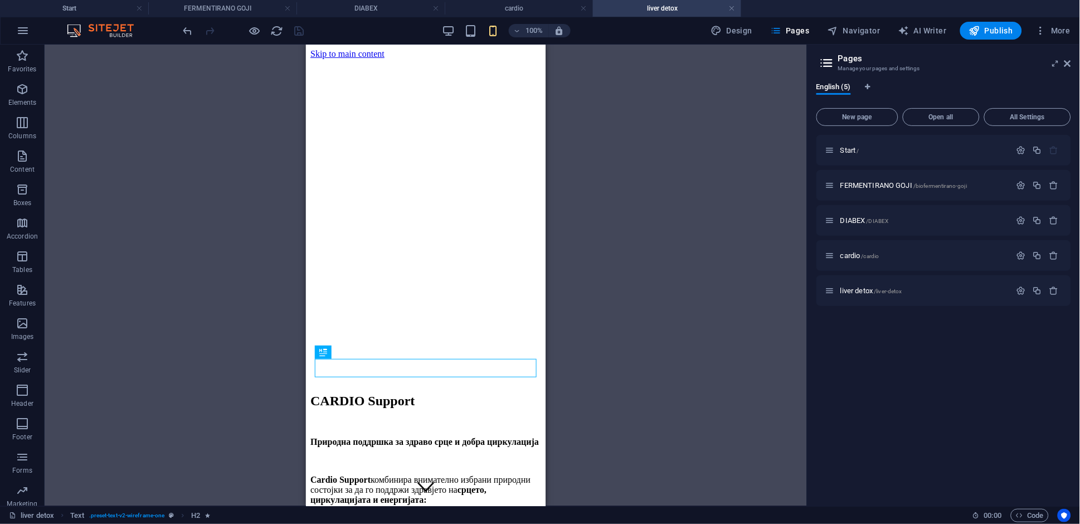
scroll to position [0, 0]
click at [1068, 65] on icon at bounding box center [1067, 63] width 7 height 9
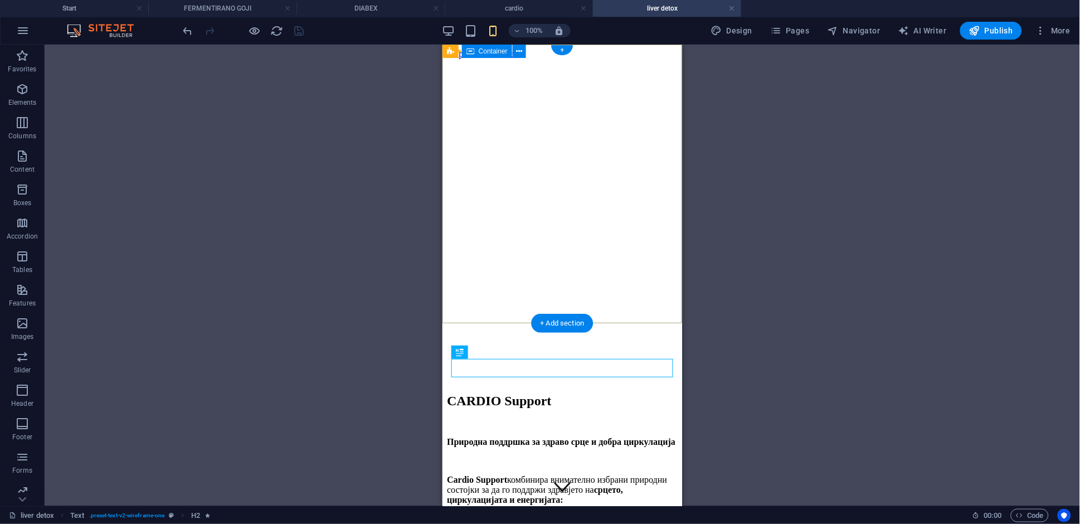
click at [521, 337] on div at bounding box center [561, 337] width 231 height 0
click at [527, 337] on div at bounding box center [561, 337] width 231 height 0
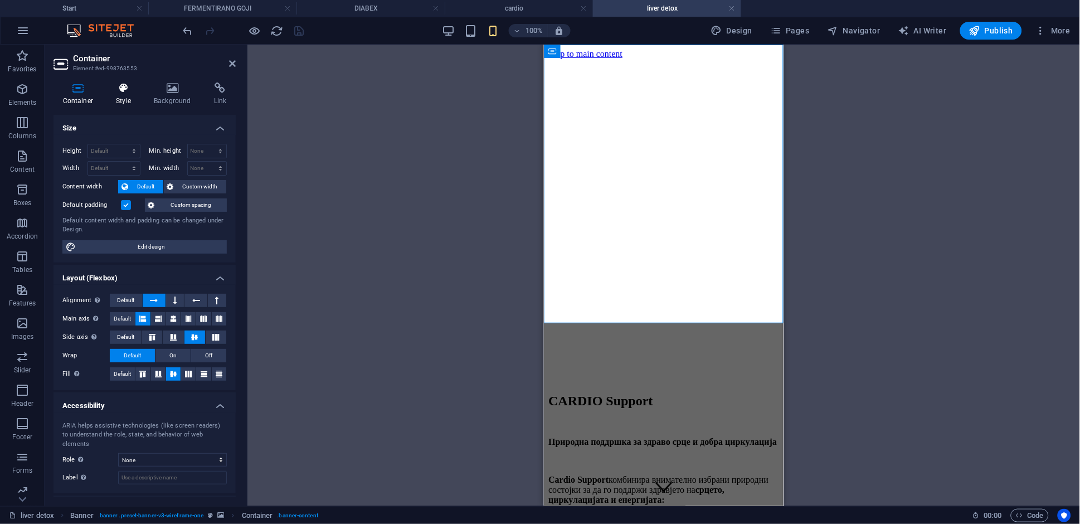
click at [124, 96] on h4 "Style" at bounding box center [126, 93] width 38 height 23
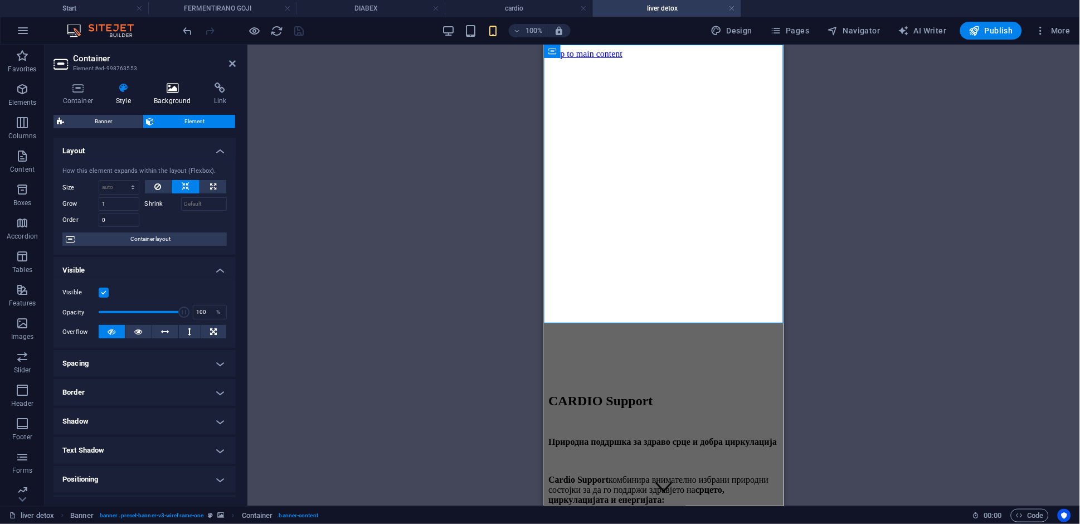
click at [178, 86] on icon at bounding box center [173, 87] width 56 height 11
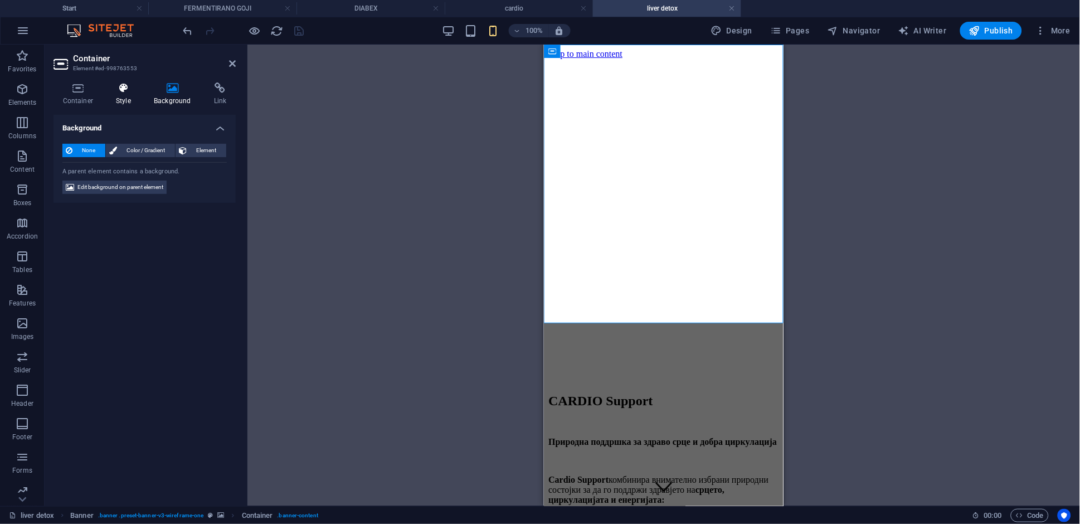
click at [122, 104] on h4 "Style" at bounding box center [126, 93] width 38 height 23
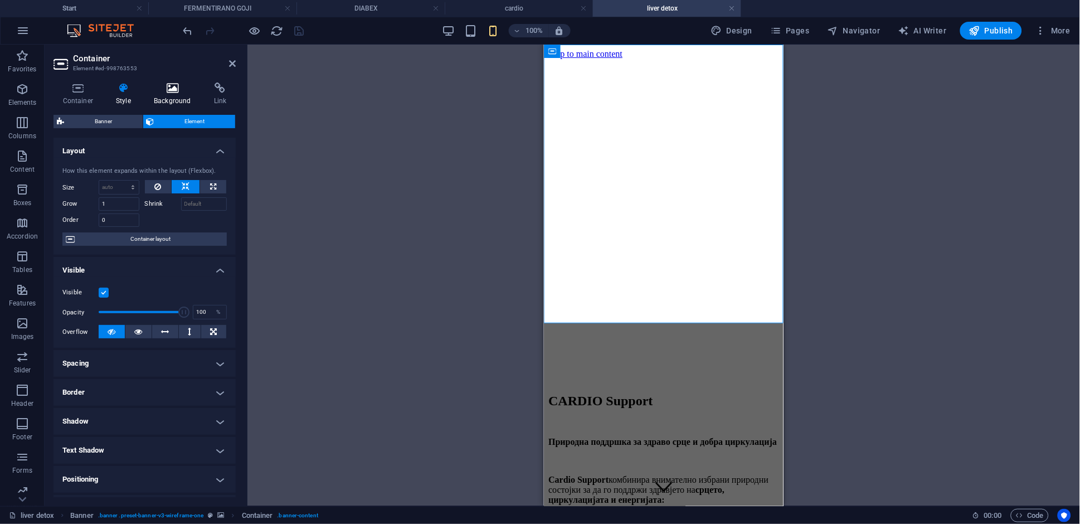
click at [167, 99] on h4 "Background" at bounding box center [175, 93] width 60 height 23
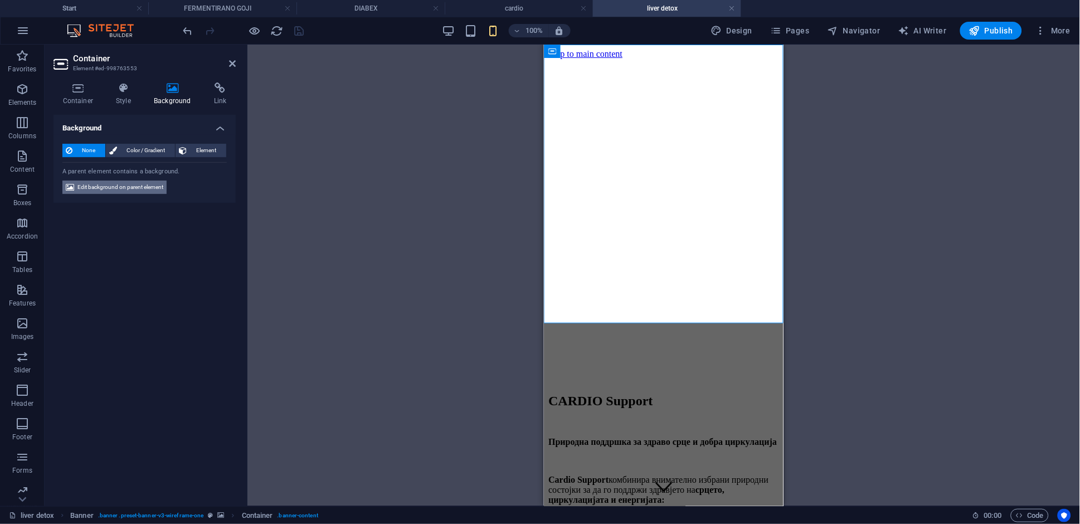
click at [137, 187] on span "Edit background on parent element" at bounding box center [120, 187] width 86 height 13
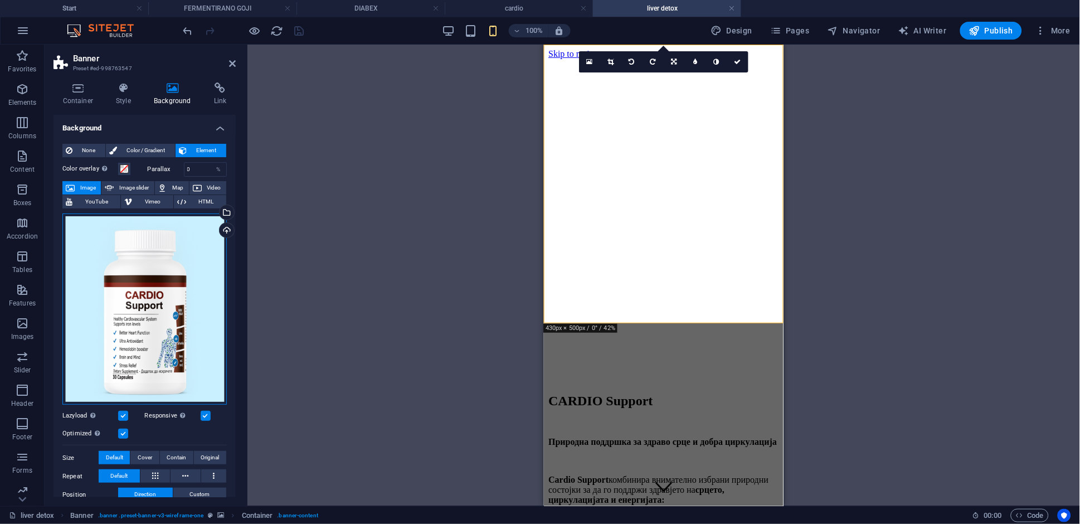
click at [155, 281] on div "Drag files here, click to choose files or select files from Files or our free s…" at bounding box center [144, 308] width 164 height 191
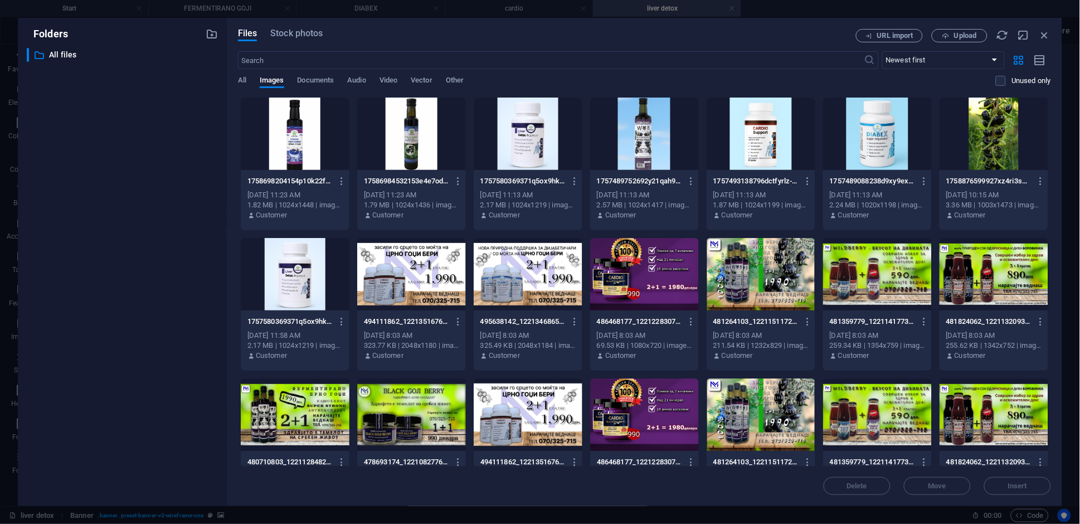
click at [535, 150] on div at bounding box center [528, 134] width 109 height 72
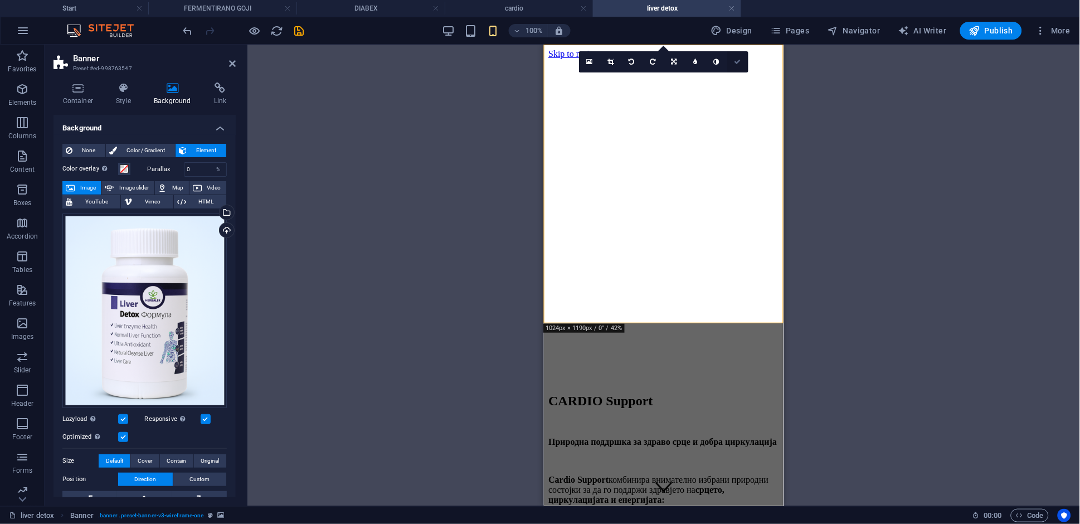
click at [738, 61] on icon at bounding box center [738, 62] width 7 height 7
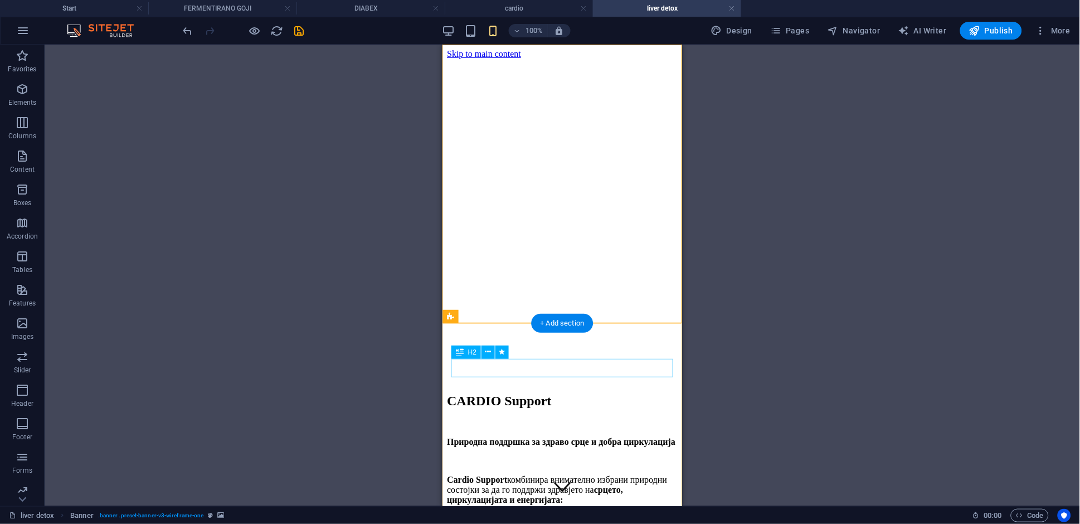
click at [514, 393] on div "CARDIO Support" at bounding box center [561, 400] width 231 height 15
click at [561, 393] on div "CARDIO Support" at bounding box center [561, 400] width 231 height 15
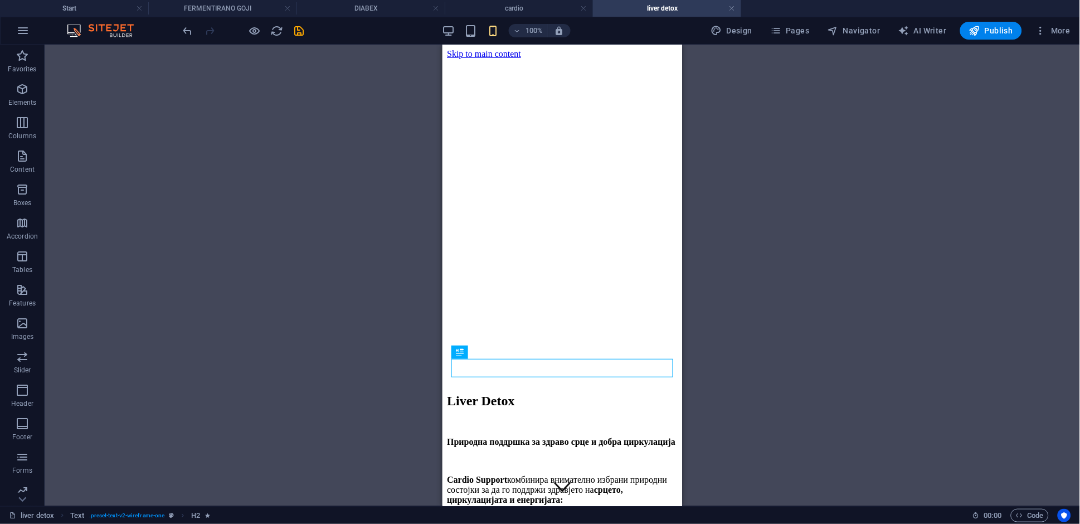
click at [781, 369] on div "H2 Text Banner Container Banner Spacer Text Text H2" at bounding box center [562, 275] width 1035 height 461
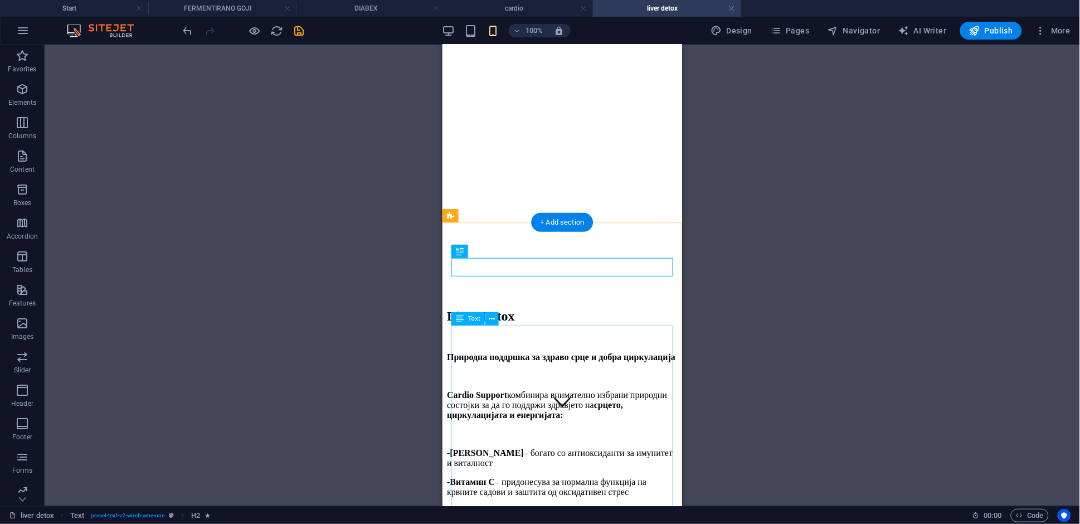
scroll to position [106, 0]
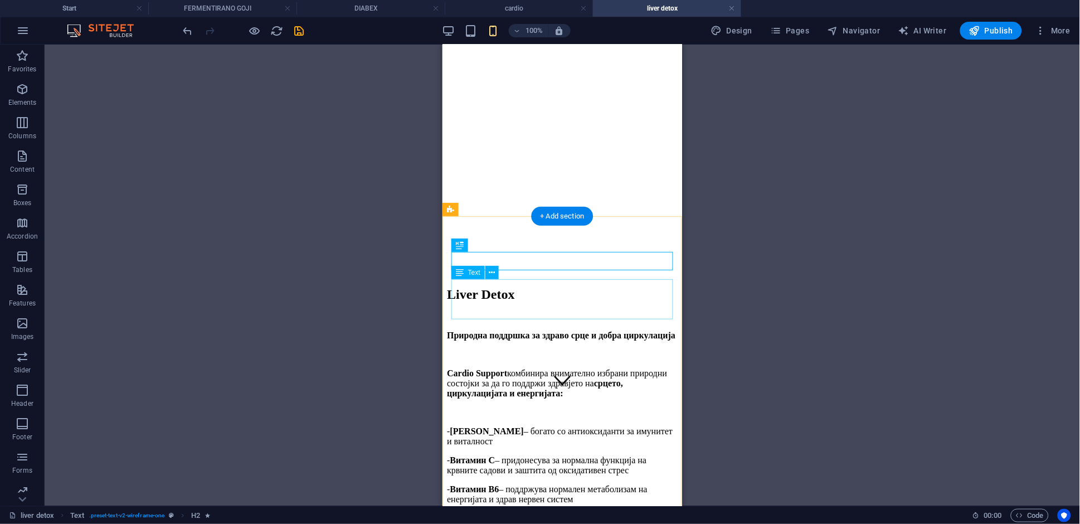
click at [533, 330] on div "Природна поддршка за здраво срце и добра циркулација" at bounding box center [561, 344] width 231 height 29
click at [534, 285] on div "H2 Text Banner Container Banner Spacer Text Text H2 + Add section +" at bounding box center [562, 275] width 1035 height 461
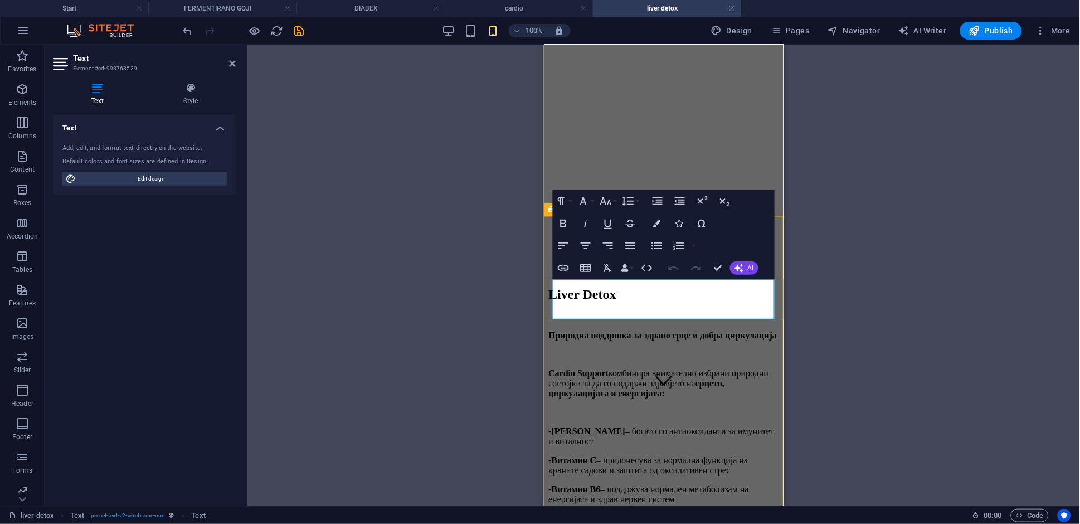
click at [648, 330] on p "Природна поддршка за здраво срце и добра циркулација" at bounding box center [663, 335] width 231 height 10
click at [564, 221] on icon "button" at bounding box center [563, 223] width 13 height 13
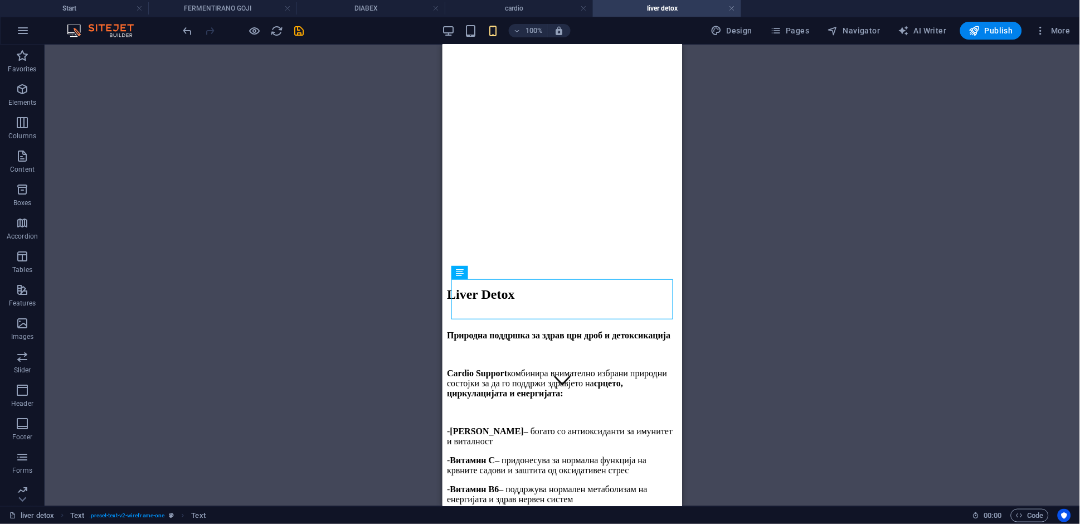
click at [751, 267] on div "H2 Text Banner Container Banner Spacer Text Text H2" at bounding box center [562, 275] width 1035 height 461
click at [499, 368] on div "Cardio Support комбинира внимателно избрани природни состојки за да го поддржи …" at bounding box center [561, 504] width 231 height 273
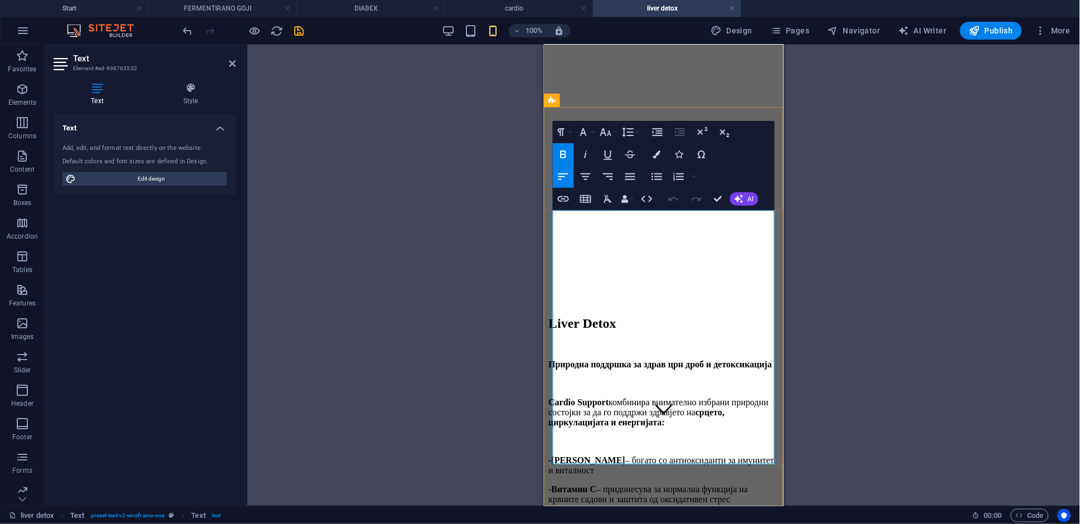
scroll to position [259, 0]
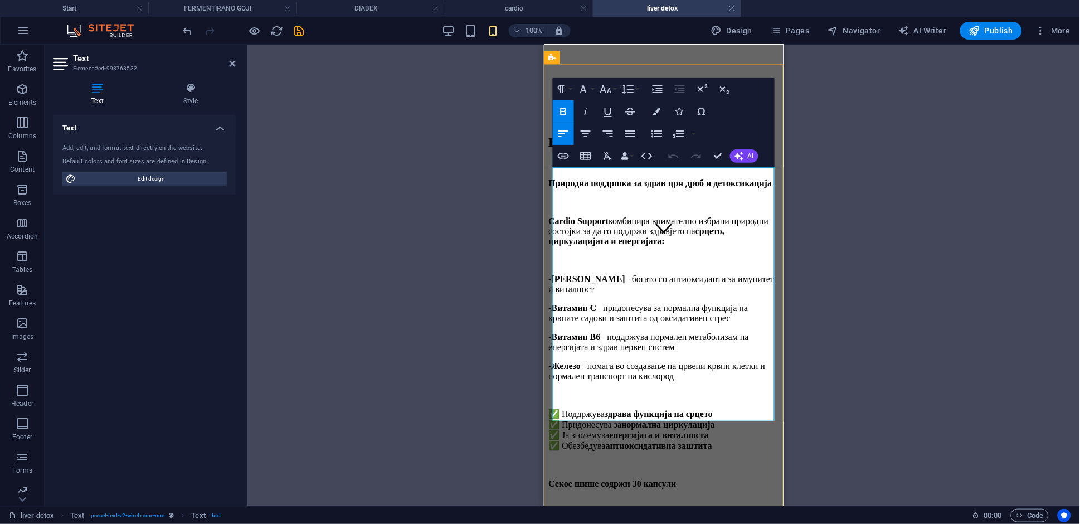
click at [640, 274] on p "- [PERSON_NAME] – богато со антиоксиданти за имунитет и виталност" at bounding box center [663, 284] width 231 height 20
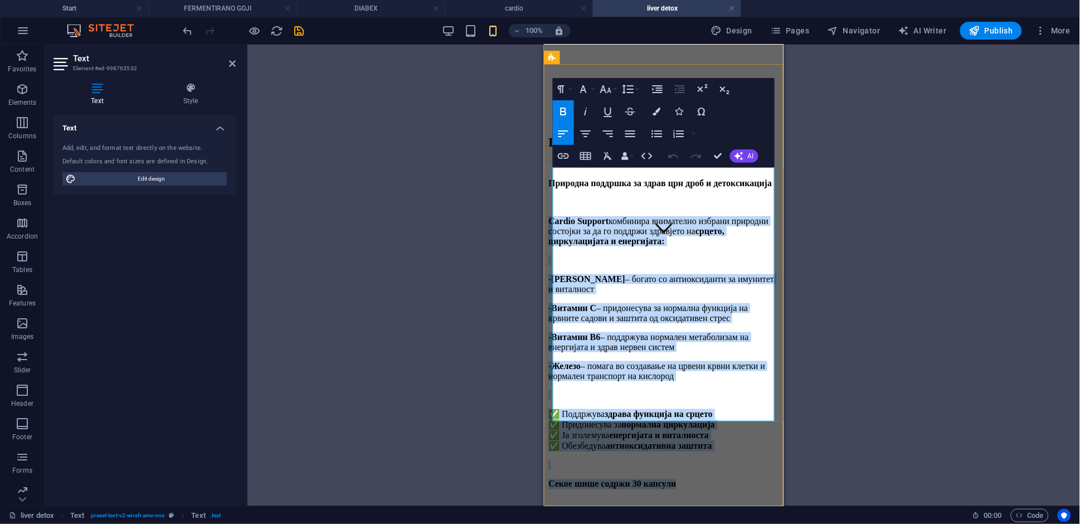
click at [640, 274] on p "- [PERSON_NAME] – богато со антиоксиданти за имунитет и виталност" at bounding box center [663, 284] width 231 height 20
drag, startPoint x: 737, startPoint y: 392, endPoint x: 556, endPoint y: 174, distance: 283.0
click at [556, 216] on div "Cardio Support комбинира внимателно избрани природни состојки за да го поддржи …" at bounding box center [663, 352] width 231 height 273
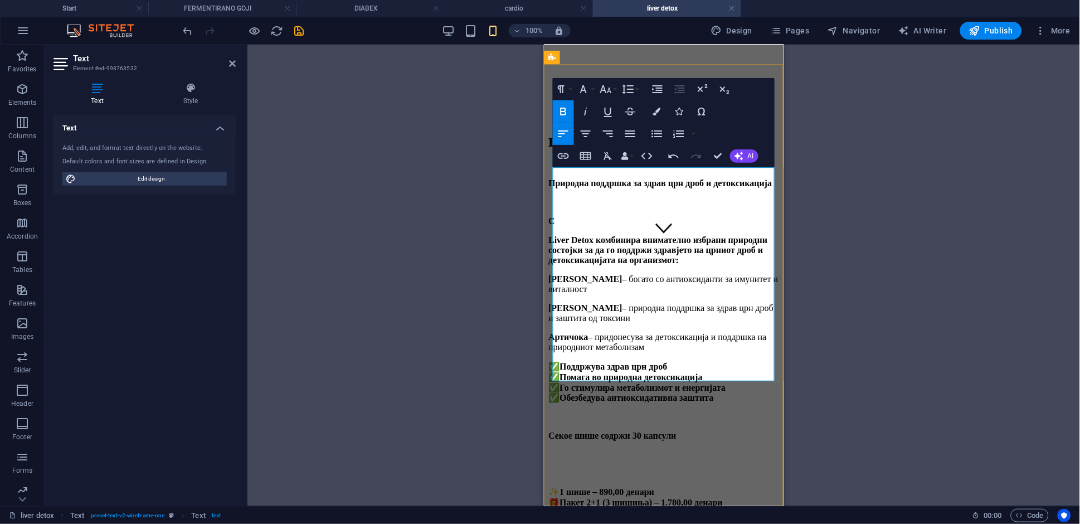
click at [596, 216] on p "C" at bounding box center [663, 221] width 231 height 10
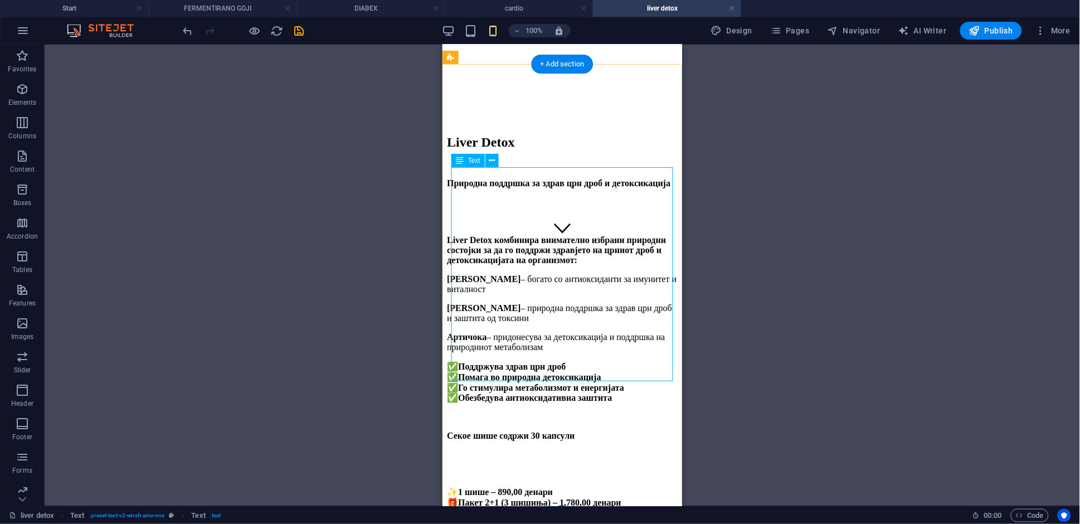
click at [576, 216] on div "Liver Detox комбинира внимателно избрани природни состојки за да го поддржи здр…" at bounding box center [561, 328] width 231 height 225
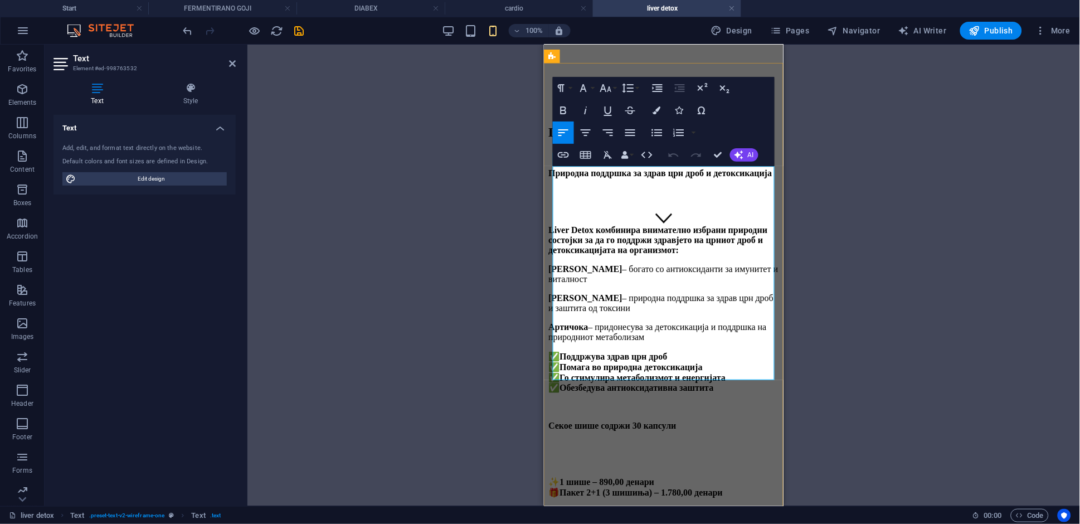
scroll to position [257, 0]
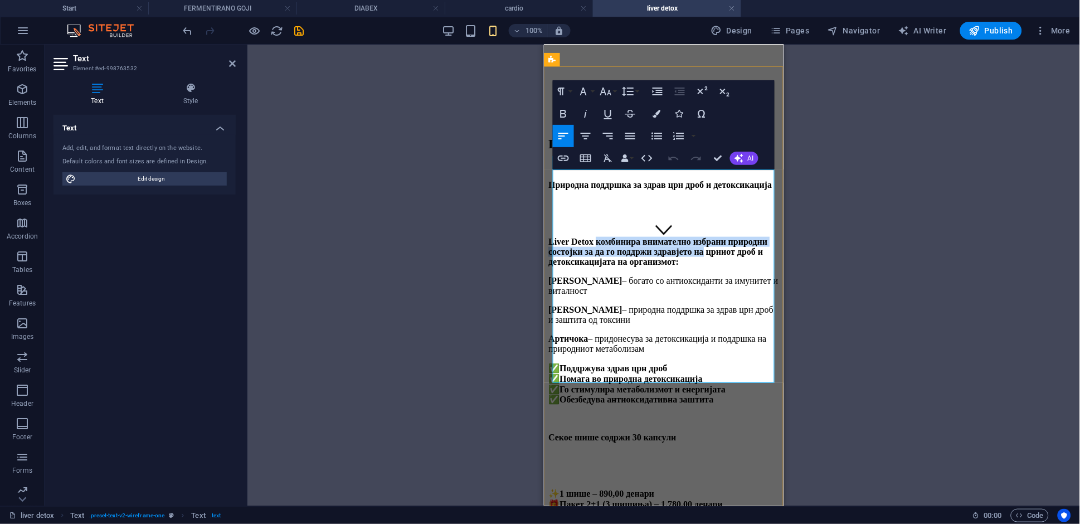
drag, startPoint x: 600, startPoint y: 186, endPoint x: 766, endPoint y: 203, distance: 167.5
click at [766, 236] on p "Liver Detox комбинира внимателно избрани природни состојки за да го поддржи здр…" at bounding box center [663, 251] width 231 height 30
click at [563, 112] on icon "button" at bounding box center [563, 113] width 13 height 13
click at [613, 246] on strong "црниот дроб и детоксикацијата на организмот:" at bounding box center [650, 256] width 204 height 20
click at [607, 246] on strong "црниот дроб и детоксикацијата на организмот:" at bounding box center [650, 256] width 204 height 20
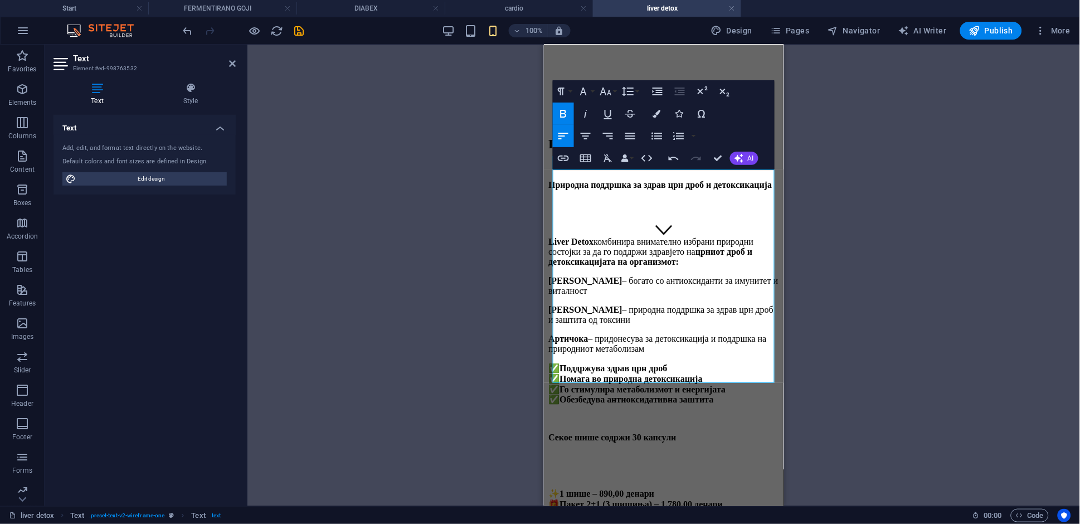
click at [555, 106] on button "Bold" at bounding box center [563, 114] width 21 height 22
click at [702, 256] on strong "детоксикацијата на организмот:" at bounding box center [636, 260] width 130 height 9
drag, startPoint x: 690, startPoint y: 216, endPoint x: 749, endPoint y: 216, distance: 58.5
click at [702, 256] on strong "детоксикацијата на организмот:" at bounding box center [636, 260] width 130 height 9
click at [565, 111] on icon "button" at bounding box center [563, 113] width 13 height 13
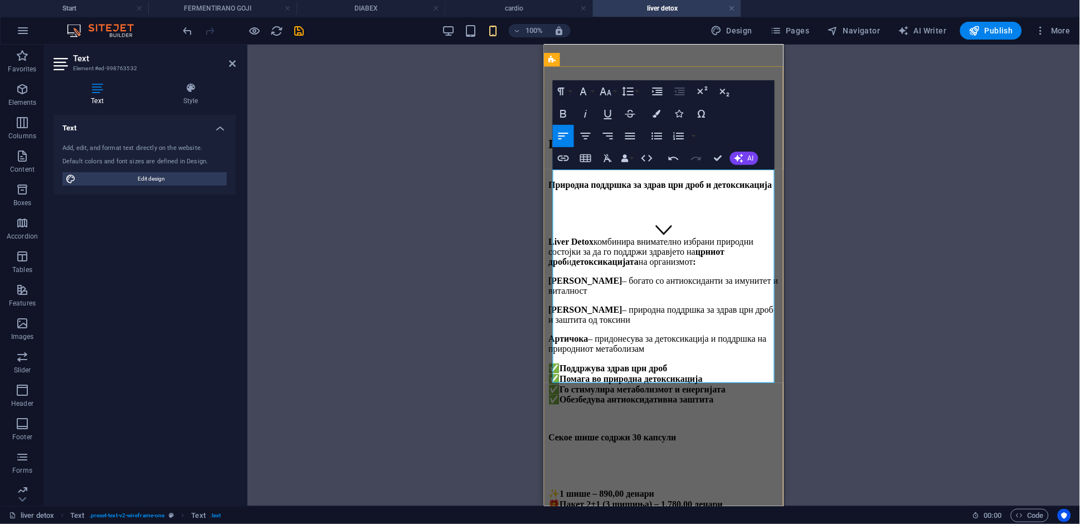
click at [554, 275] on strong "[PERSON_NAME]" at bounding box center [585, 279] width 74 height 9
click at [757, 236] on p "Liver Detox комбинира внимателно избрани природни состојки за да го поддржи здр…" at bounding box center [663, 251] width 231 height 30
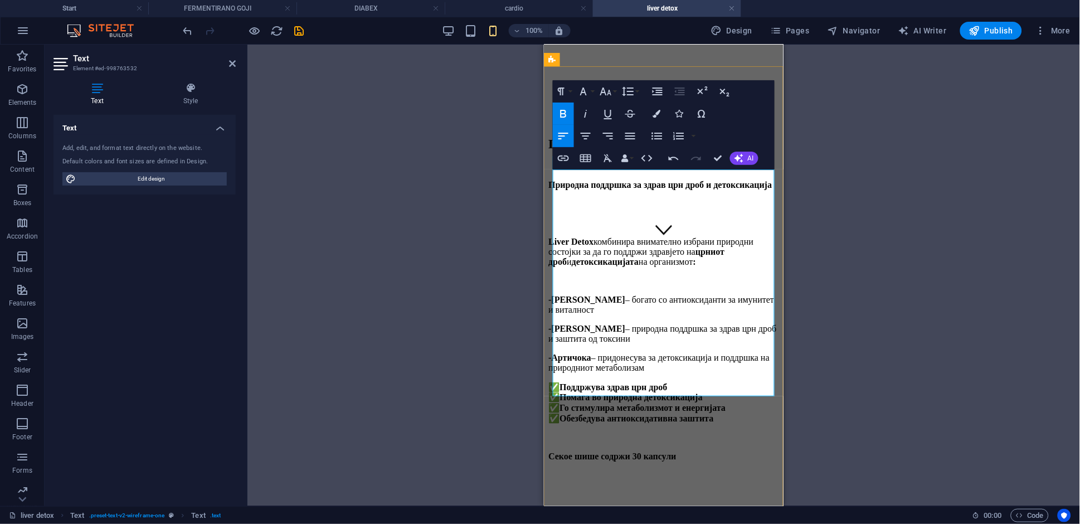
click at [727, 352] on p "-Артичока – придонесува за детоксикација и поддршка на природниот метаболизам" at bounding box center [663, 362] width 231 height 20
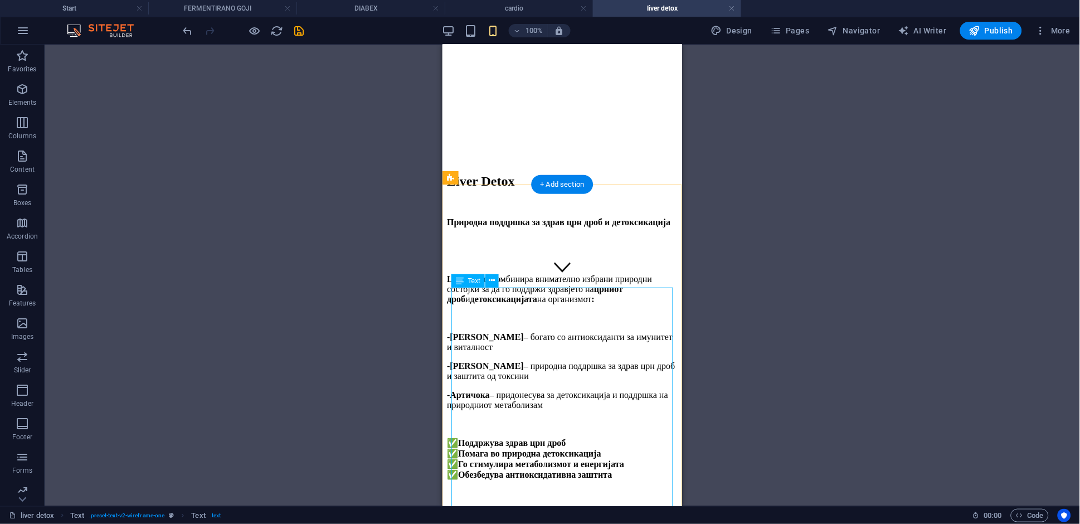
scroll to position [296, 0]
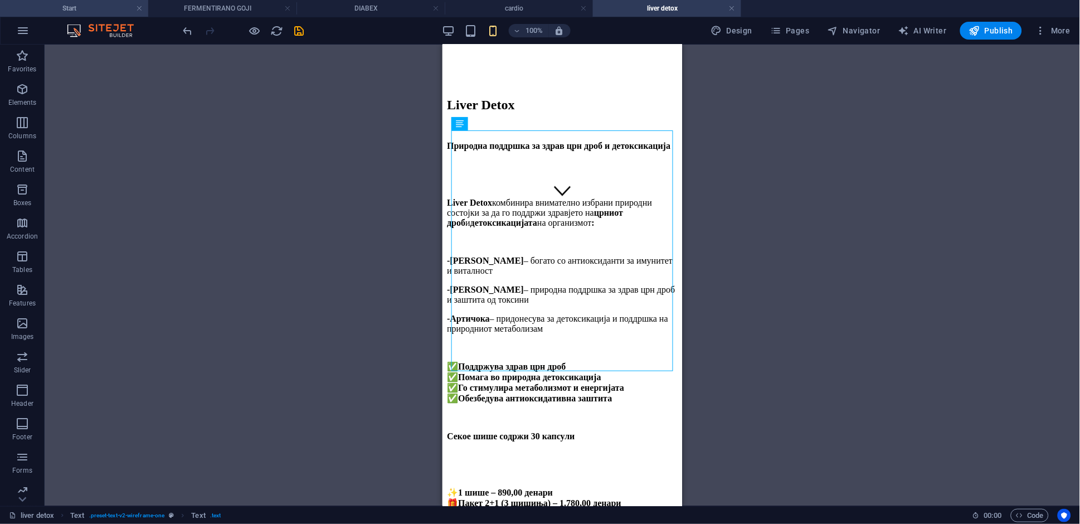
click at [104, 7] on h4 "Start" at bounding box center [74, 8] width 148 height 12
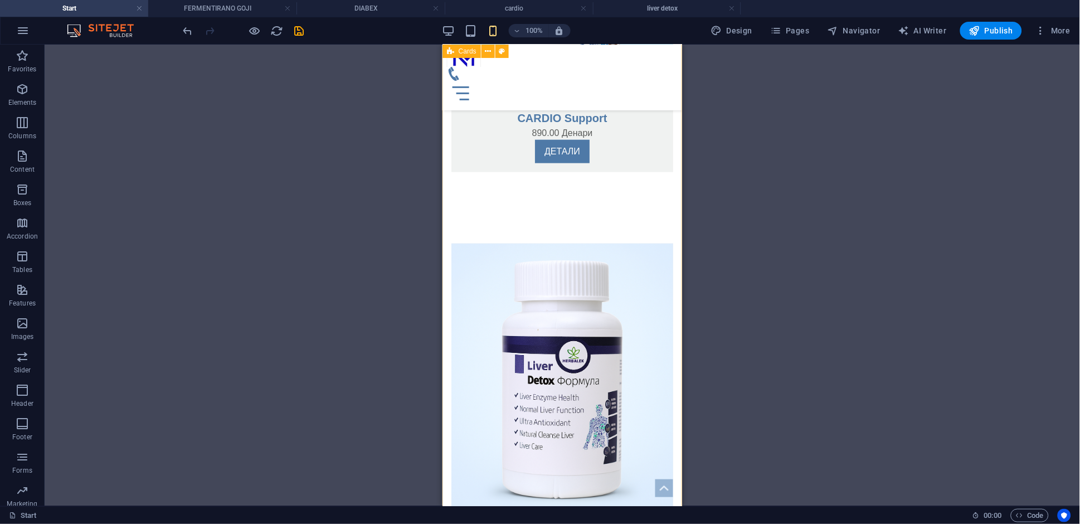
scroll to position [1550, 0]
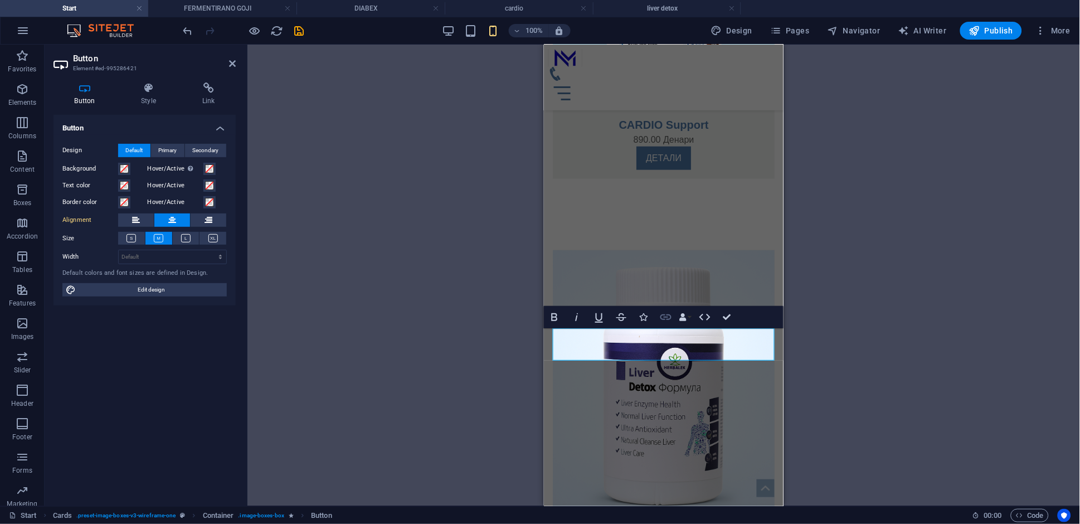
click at [663, 317] on icon "button" at bounding box center [665, 316] width 13 height 13
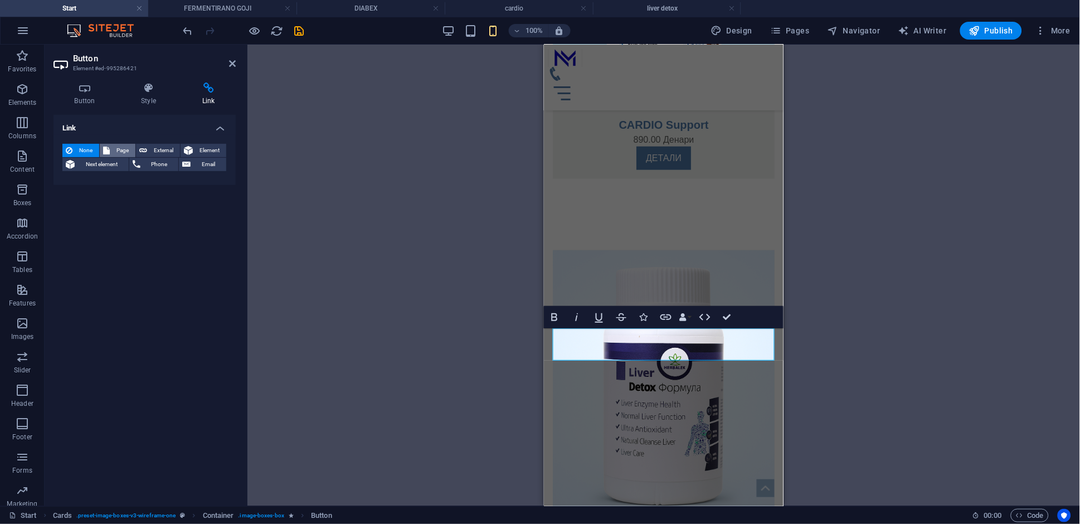
click at [117, 147] on span "Page" at bounding box center [122, 150] width 19 height 13
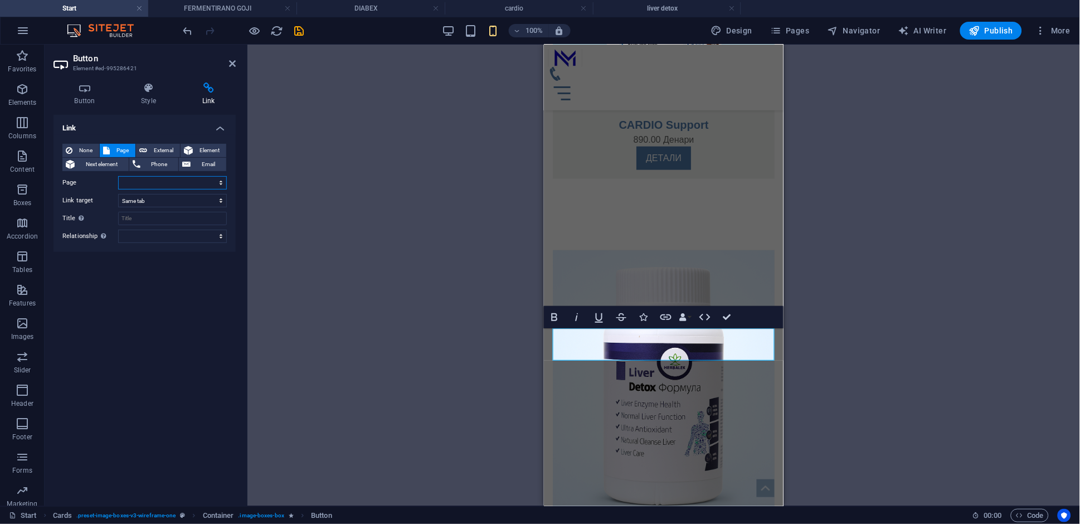
click at [147, 183] on select "Start FERMENTIRANO GOJI DIABEX cardio liver detox" at bounding box center [172, 182] width 109 height 13
select select "4"
click at [118, 176] on select "Start FERMENTIRANO GOJI DIABEX cardio liver detox" at bounding box center [172, 182] width 109 height 13
click at [231, 62] on icon at bounding box center [232, 63] width 7 height 9
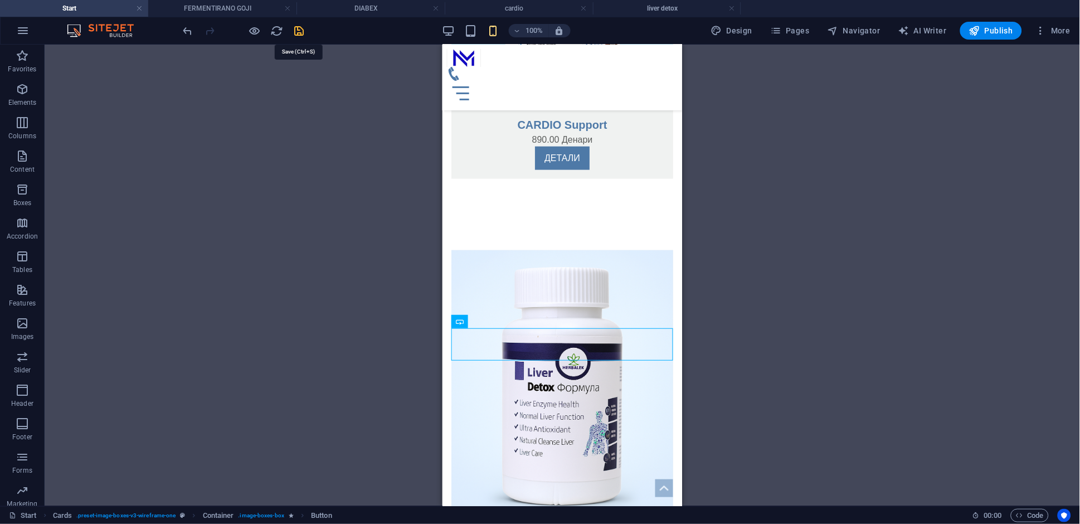
click at [295, 32] on icon "save" at bounding box center [299, 31] width 13 height 13
checkbox input "false"
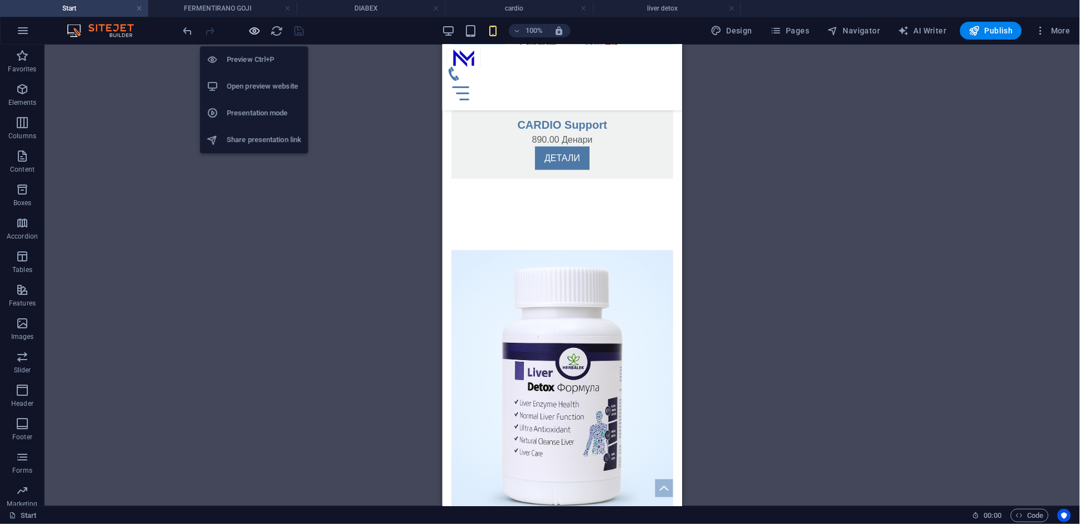
click at [254, 32] on icon "button" at bounding box center [255, 31] width 13 height 13
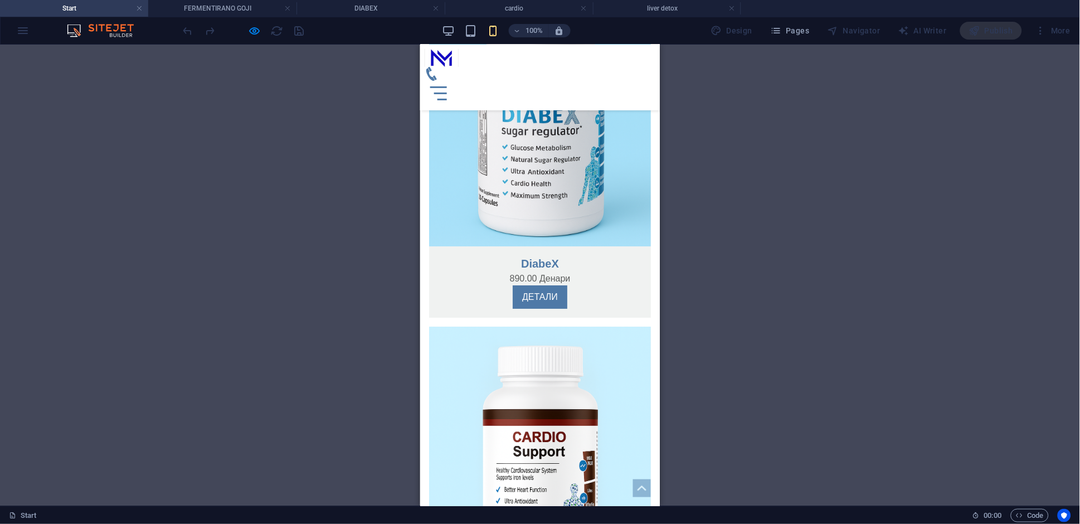
scroll to position [1084, 0]
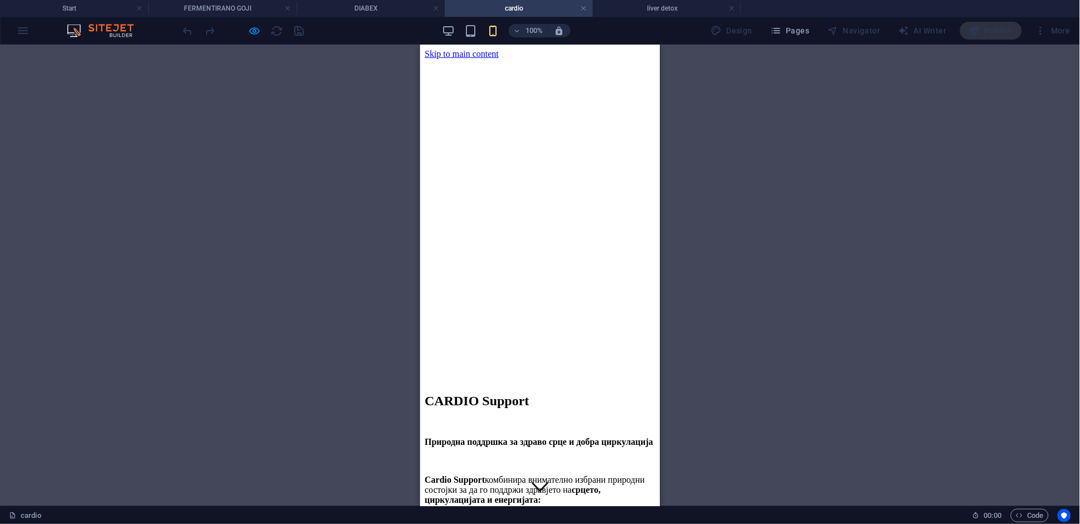
scroll to position [0, 0]
drag, startPoint x: 53, startPoint y: 11, endPoint x: 85, endPoint y: 40, distance: 42.6
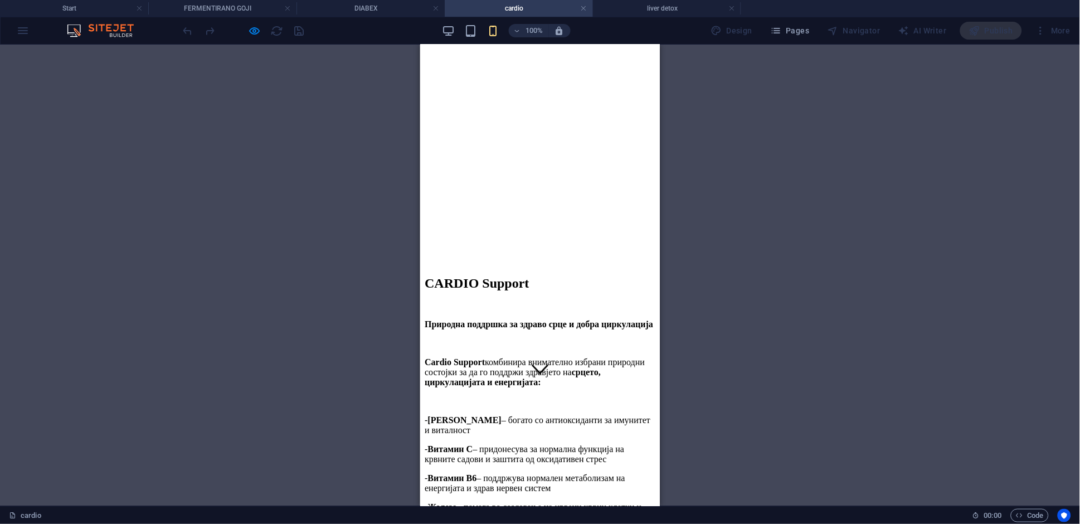
scroll to position [116, 0]
click at [78, 12] on h4 "Start" at bounding box center [74, 8] width 148 height 12
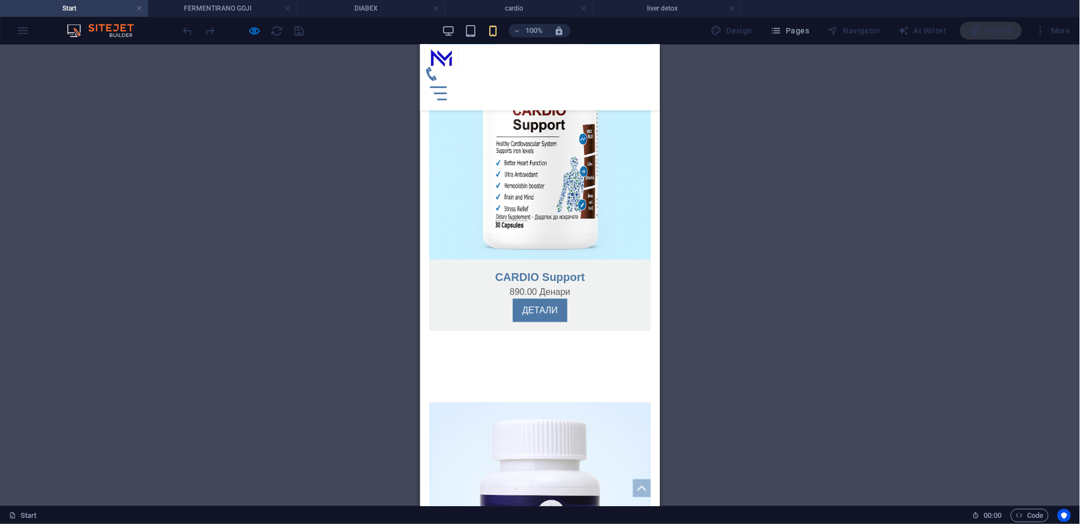
scroll to position [1615, 0]
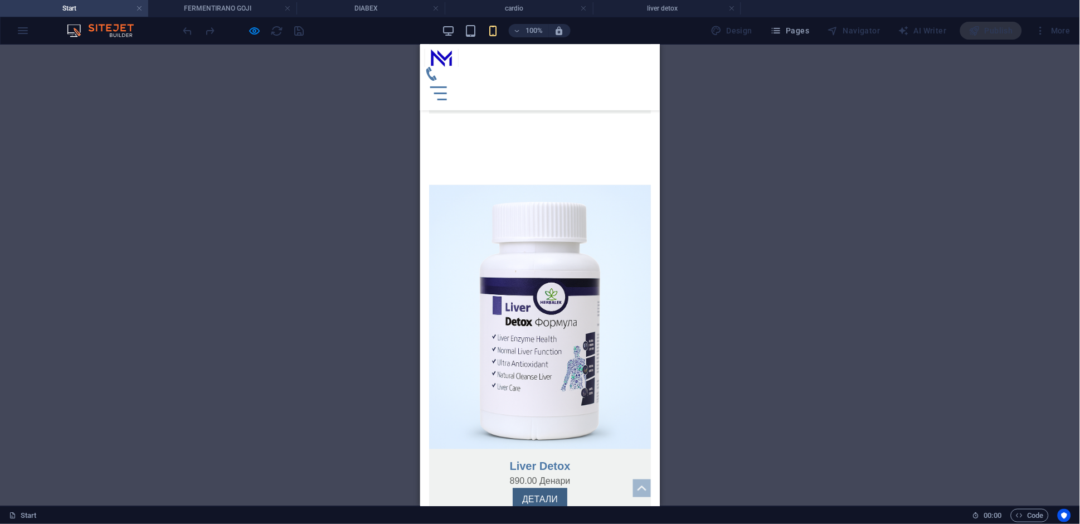
click at [549, 488] on link "ДЕТАЛИ" at bounding box center [539, 499] width 55 height 23
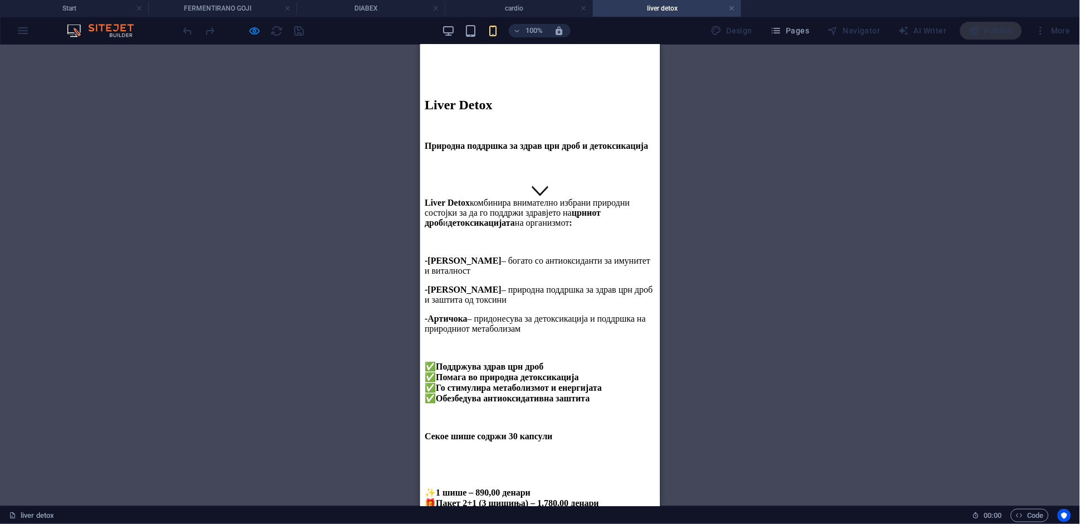
scroll to position [0, 0]
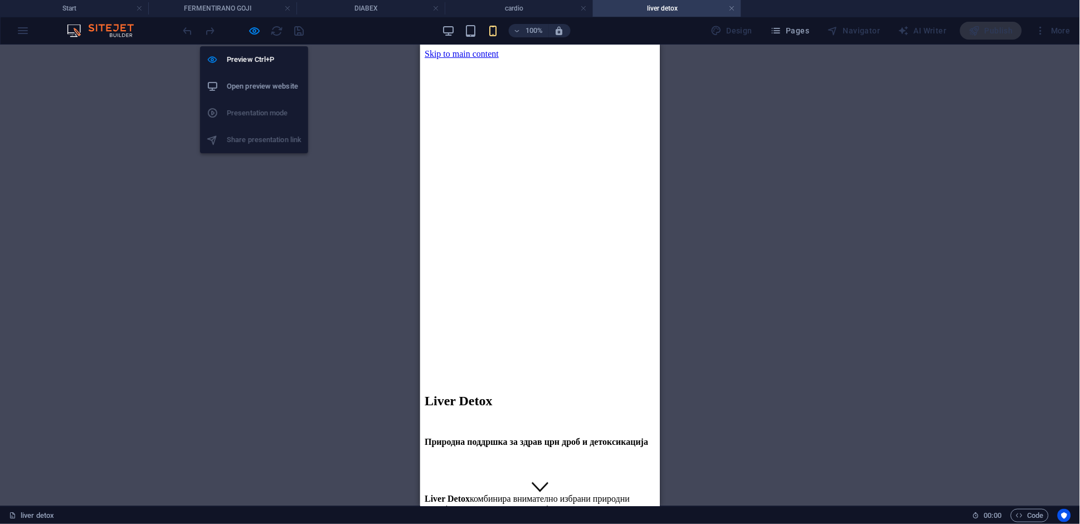
drag, startPoint x: 255, startPoint y: 32, endPoint x: 420, endPoint y: 257, distance: 279.0
click at [255, 33] on icon "button" at bounding box center [255, 31] width 13 height 13
